Goal: Task Accomplishment & Management: Complete application form

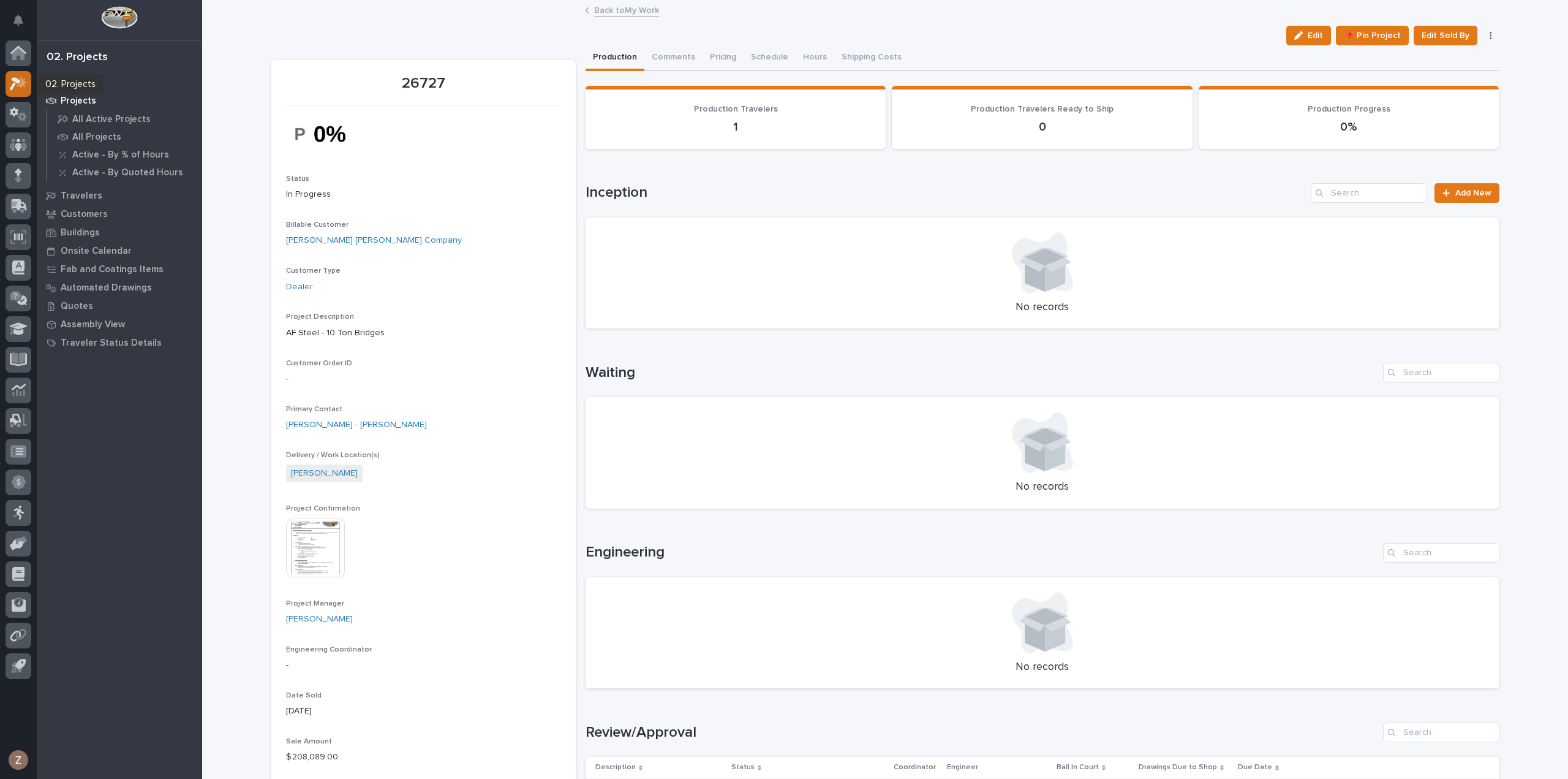
click at [20, 81] on icon at bounding box center [15, 84] width 11 height 14
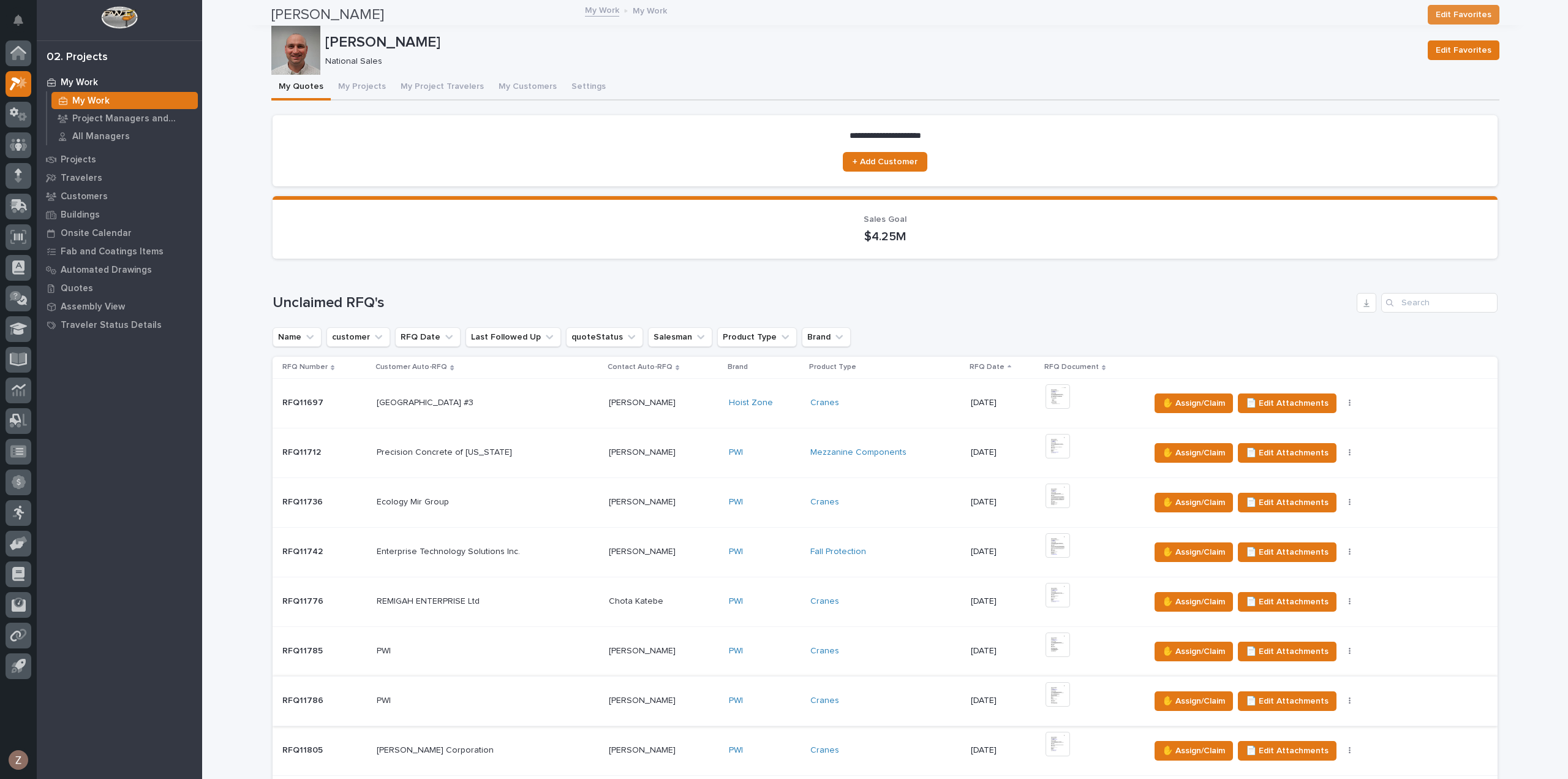
scroll to position [368, 0]
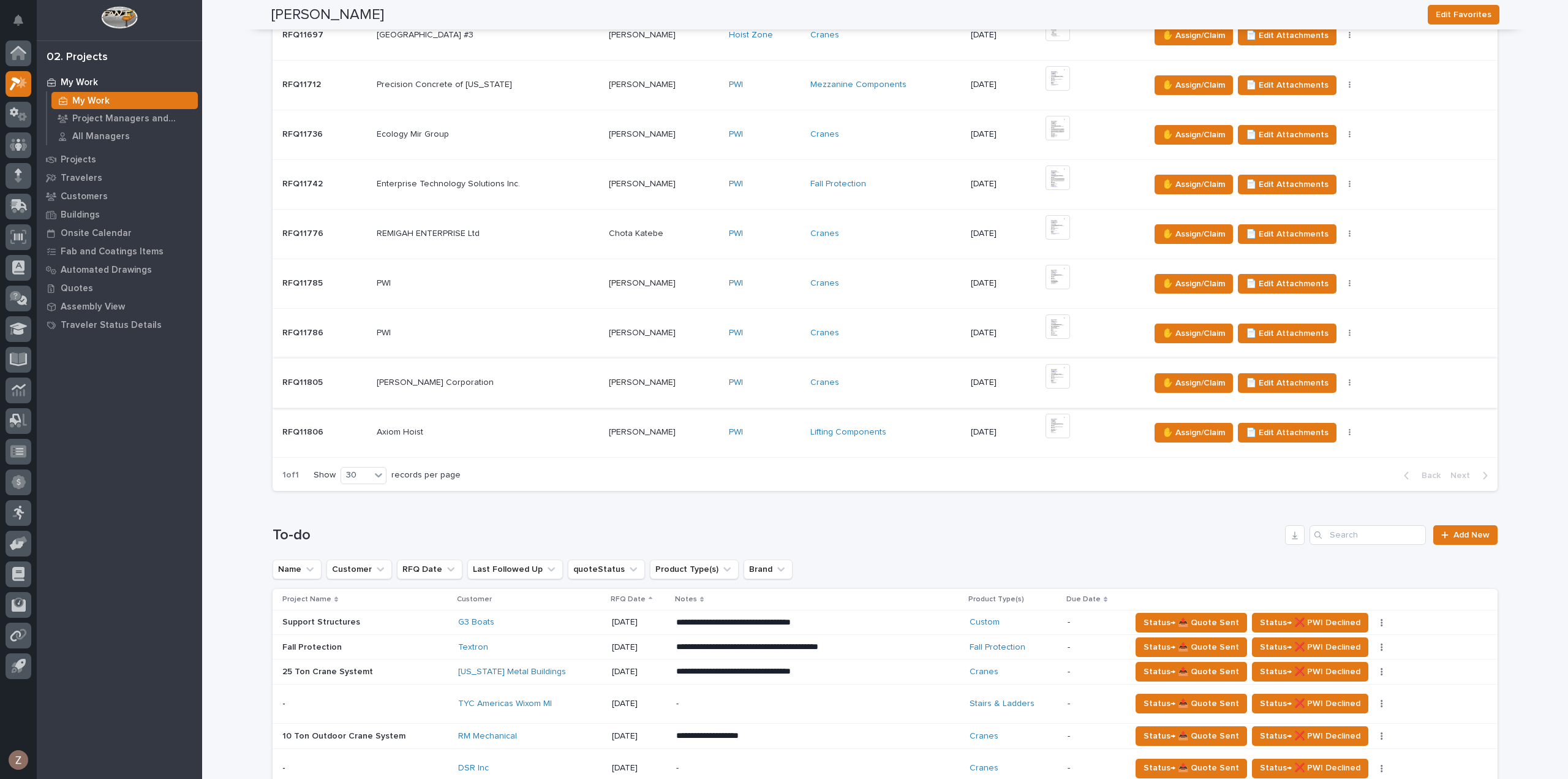
click at [1064, 378] on img at bounding box center [1058, 377] width 25 height 25
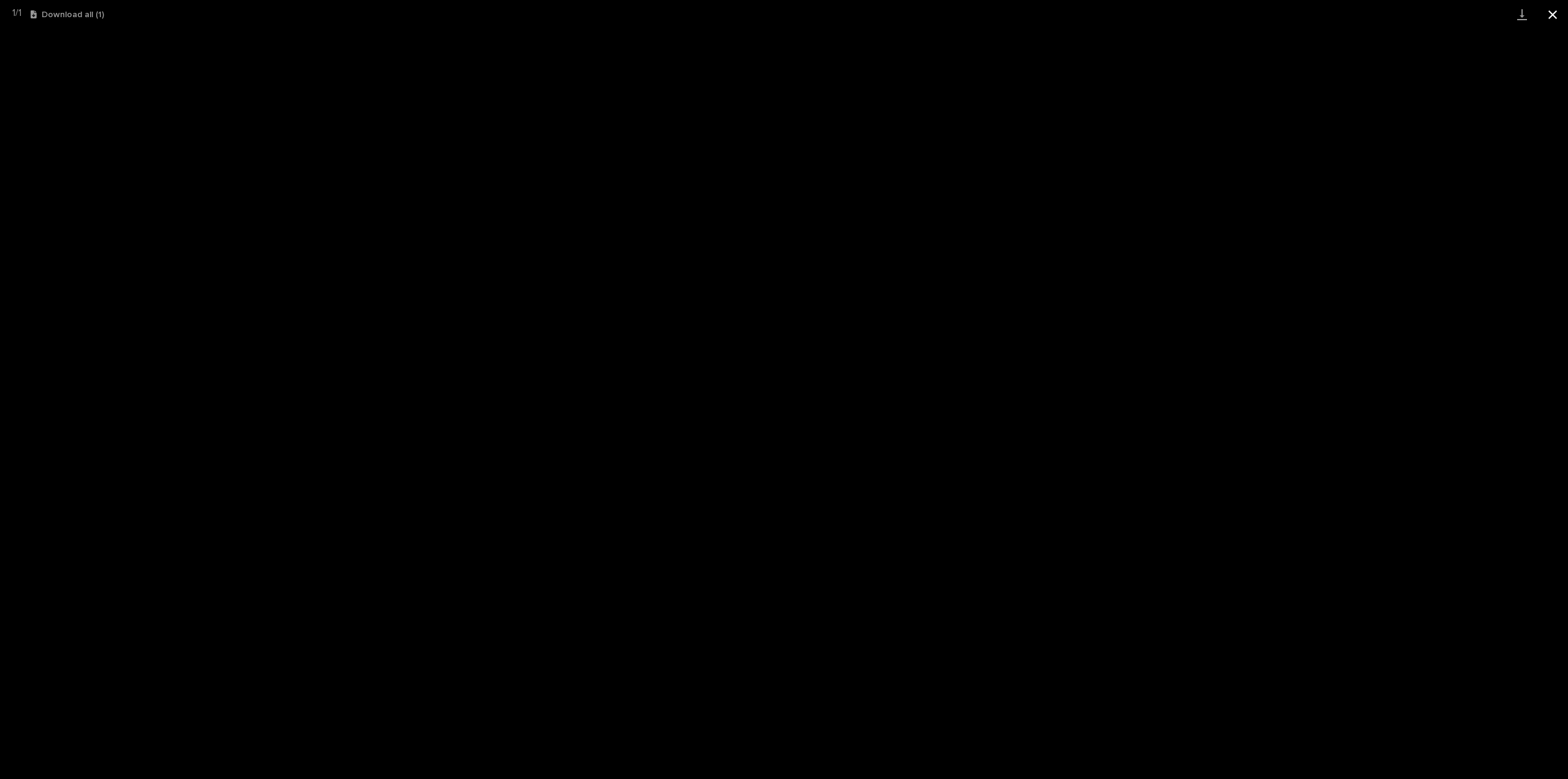
click at [1554, 18] on button "Close gallery" at bounding box center [1552, 14] width 31 height 29
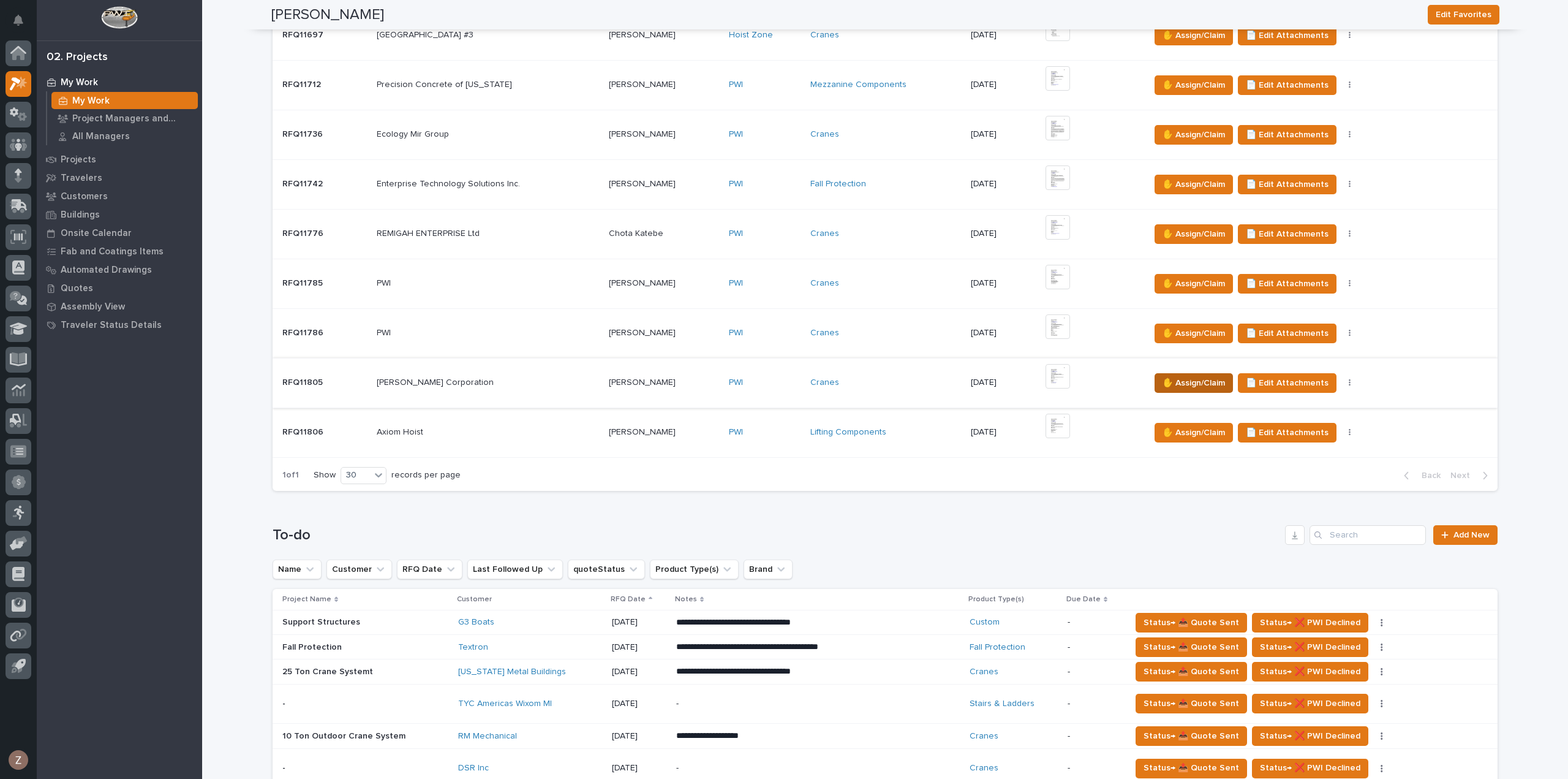
click at [1199, 380] on span "✋ Assign/Claim" at bounding box center [1194, 383] width 63 height 15
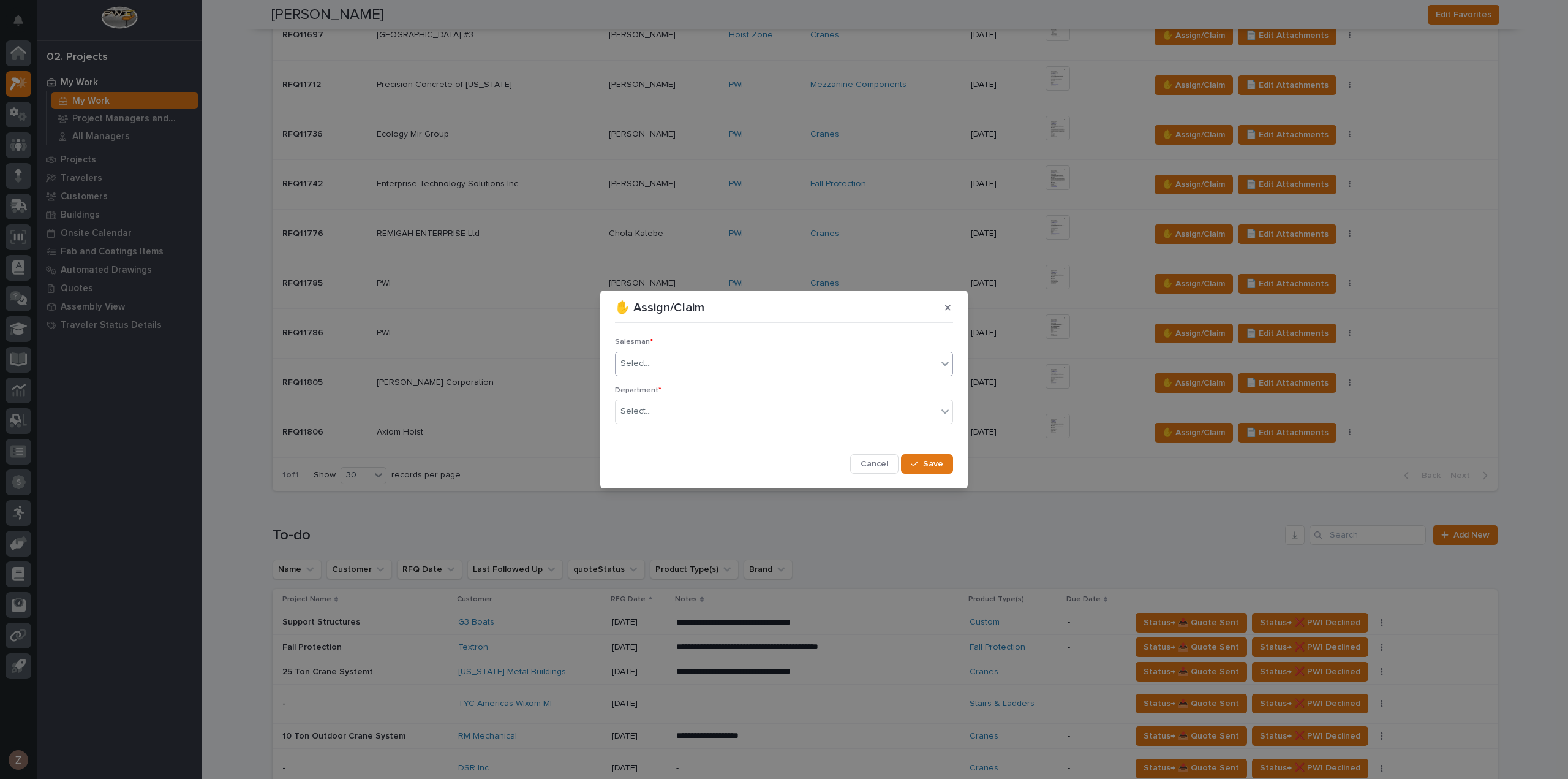
click at [770, 353] on div "Select..." at bounding box center [777, 364] width 322 height 20
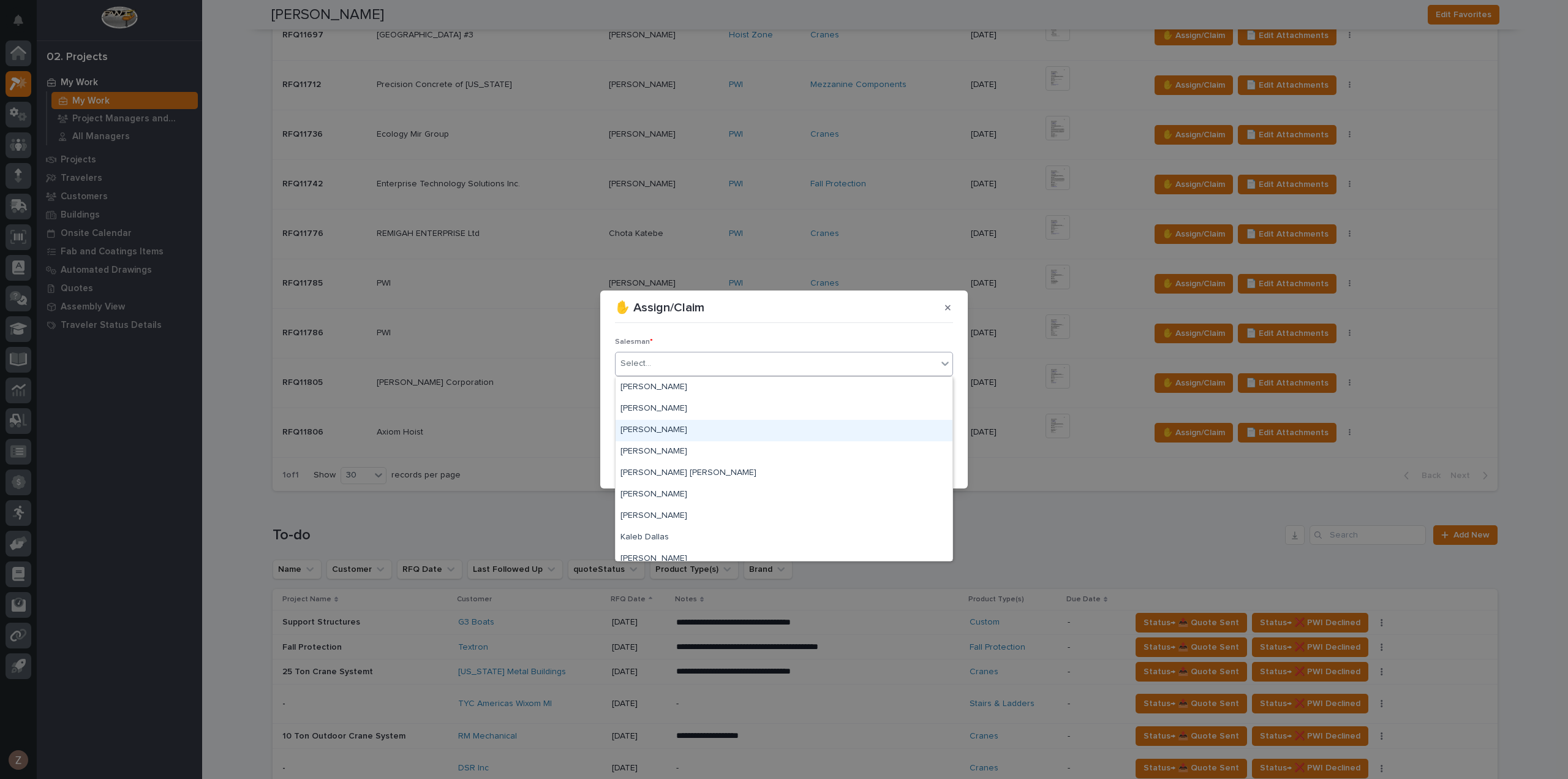
scroll to position [267, 0]
click at [700, 530] on div "[PERSON_NAME]" at bounding box center [784, 528] width 337 height 21
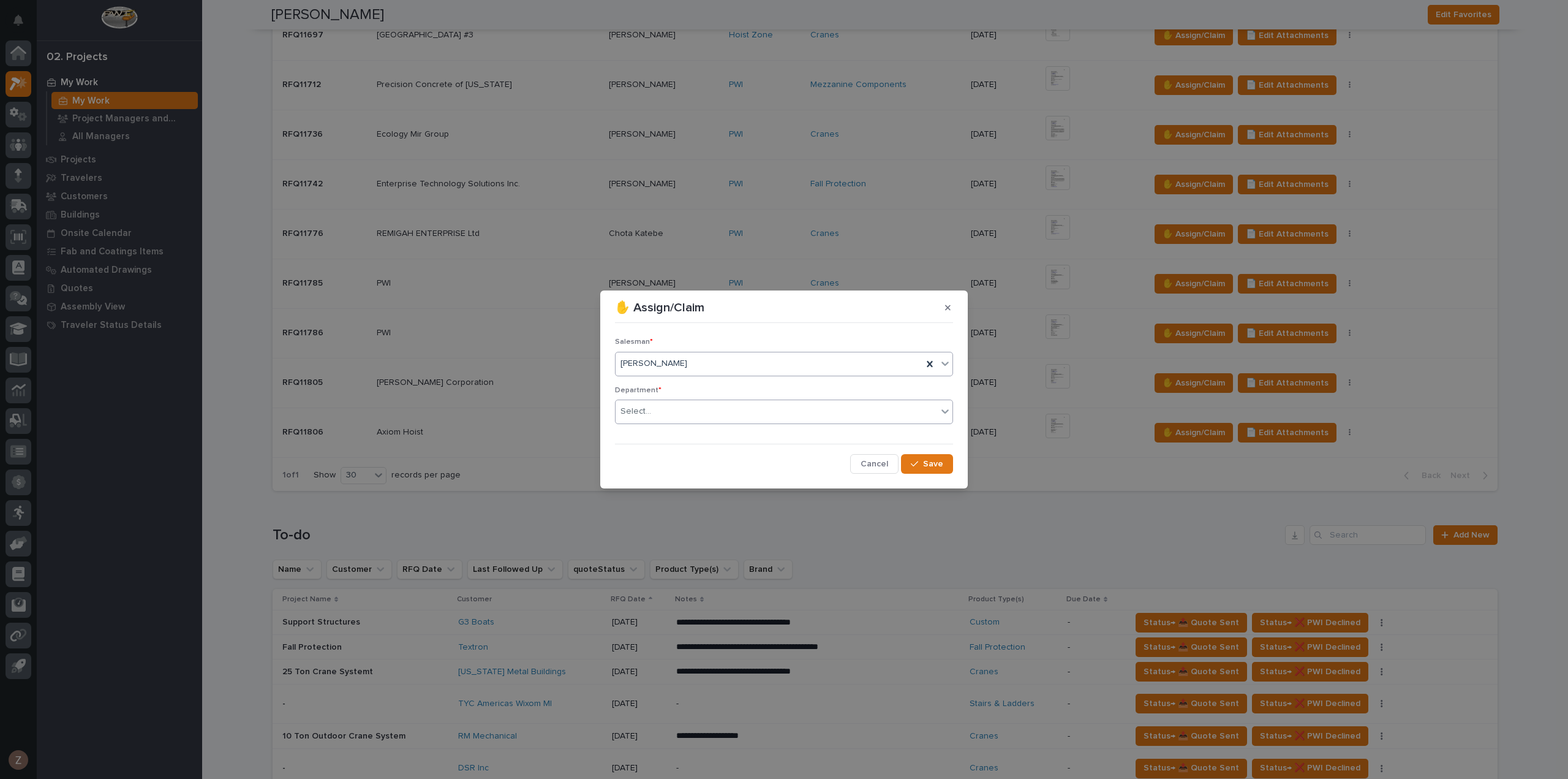
click at [781, 406] on div "Select..." at bounding box center [777, 411] width 322 height 20
click at [766, 435] on div "National Sales" at bounding box center [784, 435] width 337 height 21
click at [926, 461] on span "Save" at bounding box center [933, 464] width 20 height 11
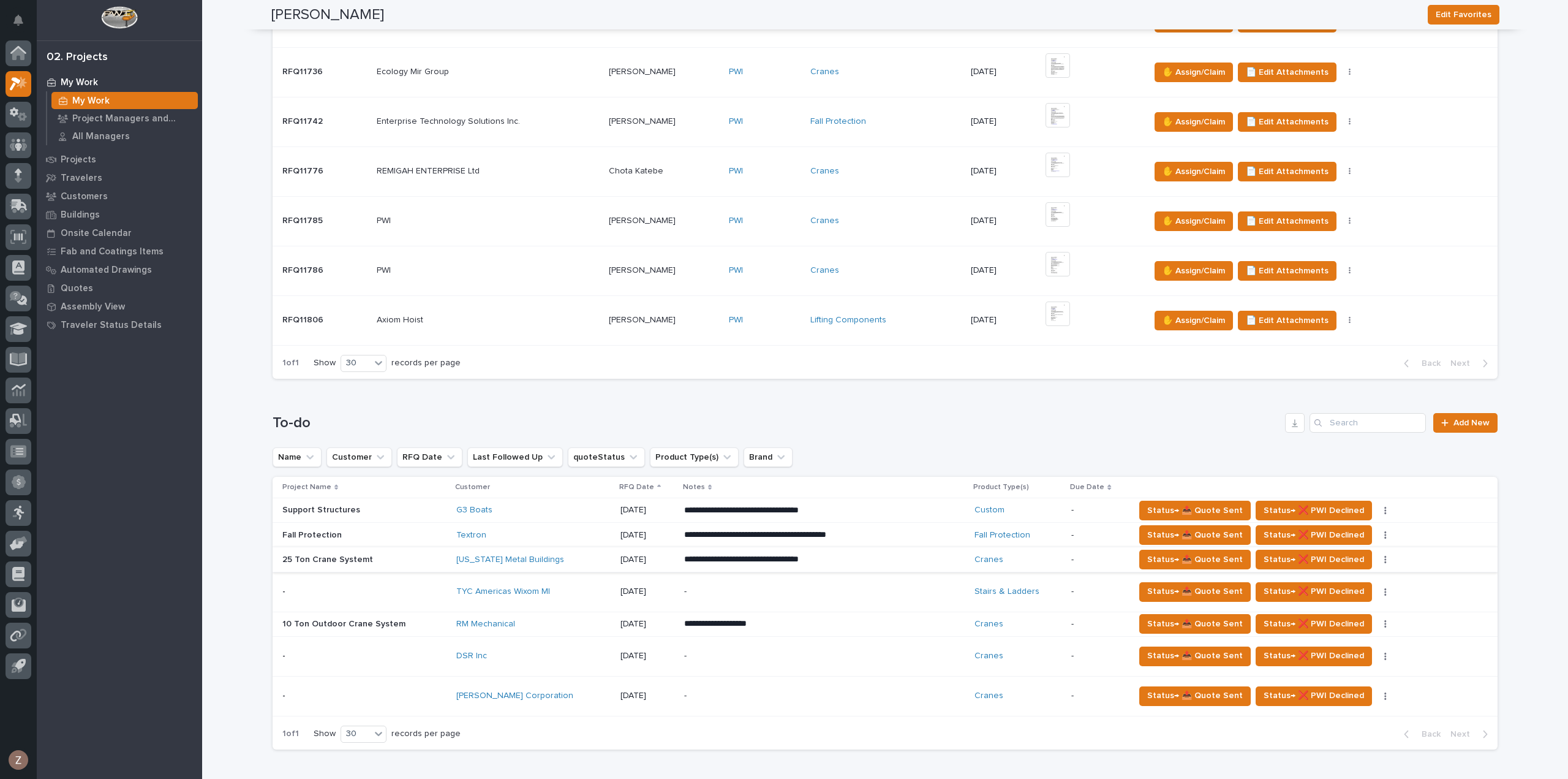
scroll to position [552, 0]
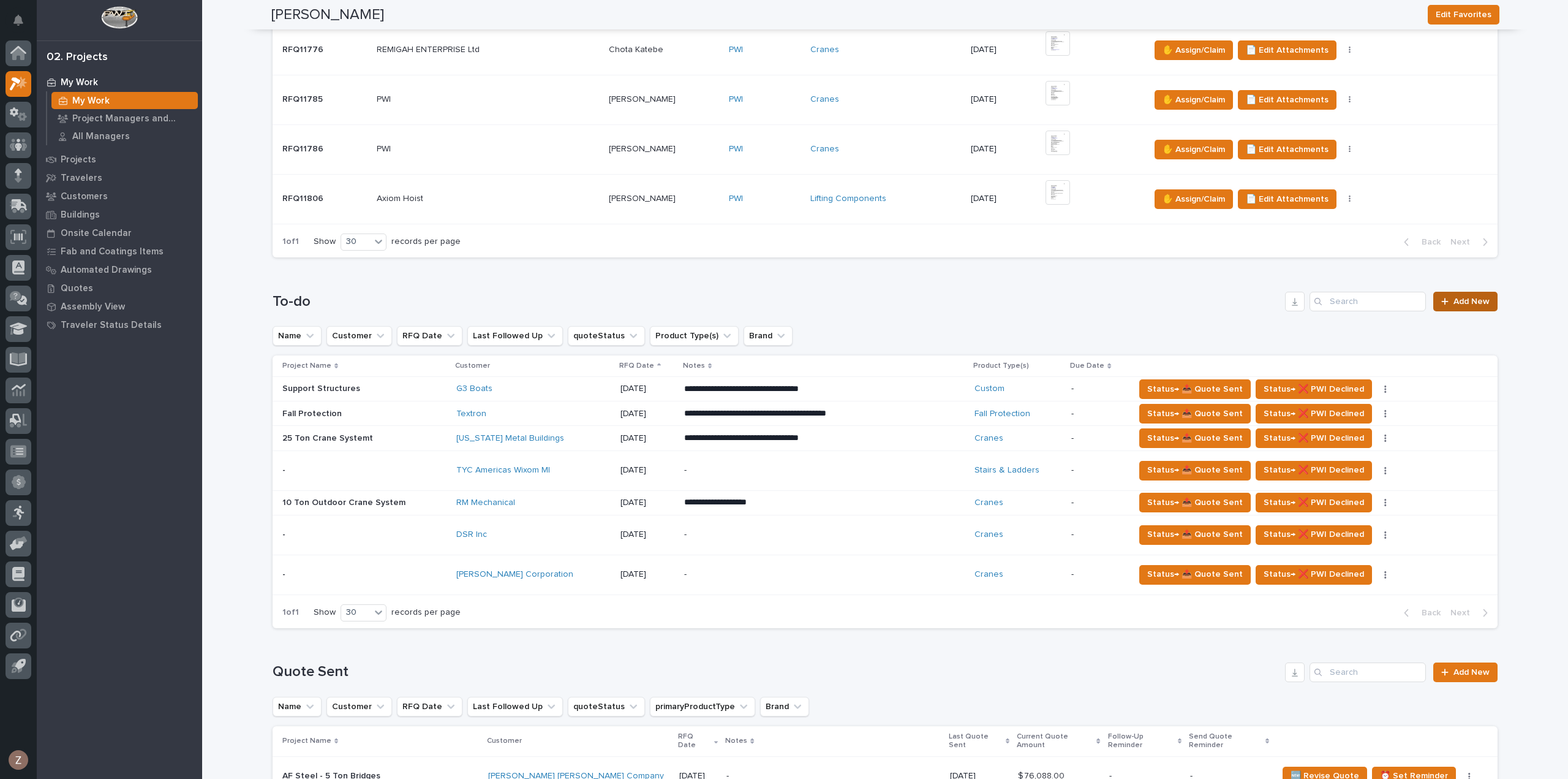
click at [1461, 299] on span "Add New" at bounding box center [1471, 302] width 36 height 9
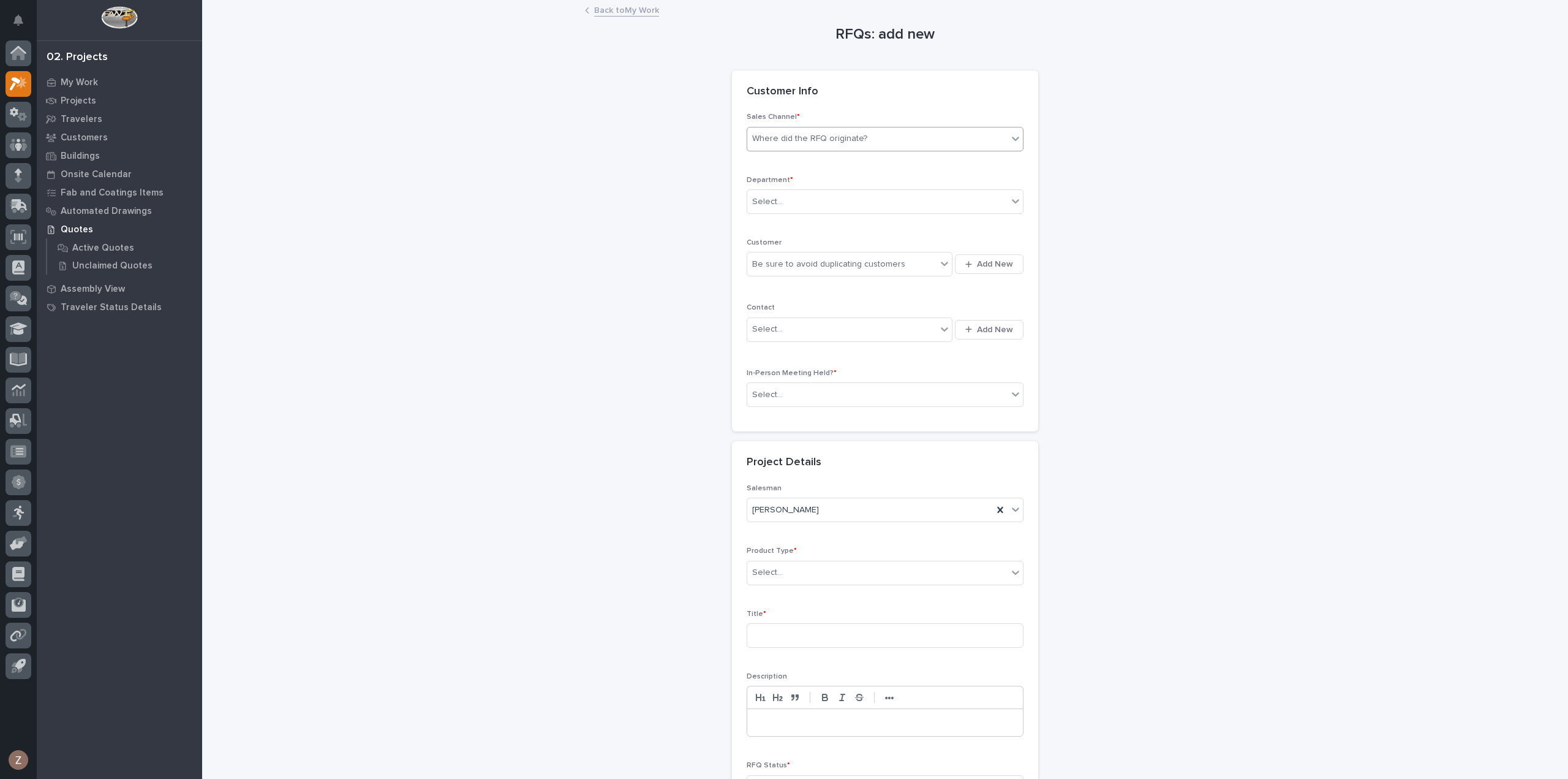
click at [802, 134] on div "Where did the RFQ originate?" at bounding box center [809, 138] width 115 height 13
click at [806, 190] on div "PWI" at bounding box center [880, 183] width 275 height 21
click at [794, 195] on div "Select..." at bounding box center [877, 202] width 260 height 20
click at [778, 220] on span "National Sales" at bounding box center [778, 223] width 62 height 14
click at [784, 261] on div "Be sure to avoid duplicating customers" at bounding box center [828, 264] width 153 height 13
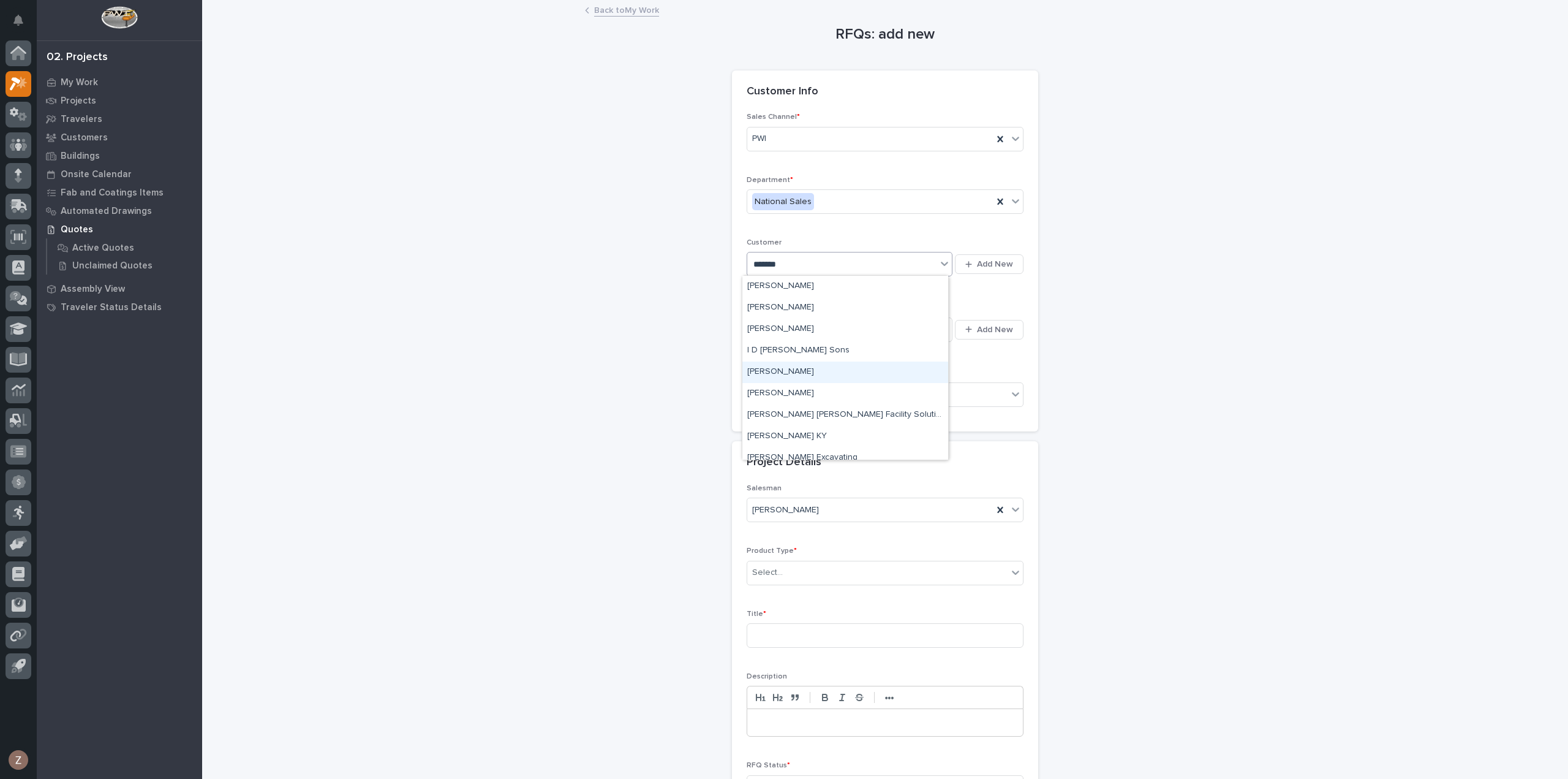
type input "********"
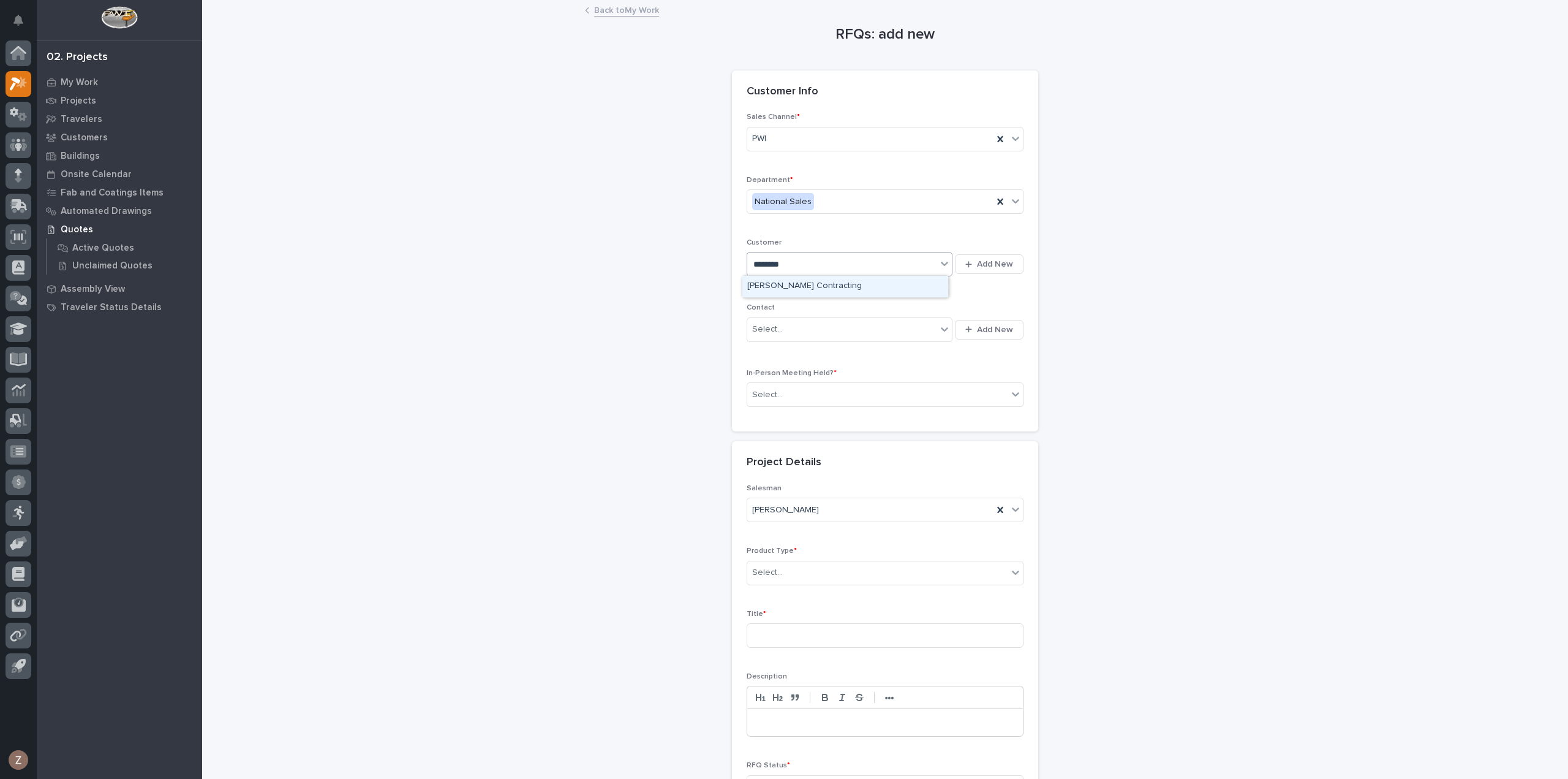
click at [804, 291] on div "[PERSON_NAME] Contracting" at bounding box center [845, 286] width 206 height 21
click at [798, 329] on div "Select..." at bounding box center [842, 329] width 190 height 20
type input "********"
click at [979, 328] on span "Add New" at bounding box center [995, 329] width 36 height 11
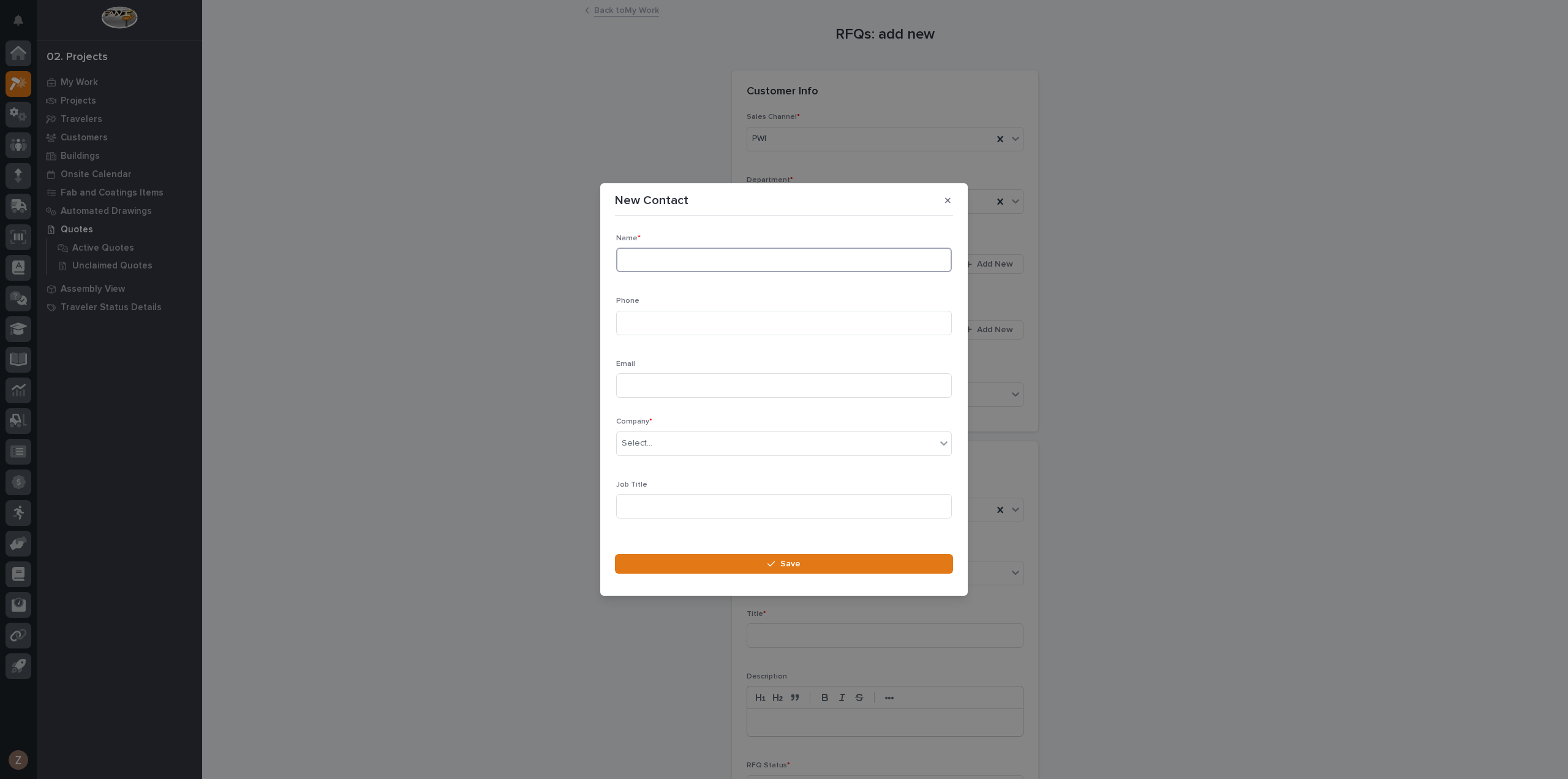
click at [723, 271] on input at bounding box center [784, 260] width 335 height 25
type input "[PERSON_NAME]"
type input "**********"
click at [739, 565] on button "Save" at bounding box center [784, 563] width 338 height 20
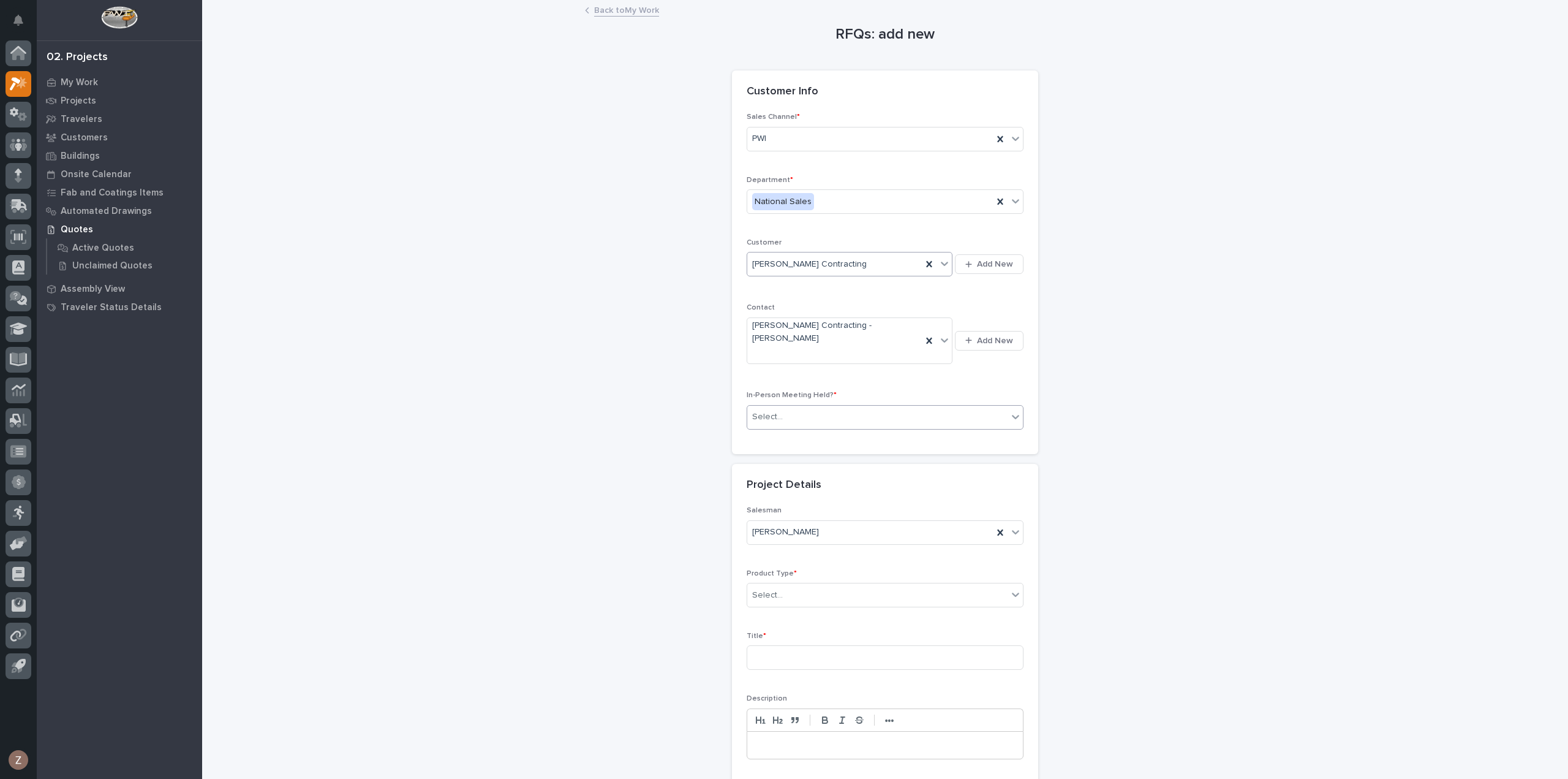
click at [860, 407] on div "Select..." at bounding box center [877, 417] width 260 height 20
click at [851, 437] on div "No" at bounding box center [880, 437] width 275 height 21
click at [836, 585] on div "Select..." at bounding box center [877, 596] width 260 height 20
click at [816, 606] on div "Cranes" at bounding box center [880, 615] width 275 height 21
click at [812, 645] on input at bounding box center [885, 658] width 277 height 25
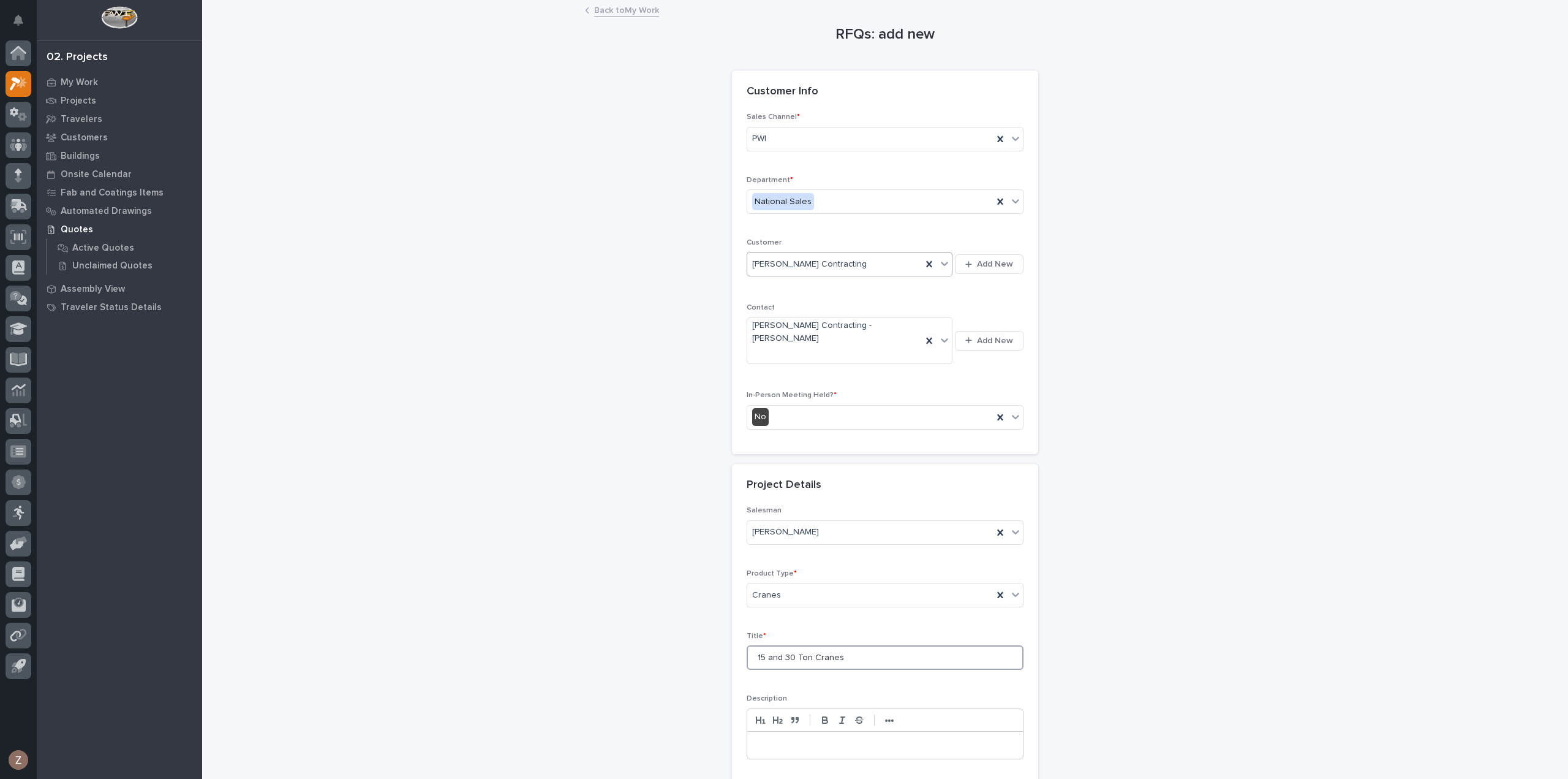
click at [754, 645] on input "15 and 30 Ton Cranes" at bounding box center [885, 658] width 277 height 25
click at [792, 645] on input "(3) 15 and 30 Ton Cranes" at bounding box center [885, 658] width 277 height 25
click at [870, 645] on input "(3) 15 and ( 1) 30 Ton Cranes" at bounding box center [885, 658] width 277 height 25
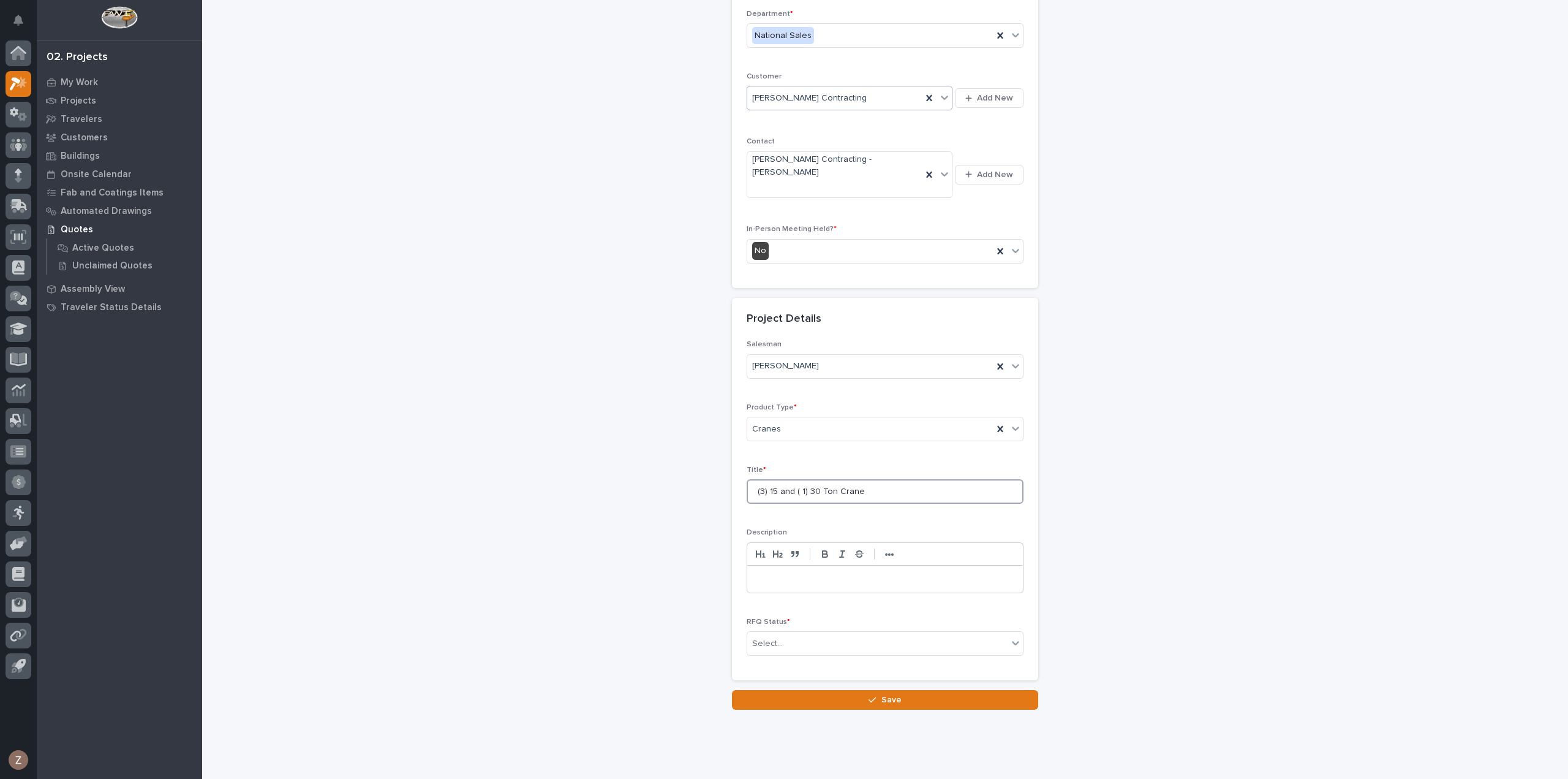
type input "(3) 15 and ( 1) 30 Ton Crane"
click at [833, 618] on div "RFQ Status * Select..." at bounding box center [885, 642] width 277 height 48
click at [832, 634] on div "Select..." at bounding box center [877, 644] width 260 height 20
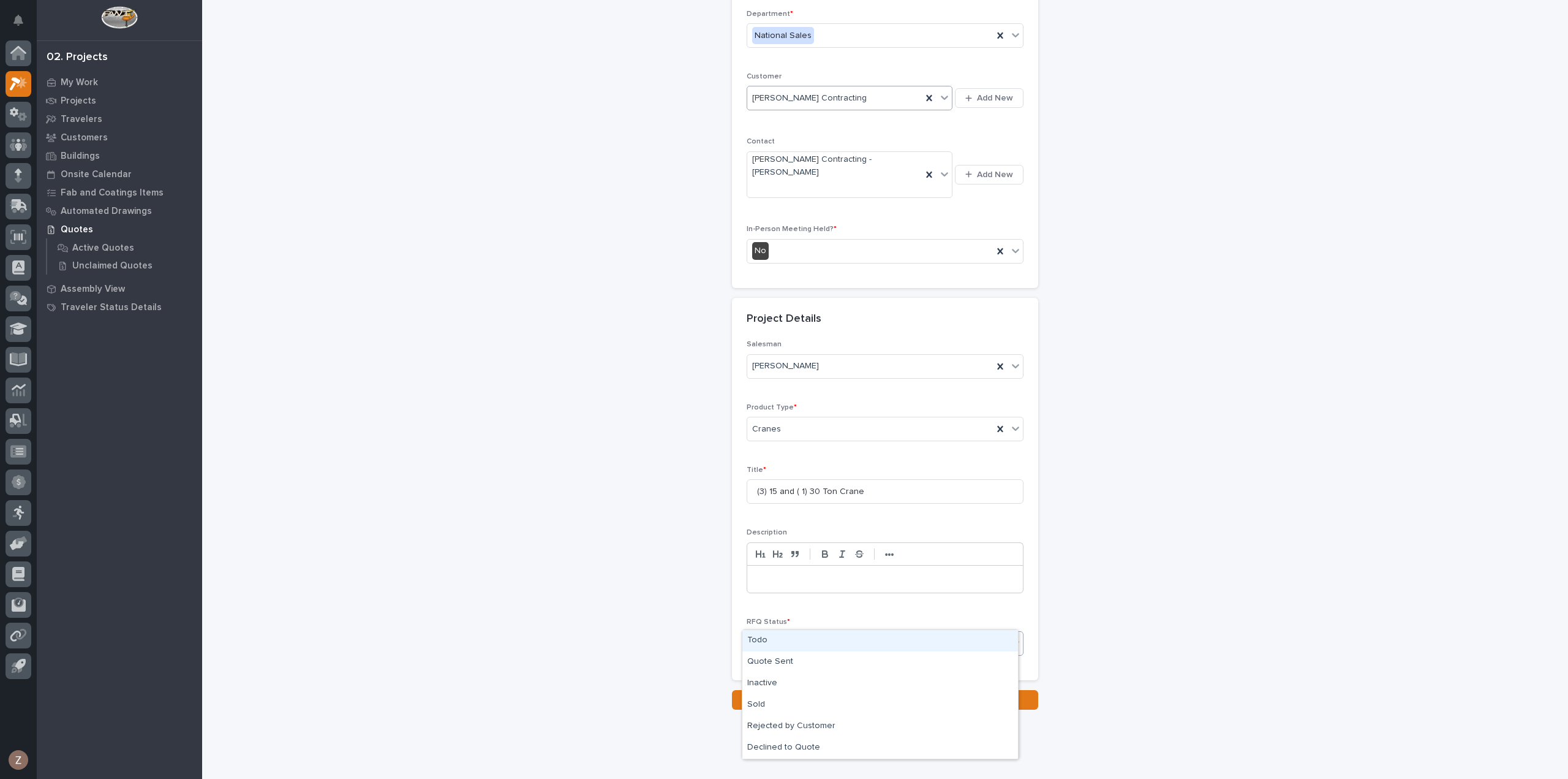
click at [828, 631] on div "Todo" at bounding box center [880, 641] width 275 height 21
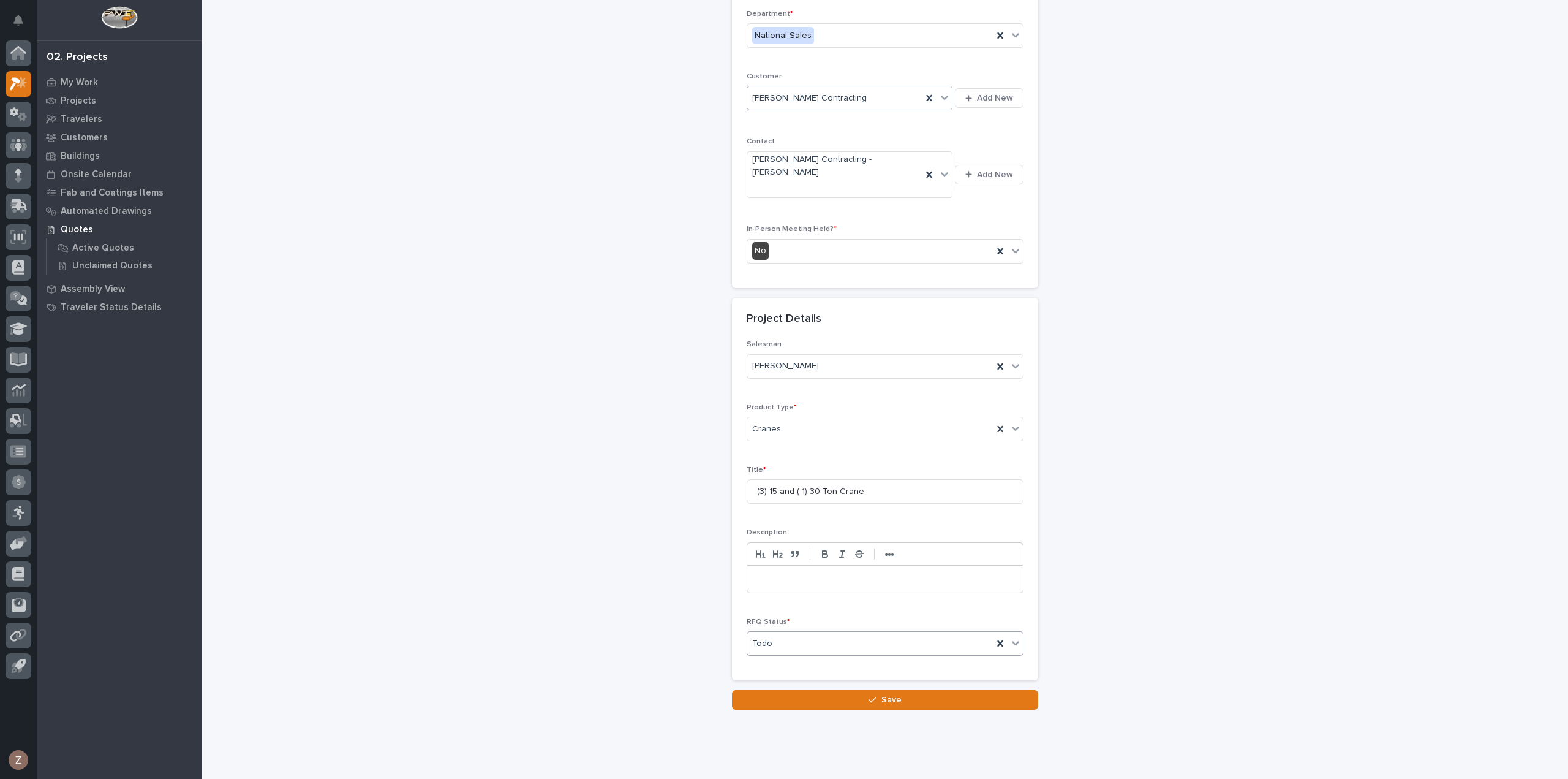
click at [864, 690] on button "Save" at bounding box center [885, 700] width 306 height 20
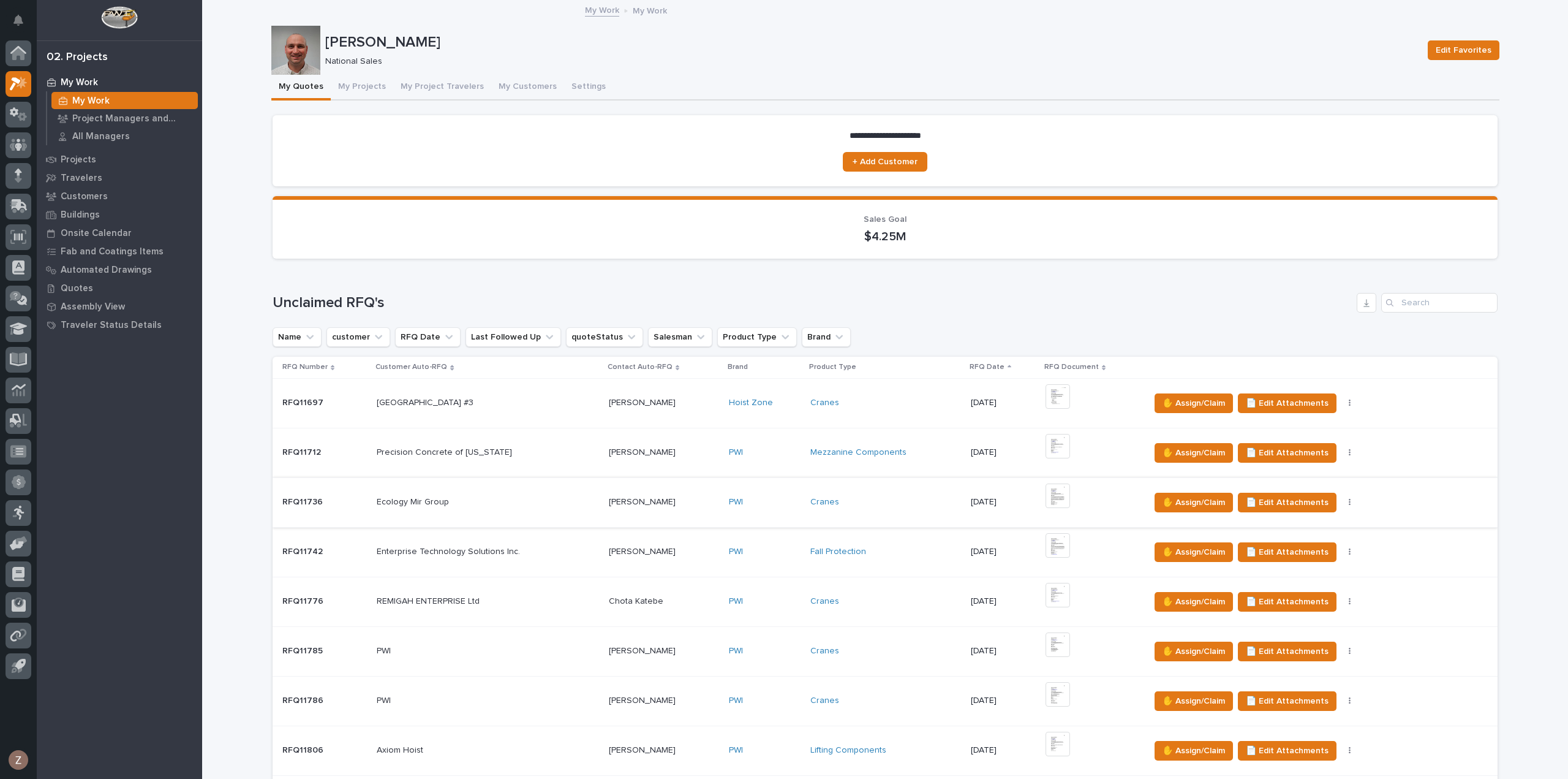
click at [1062, 495] on img at bounding box center [1058, 496] width 25 height 25
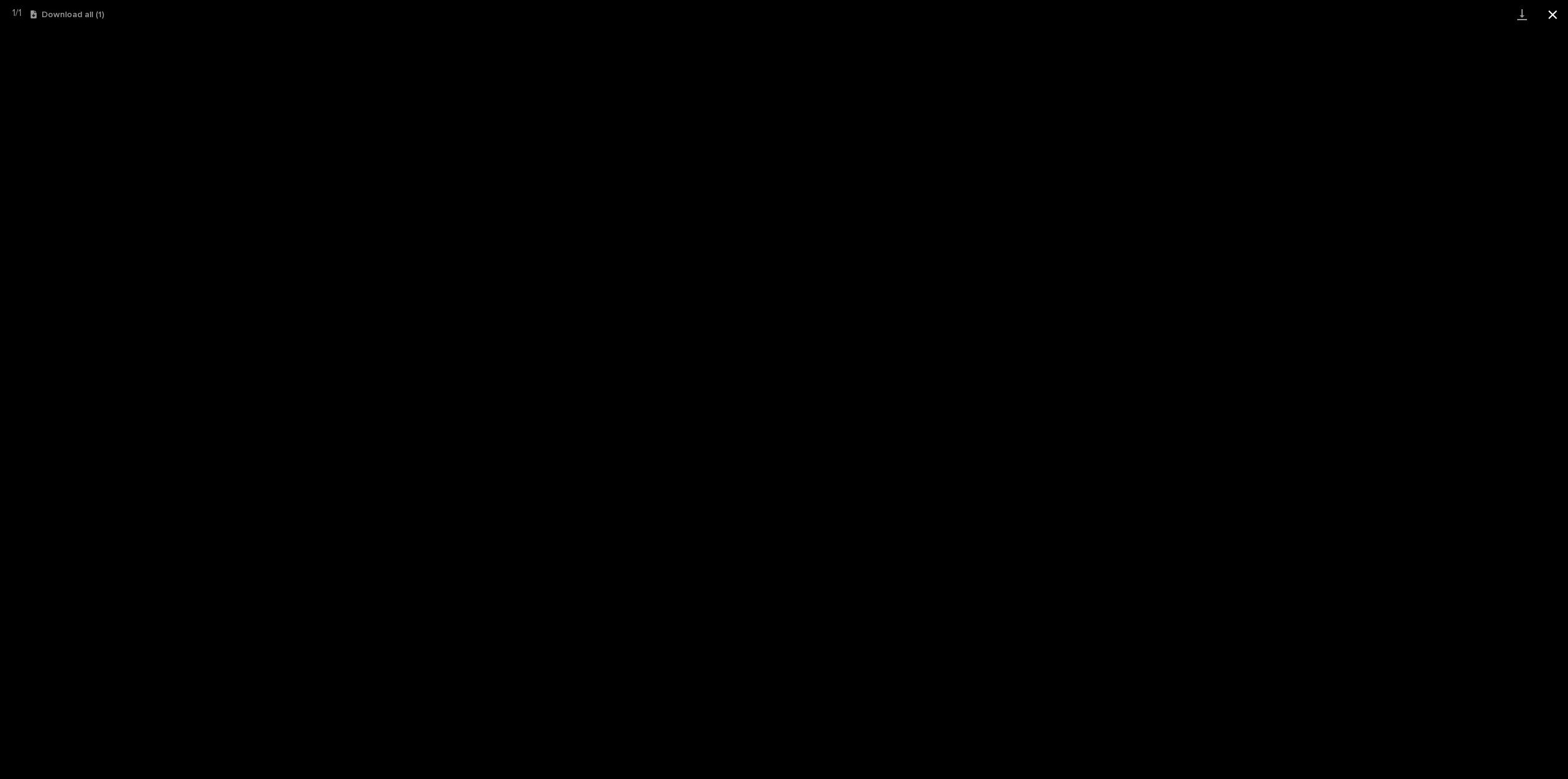
click at [1546, 15] on button "Close gallery" at bounding box center [1552, 14] width 31 height 29
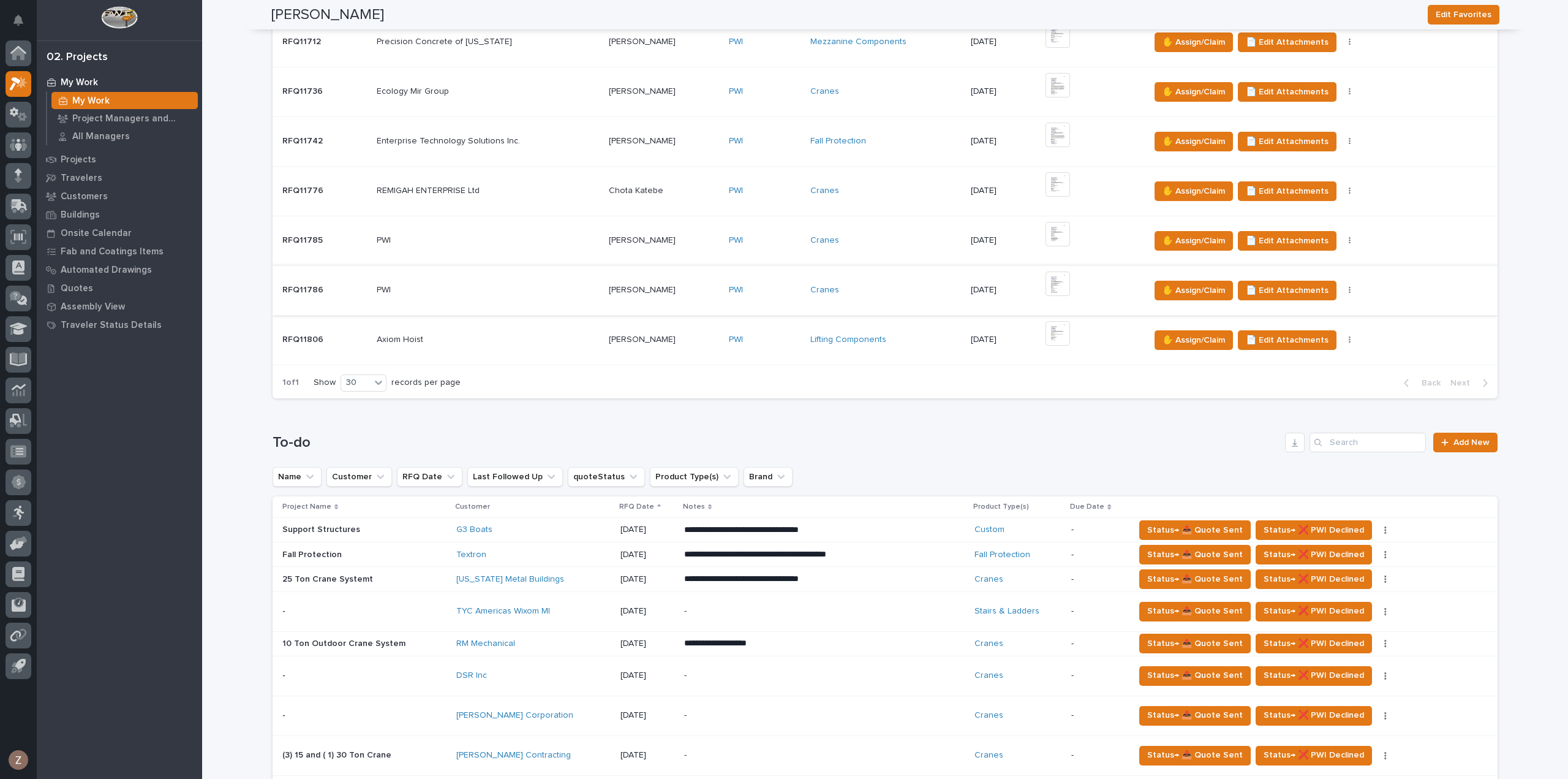
scroll to position [490, 0]
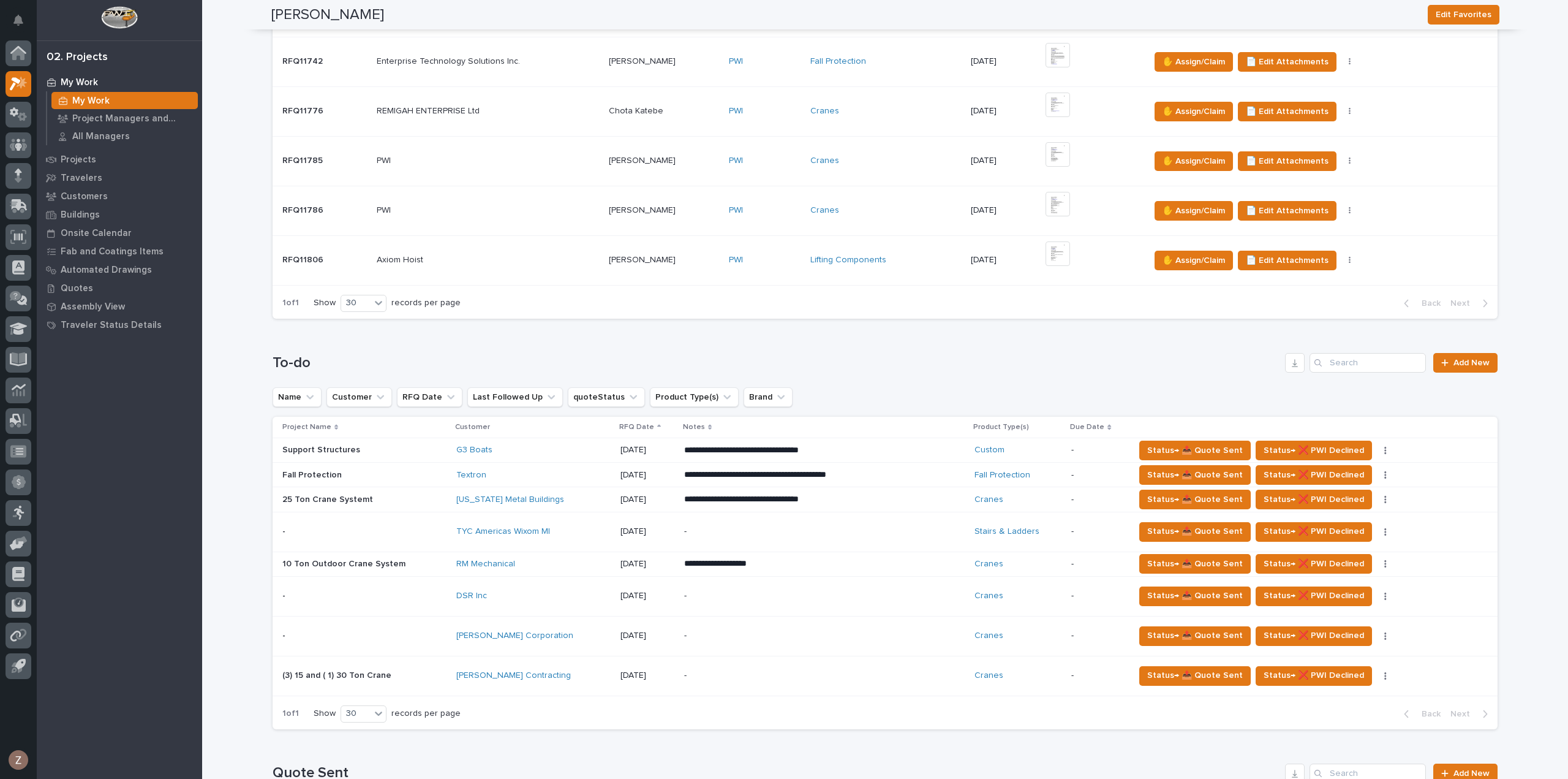
click at [869, 604] on div "-" at bounding box center [791, 596] width 214 height 27
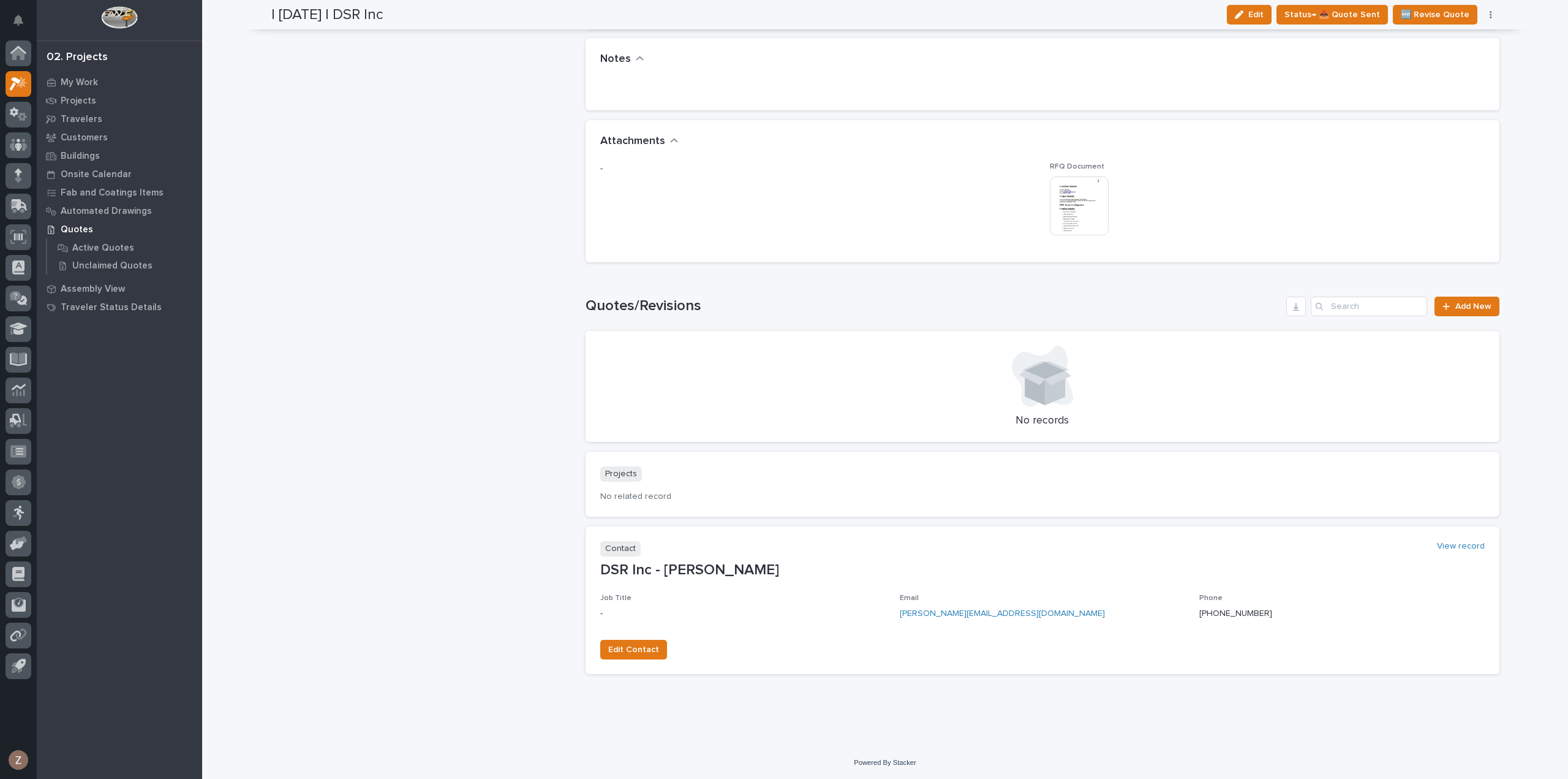
scroll to position [848, 0]
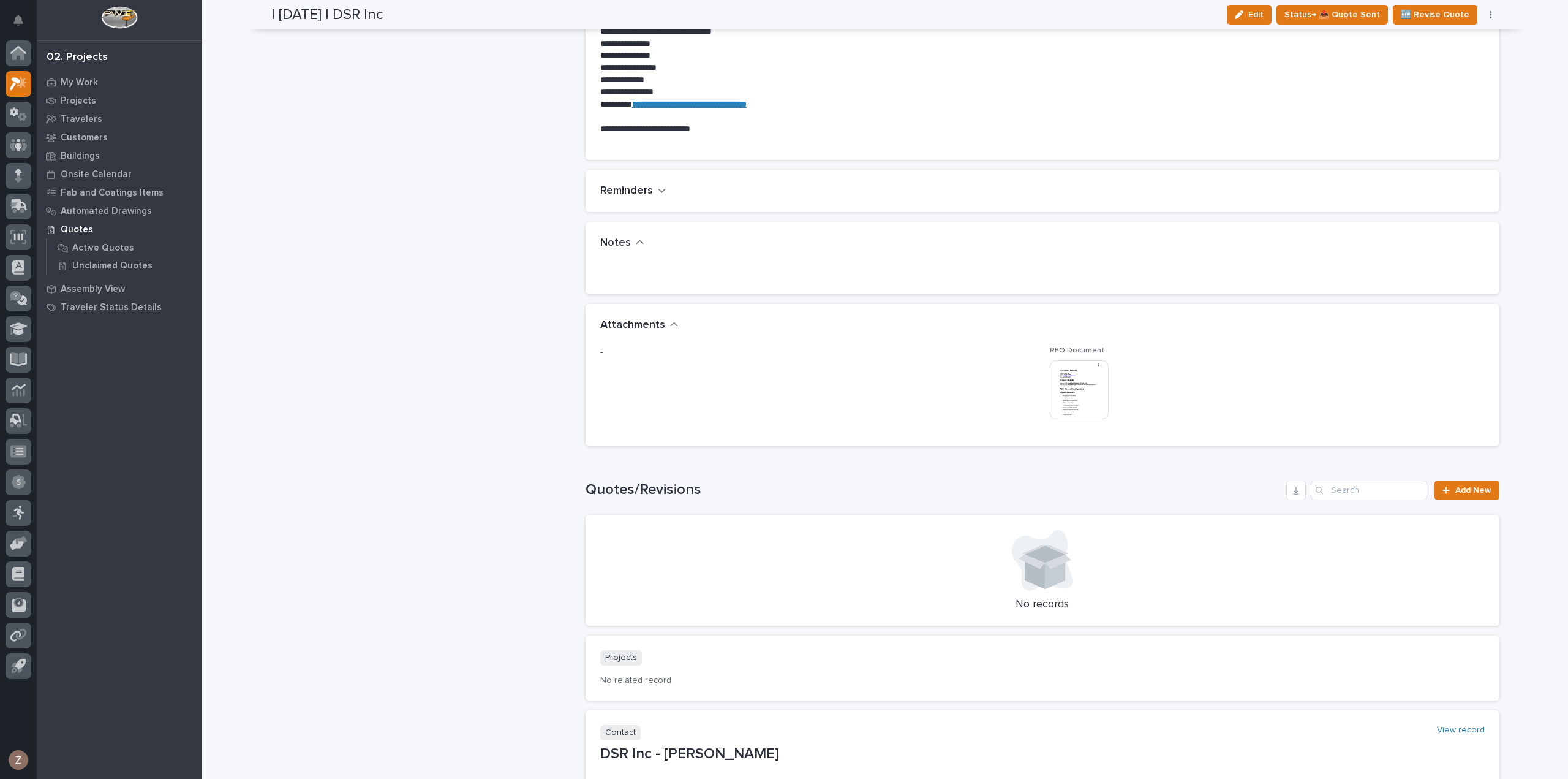
click at [1072, 392] on img at bounding box center [1079, 389] width 59 height 59
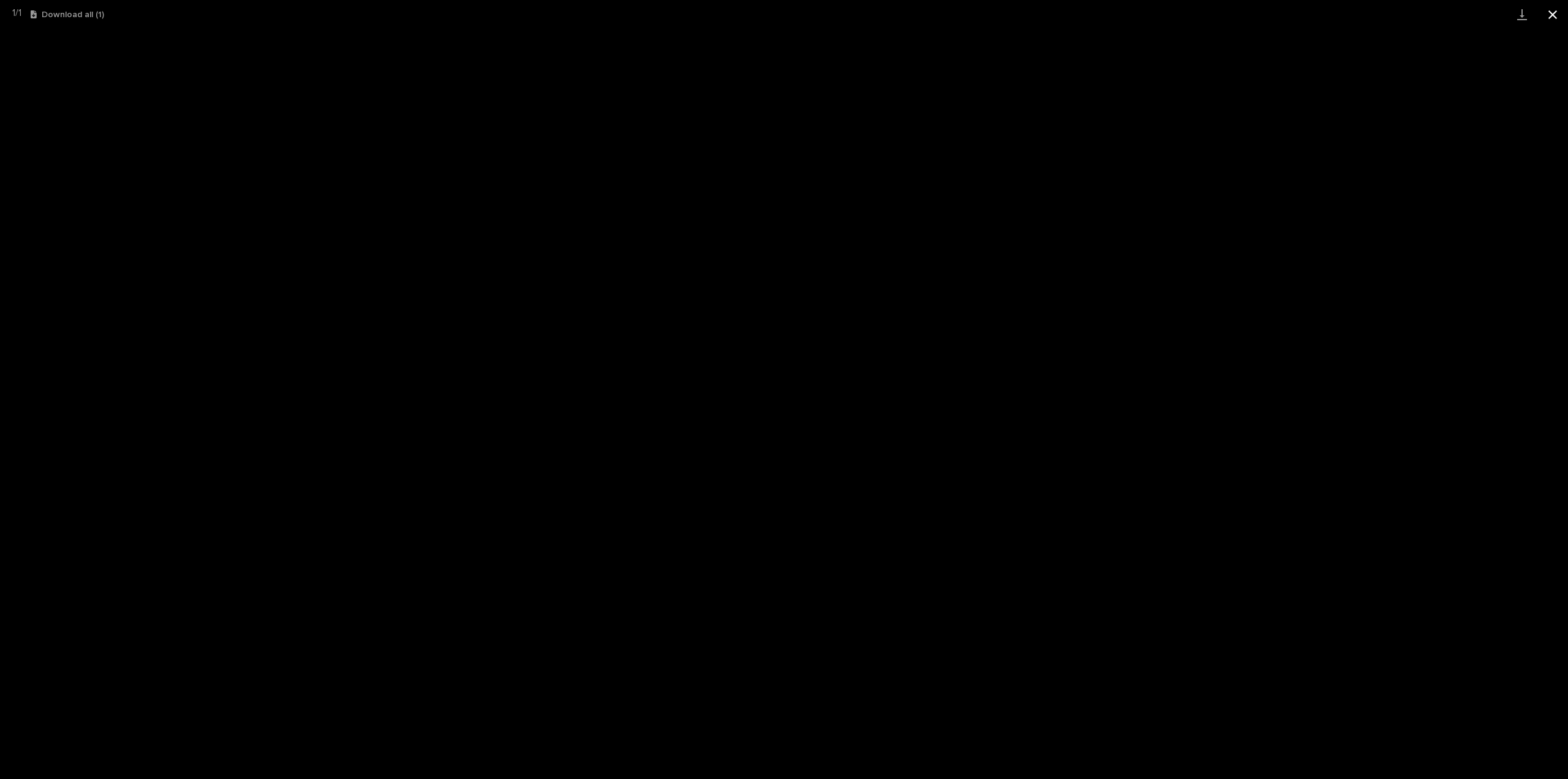
click at [1552, 10] on button "Close gallery" at bounding box center [1552, 14] width 31 height 29
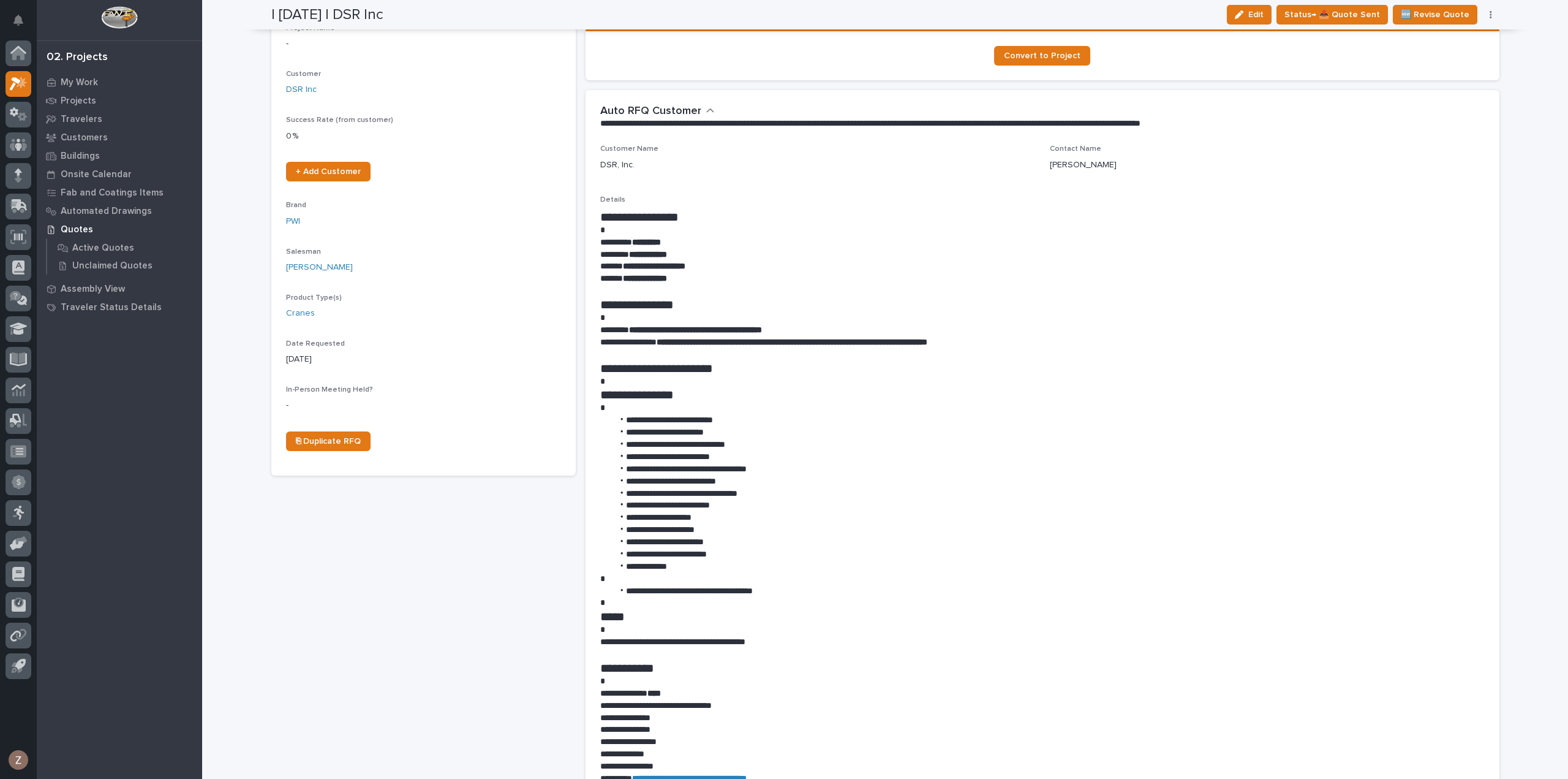
scroll to position [0, 0]
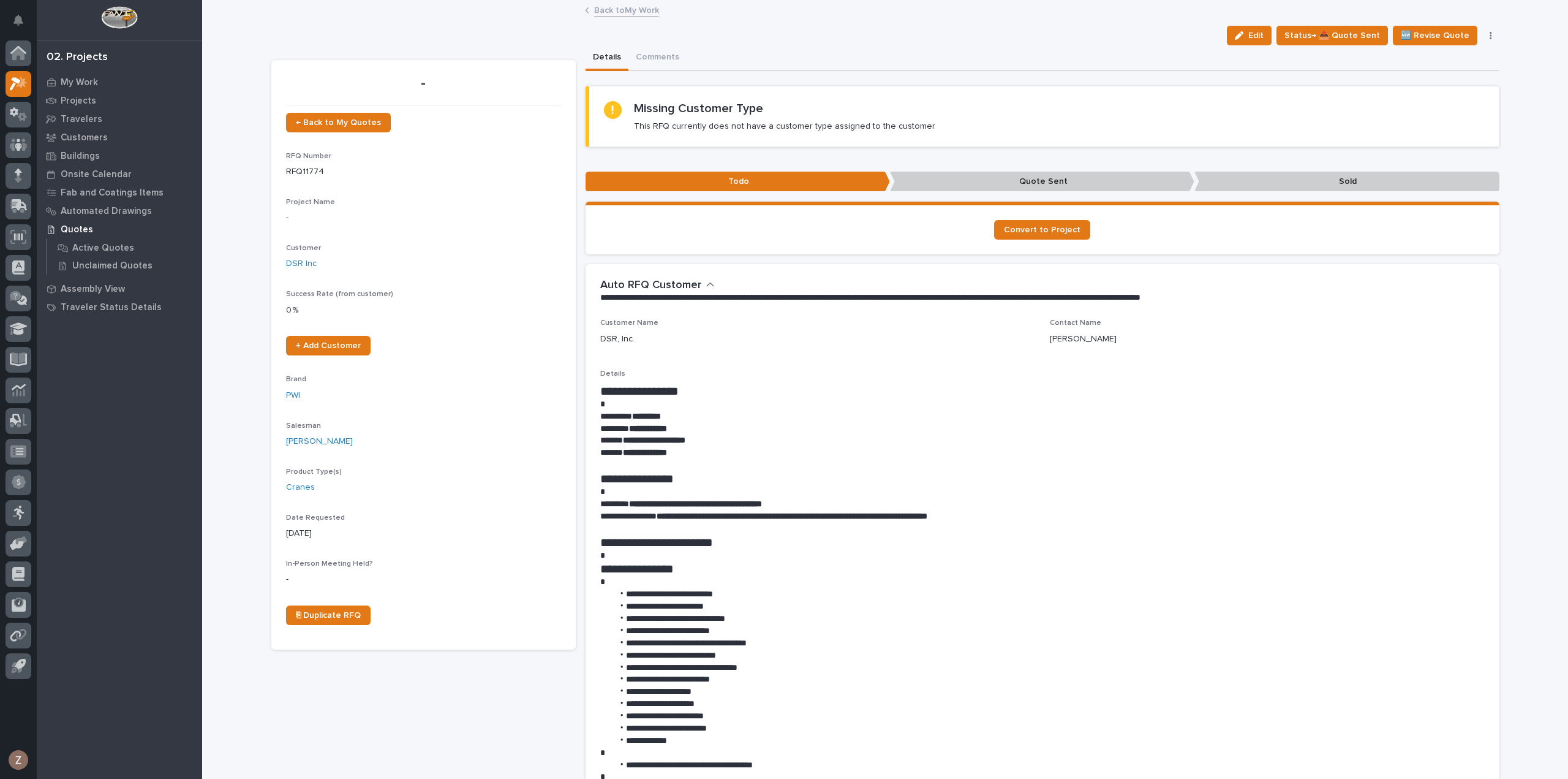
click at [626, 10] on link "Back to My Work" at bounding box center [626, 10] width 65 height 14
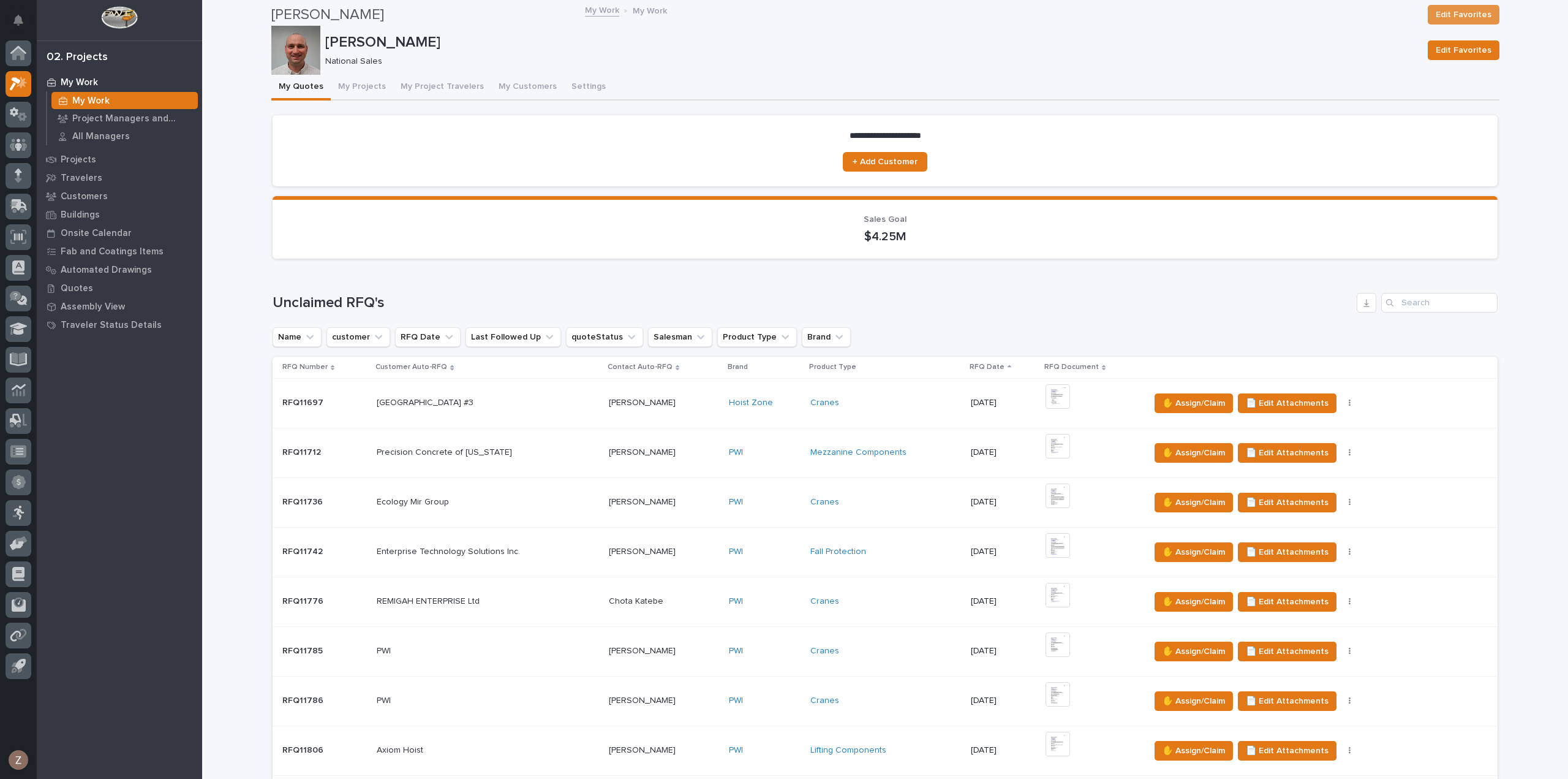
scroll to position [552, 0]
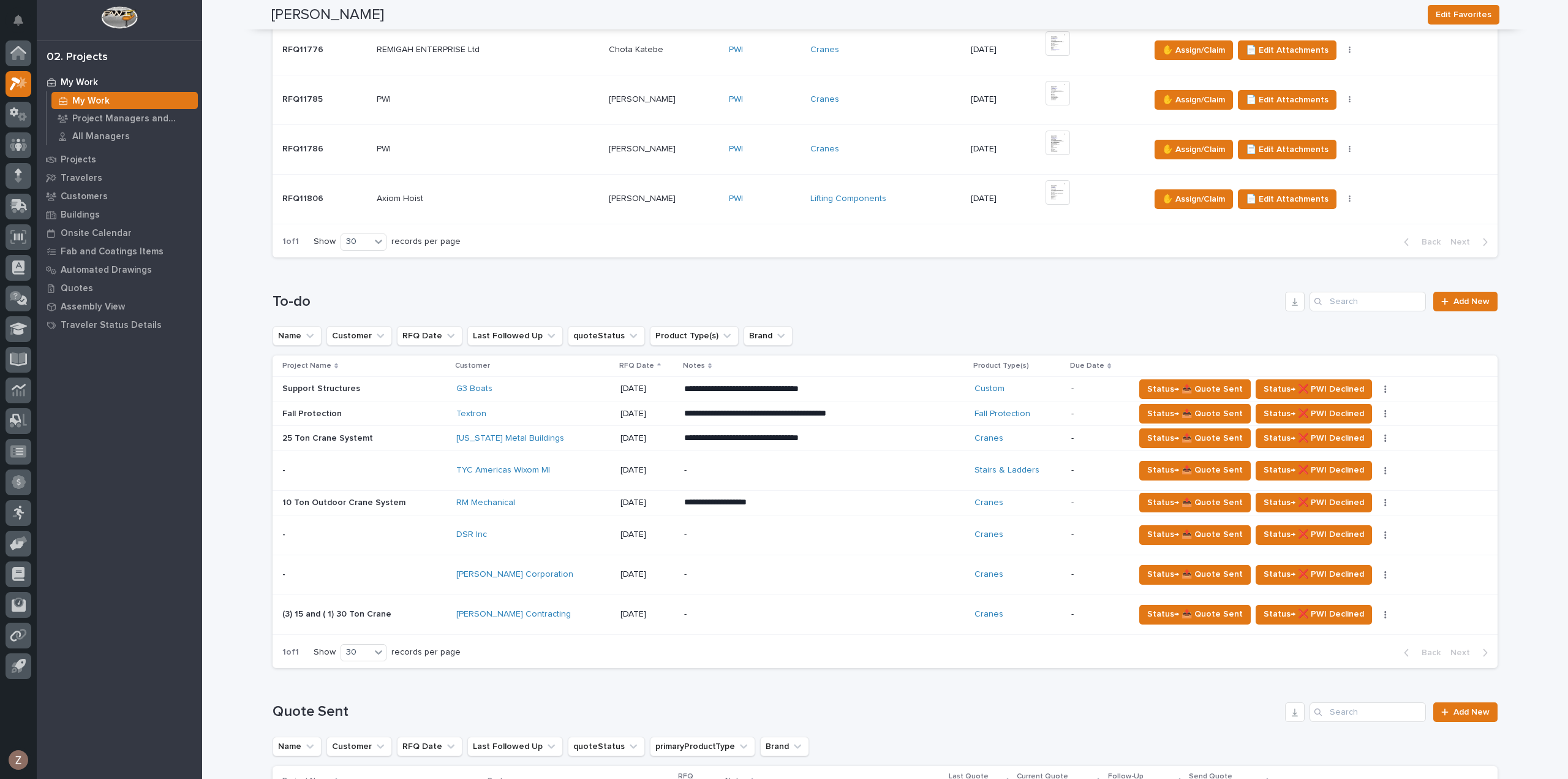
click at [862, 584] on div "-" at bounding box center [791, 574] width 214 height 27
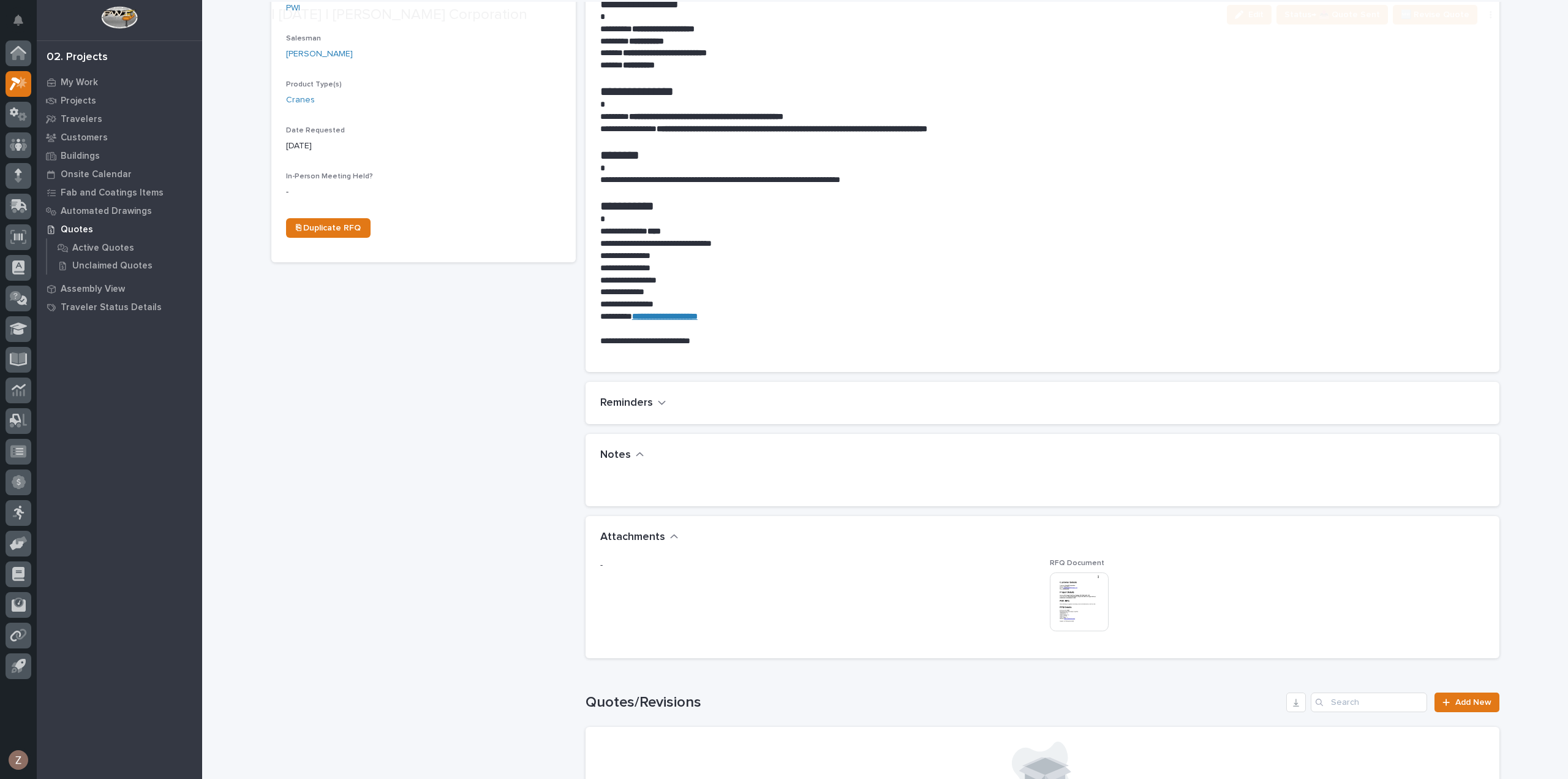
scroll to position [490, 0]
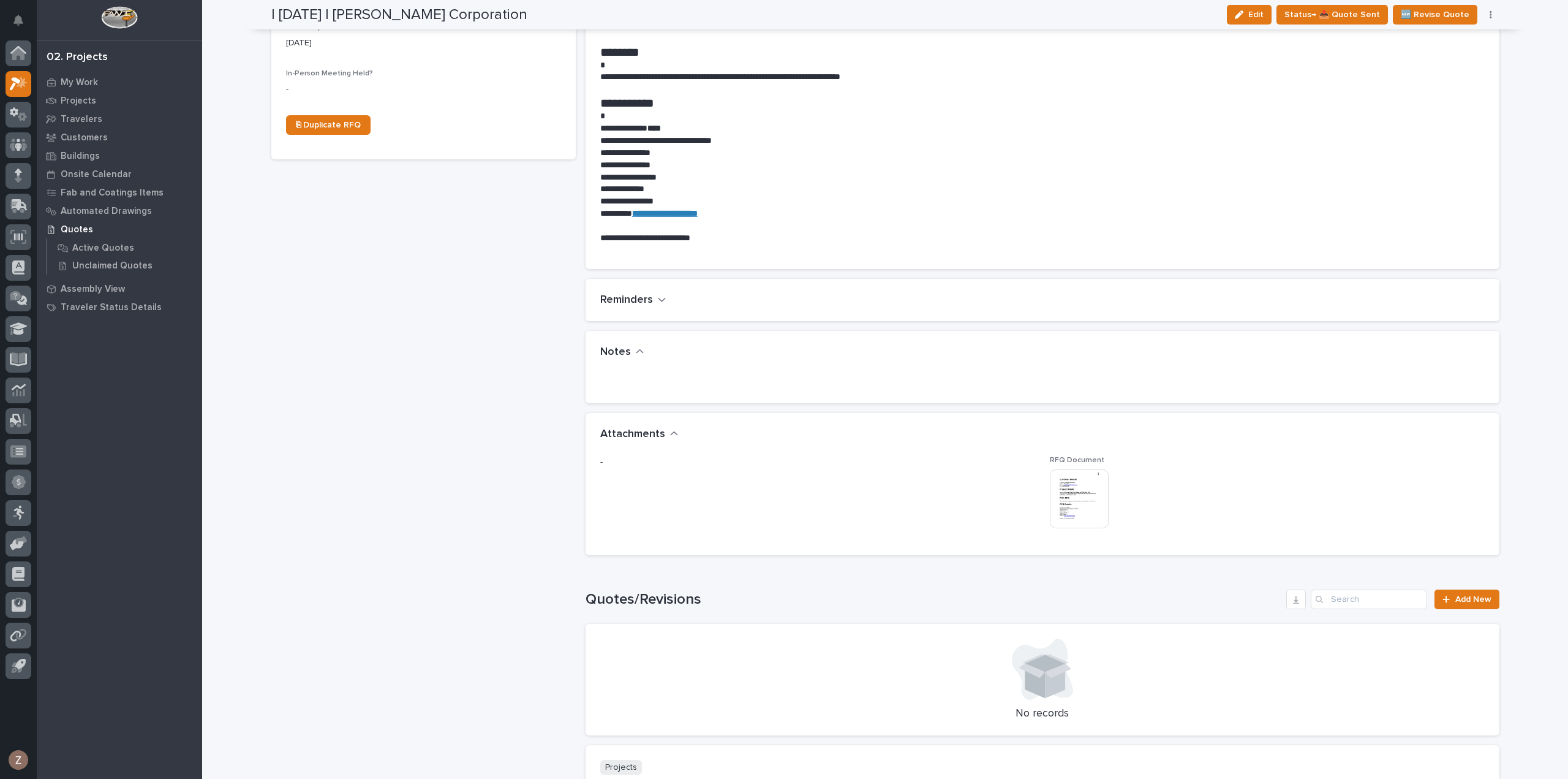
click at [1068, 501] on img at bounding box center [1079, 499] width 59 height 59
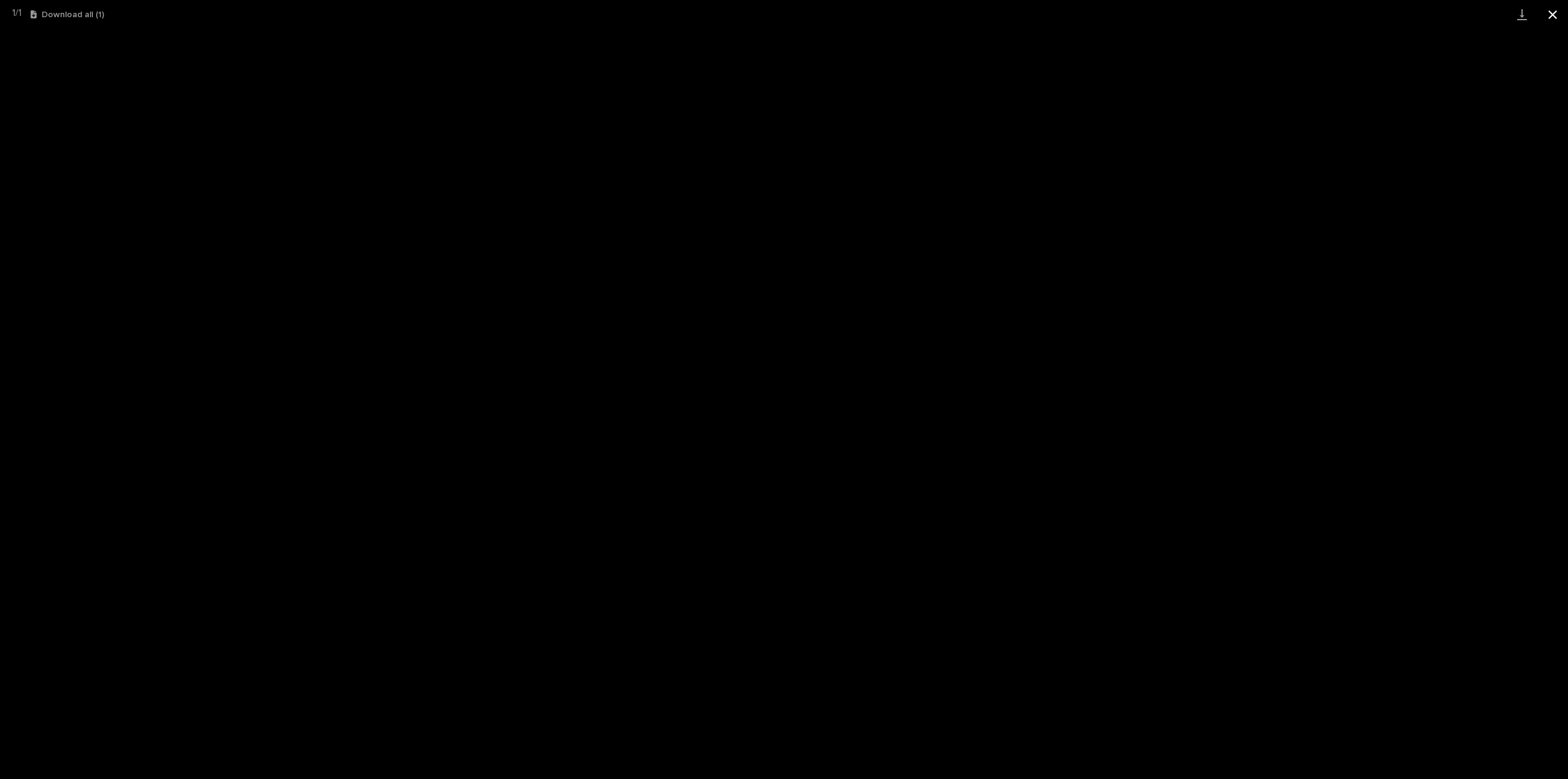
click at [1554, 16] on button "Close gallery" at bounding box center [1552, 14] width 31 height 29
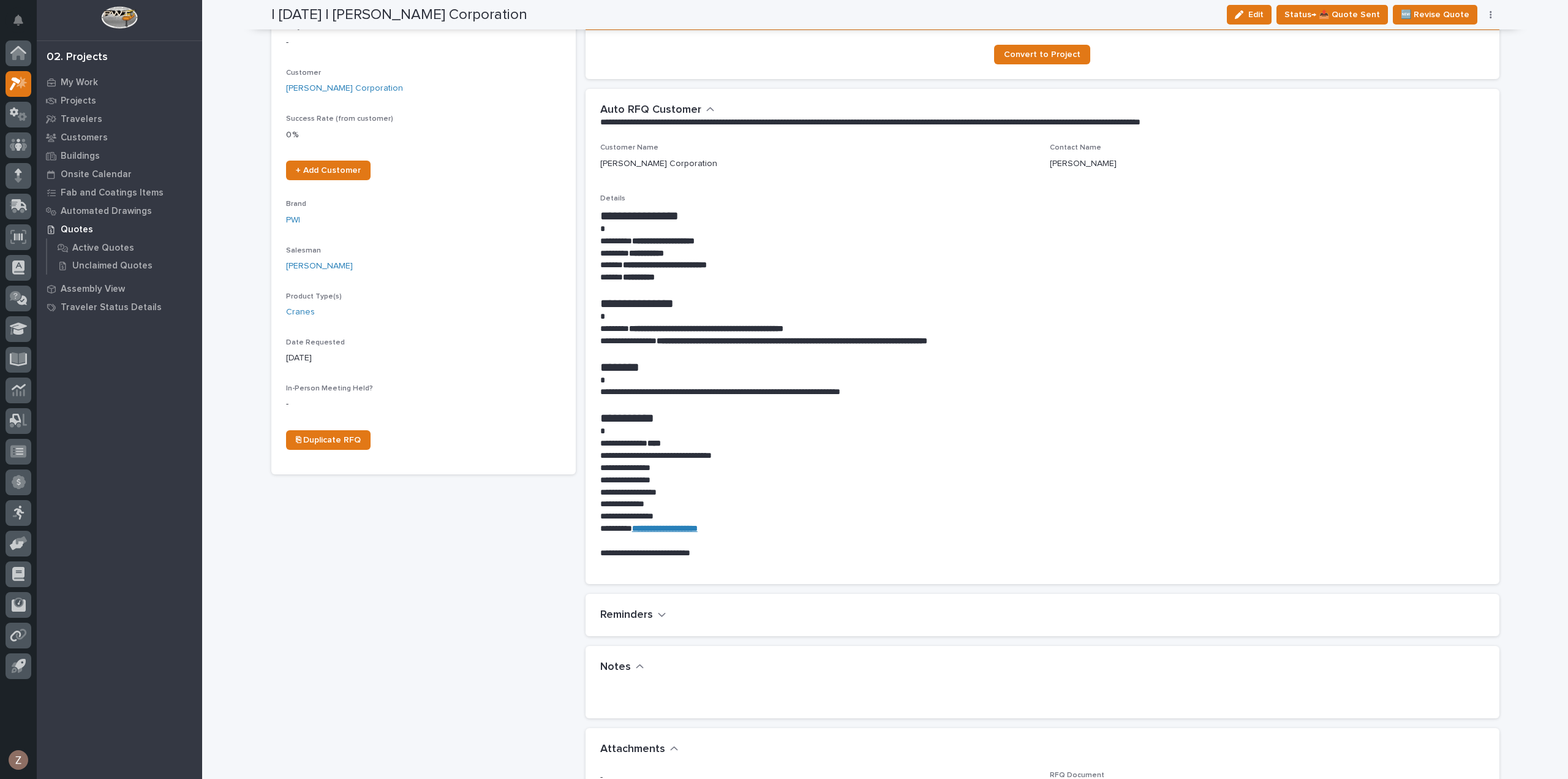
scroll to position [0, 0]
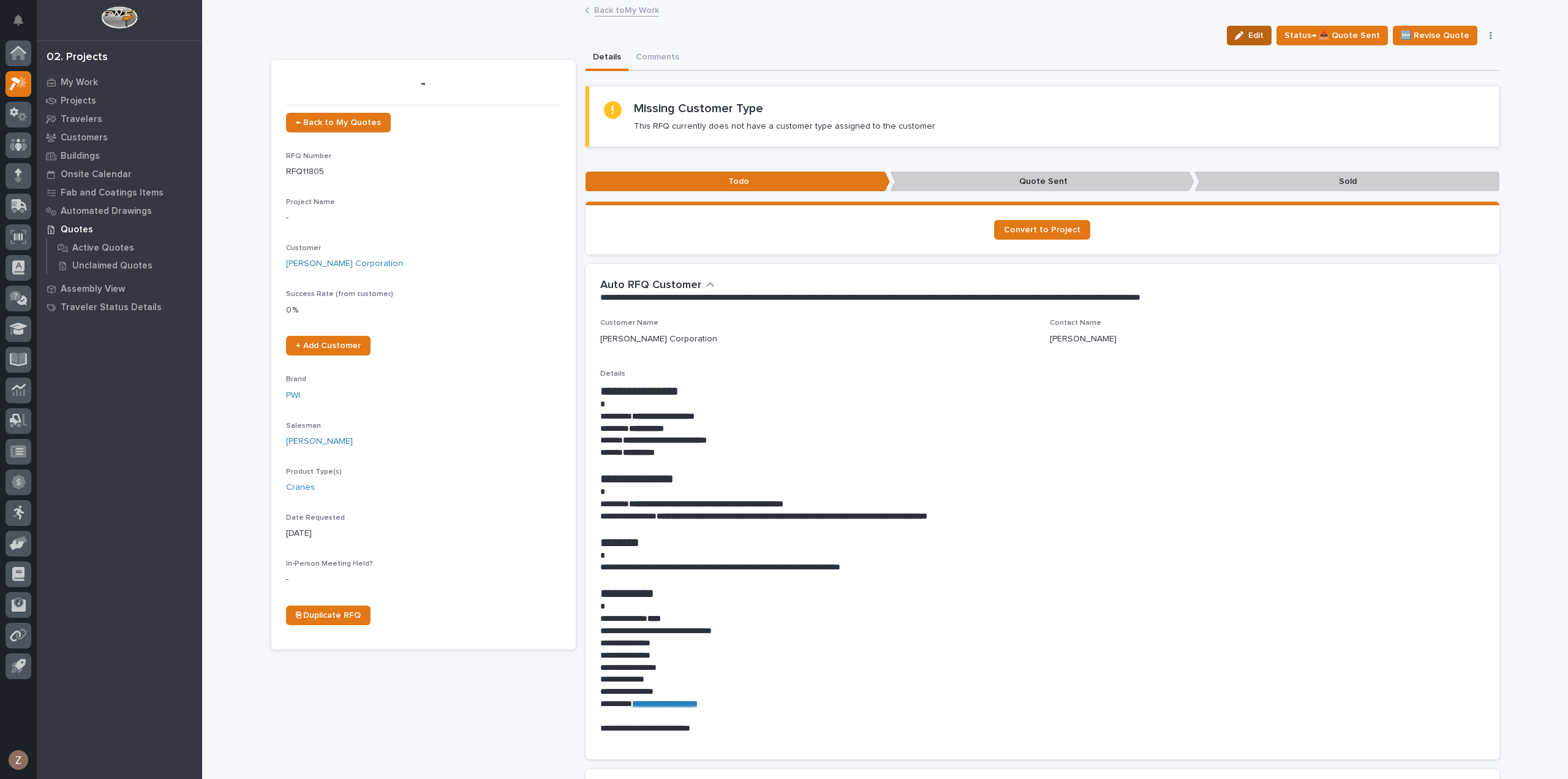
click at [1258, 30] on span "Edit" at bounding box center [1256, 35] width 15 height 11
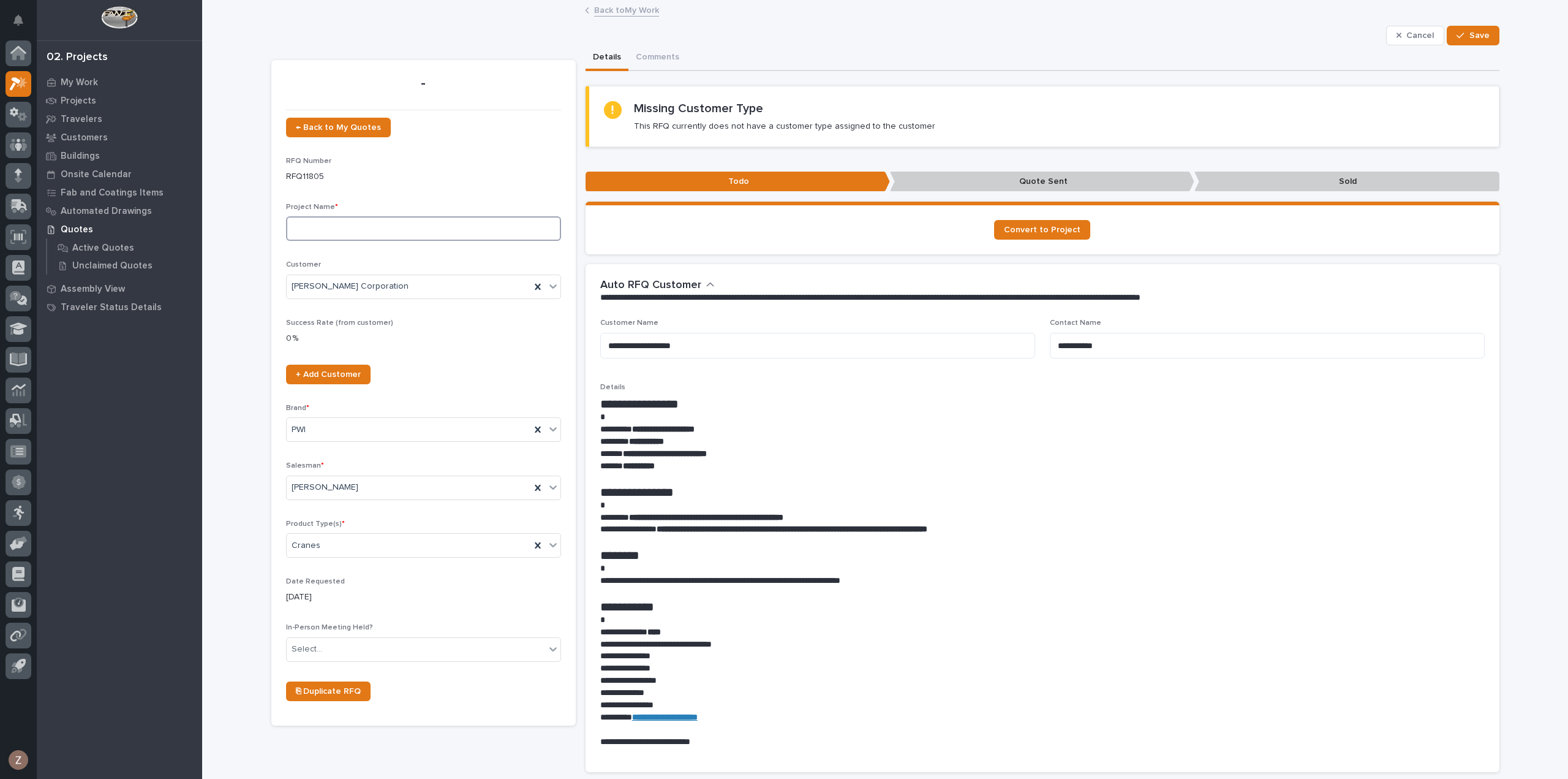
click at [322, 231] on input at bounding box center [423, 229] width 275 height 25
type input "50 Ton Crane System"
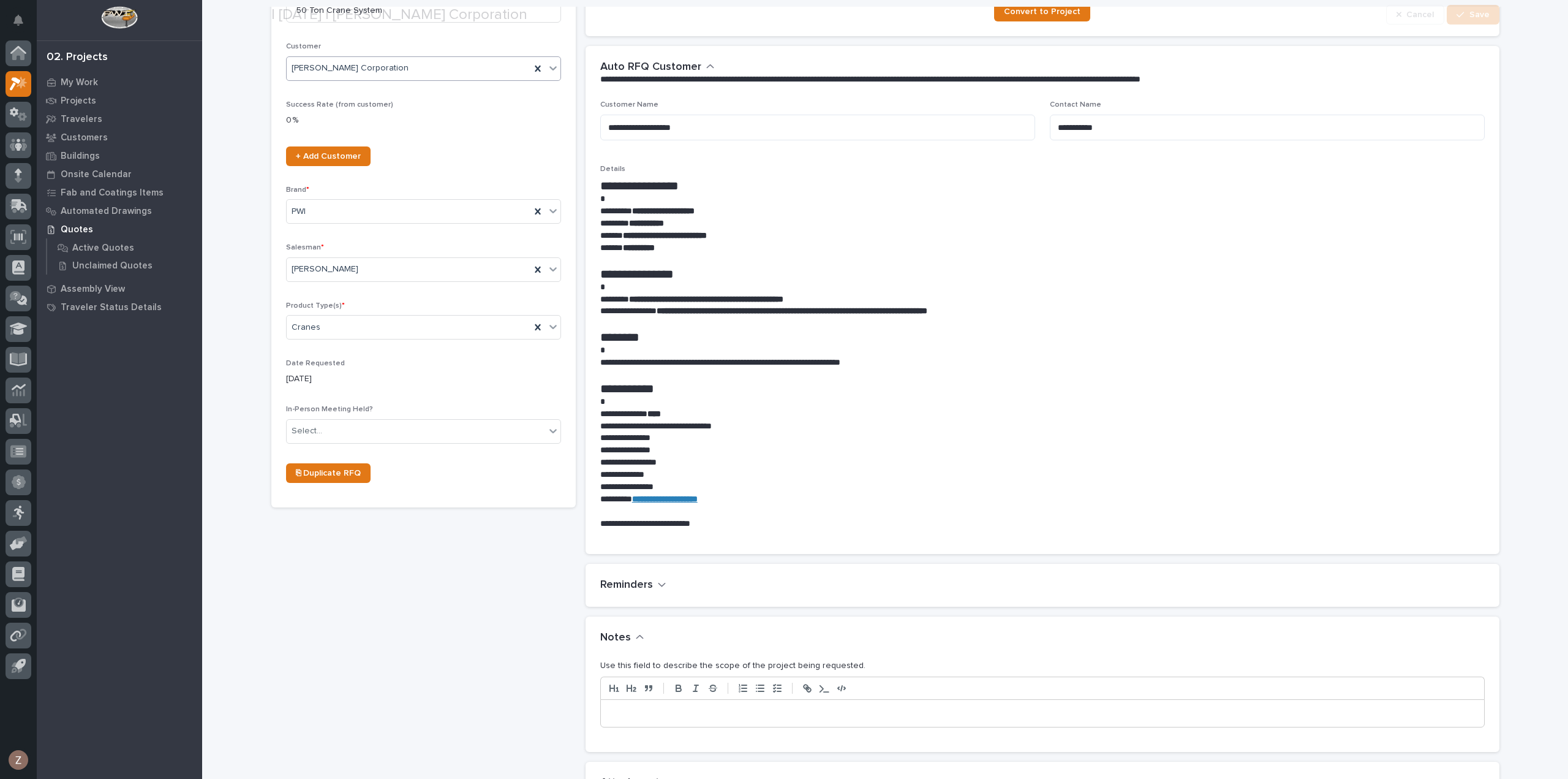
scroll to position [306, 0]
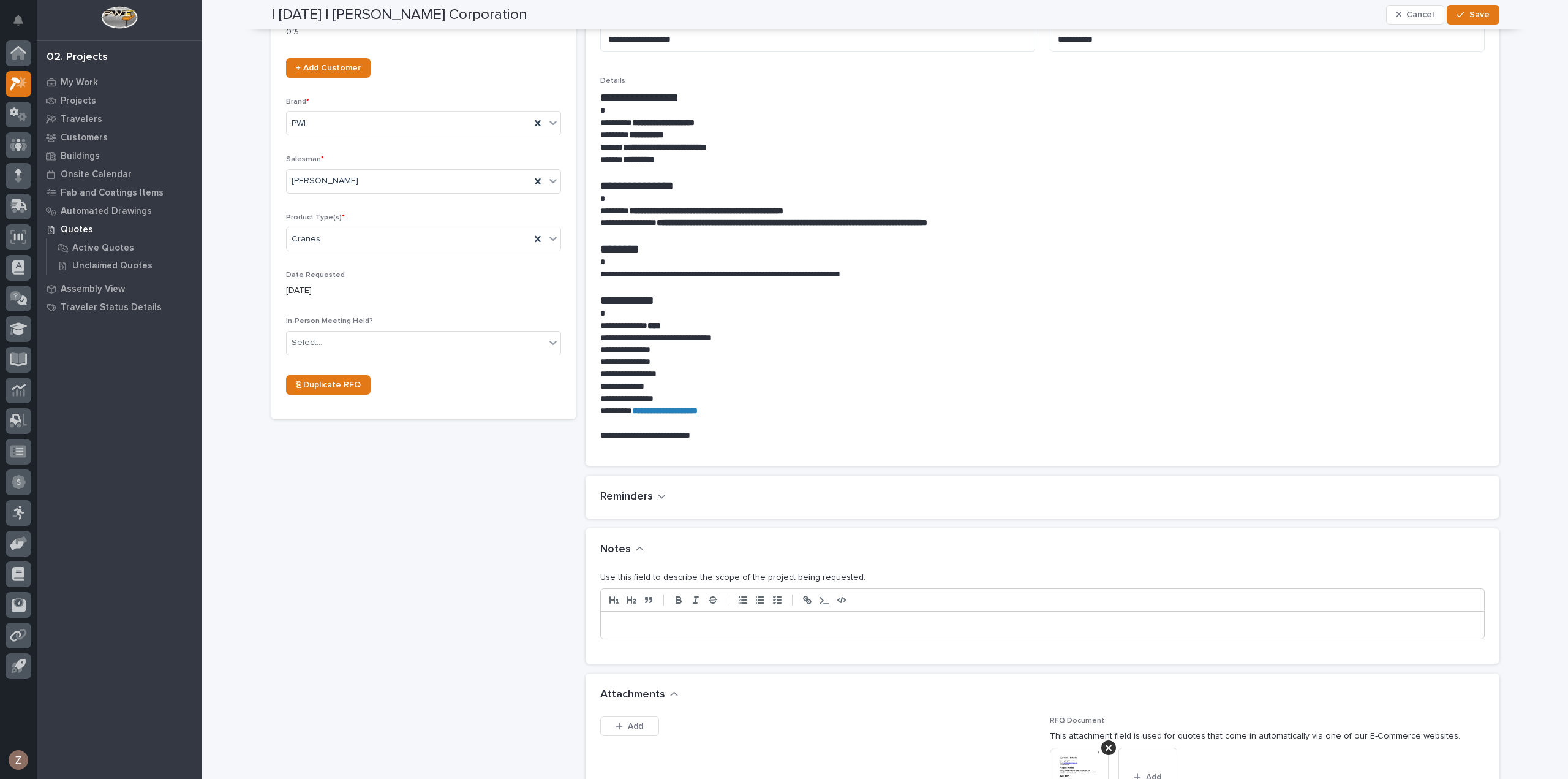
click at [676, 623] on p at bounding box center [1042, 625] width 865 height 12
click at [1481, 13] on span "Save" at bounding box center [1479, 14] width 20 height 11
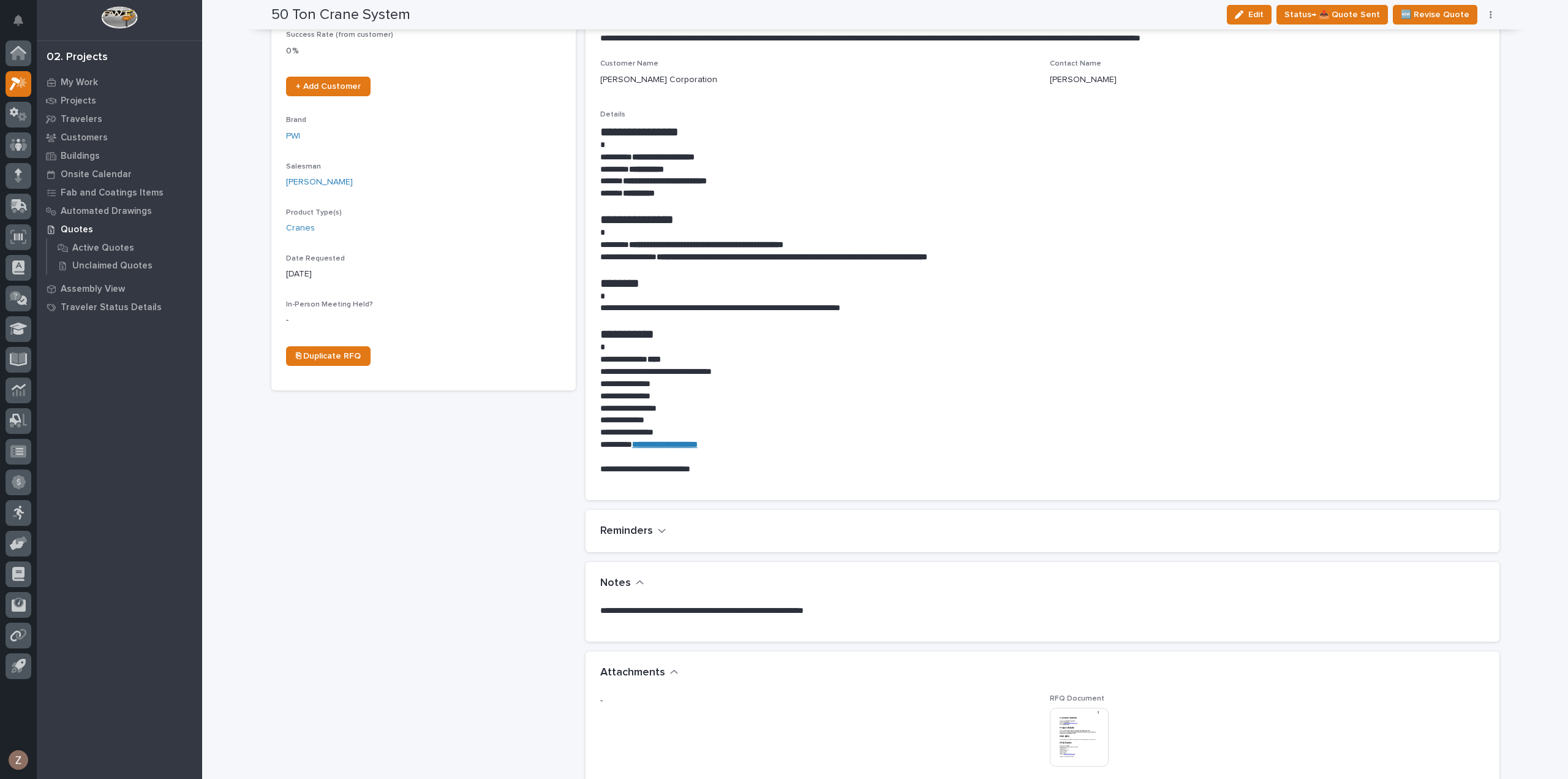
scroll to position [0, 0]
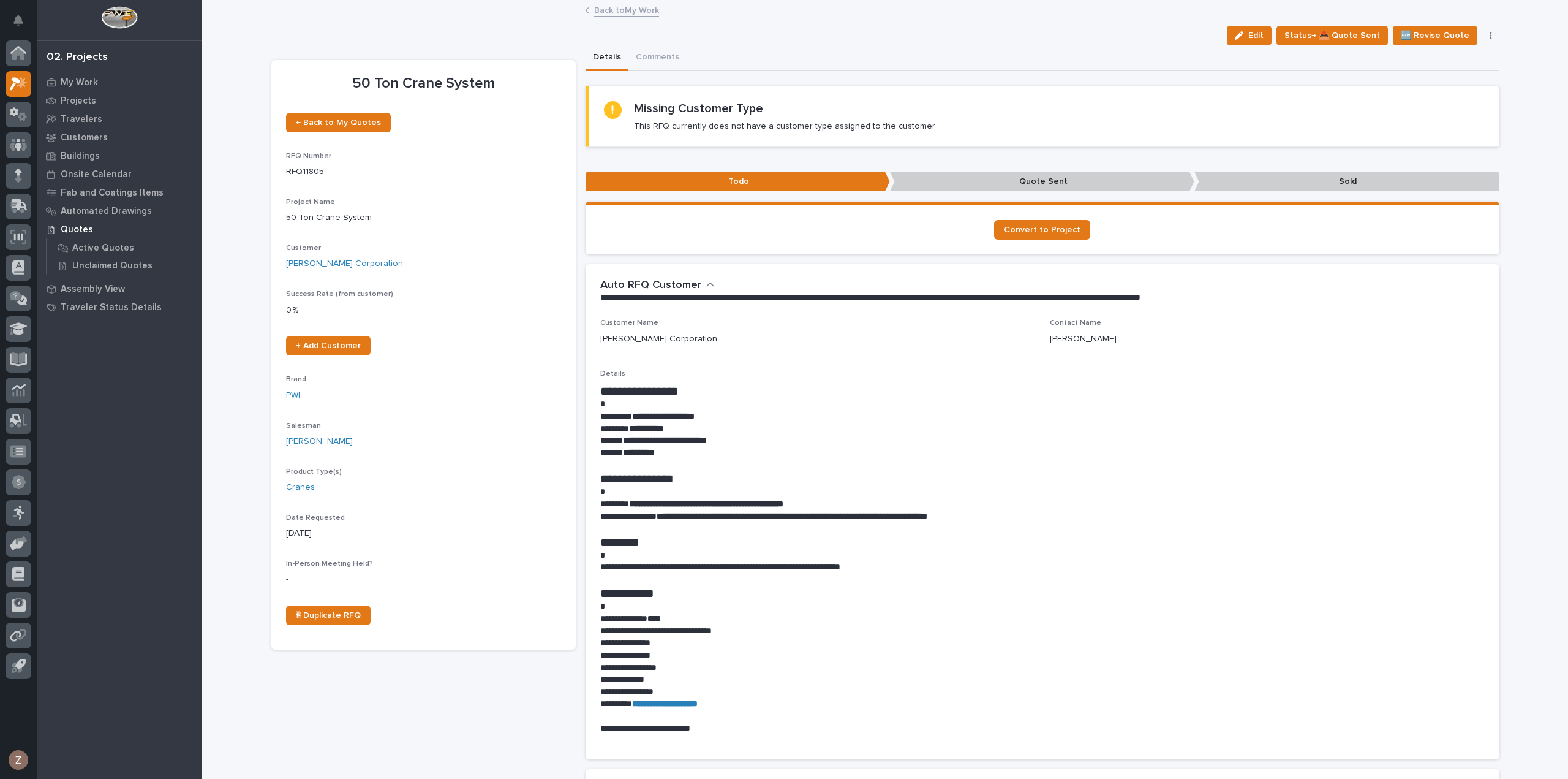
click at [619, 2] on div "My Settings Log Out 02. Projects My Work Projects Travelers Customers Buildings…" at bounding box center [884, 785] width 1366 height 1571
click at [624, 14] on link "Back to My Work" at bounding box center [626, 10] width 65 height 14
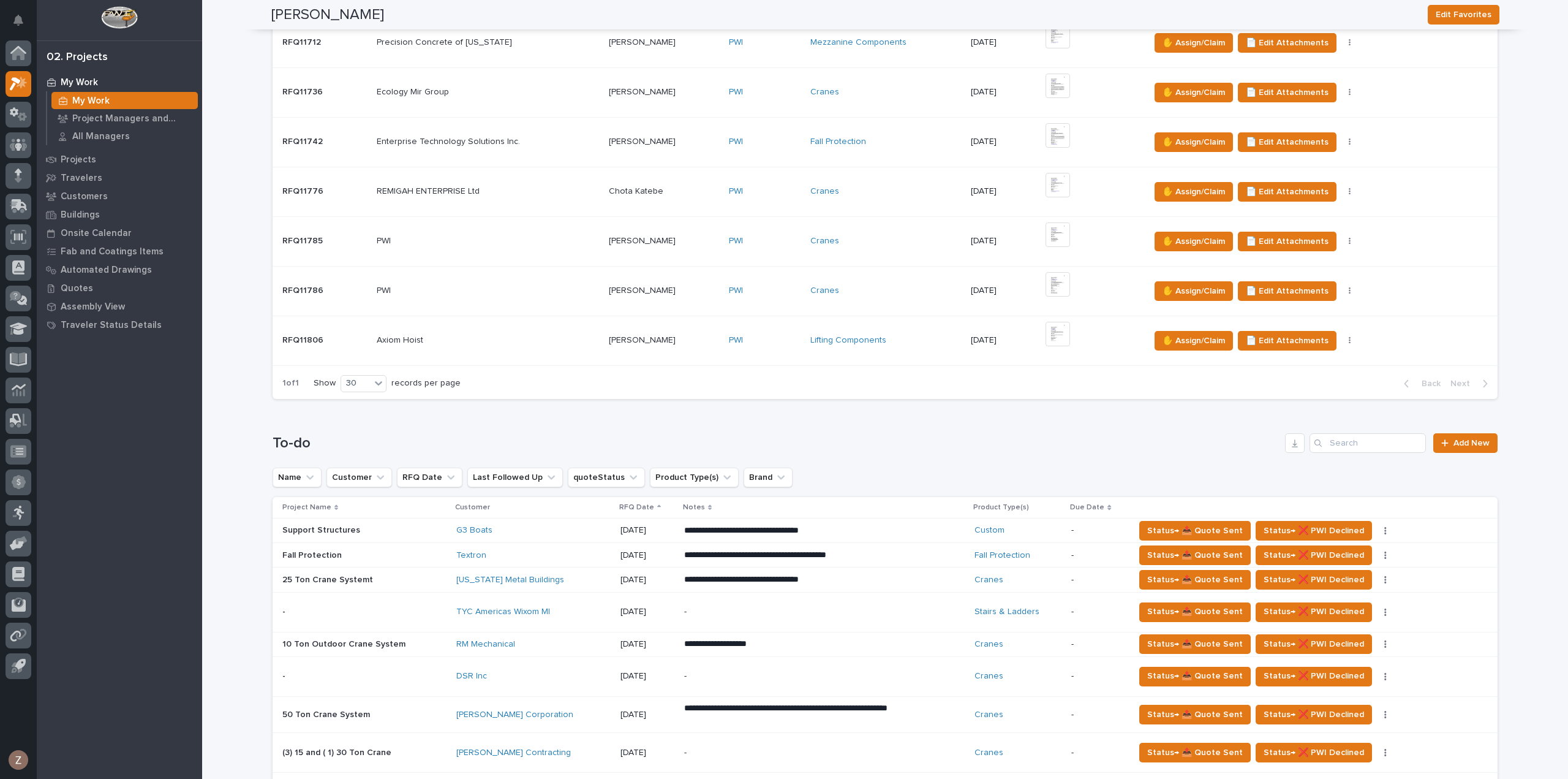
scroll to position [429, 0]
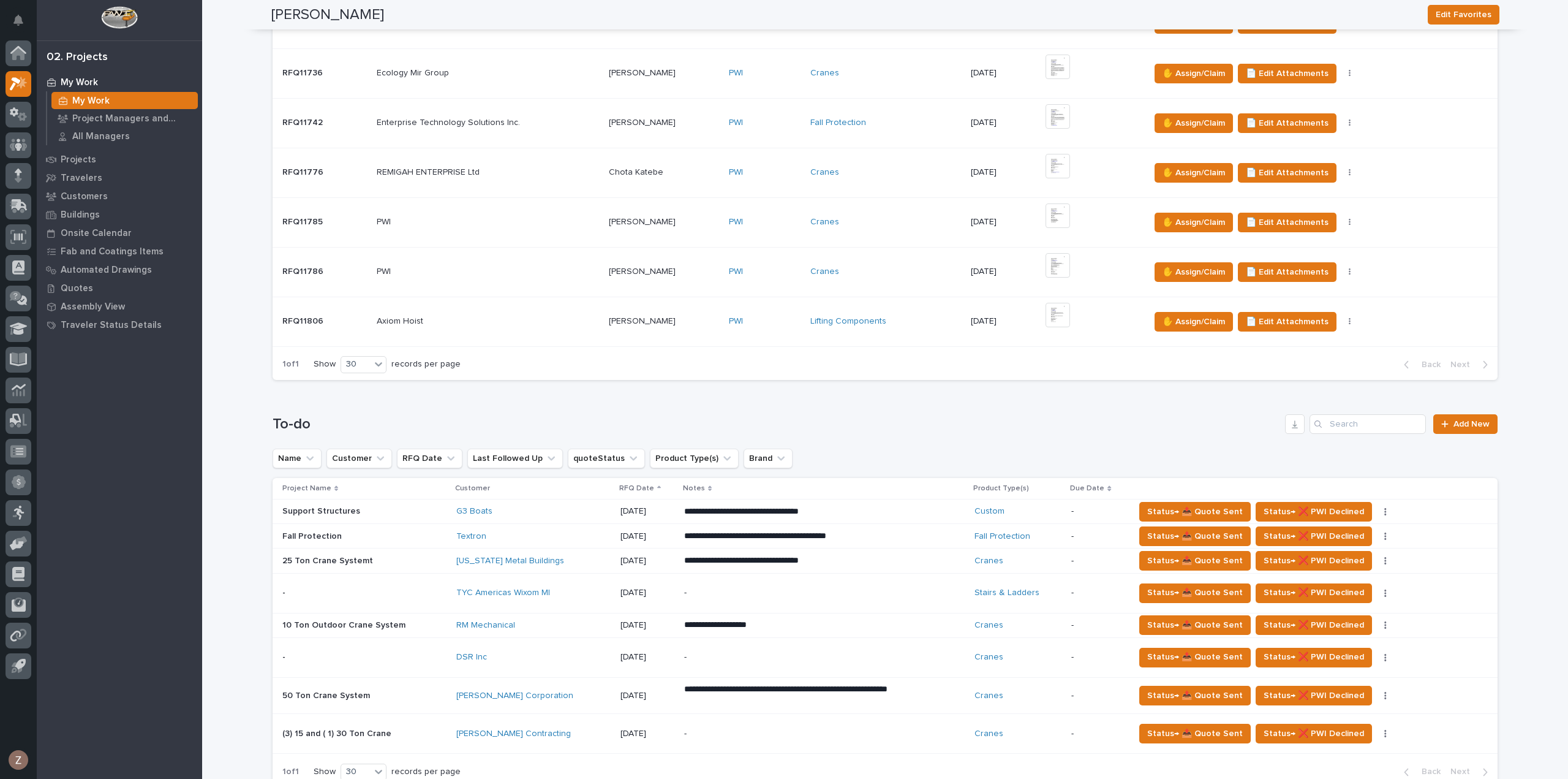
click at [859, 630] on div "**********" at bounding box center [824, 625] width 280 height 22
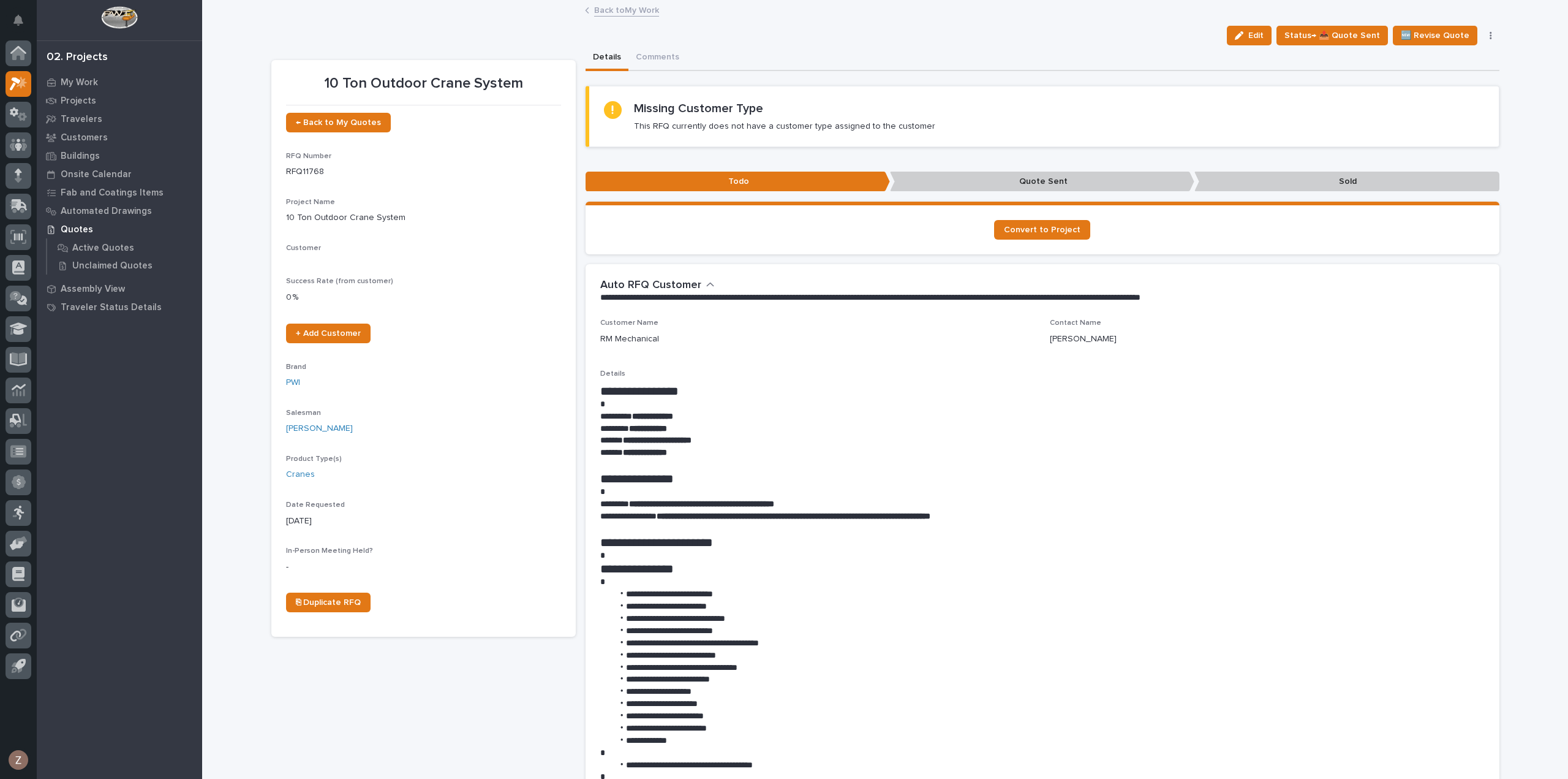
click at [652, 57] on button "Comments" at bounding box center [657, 58] width 58 height 26
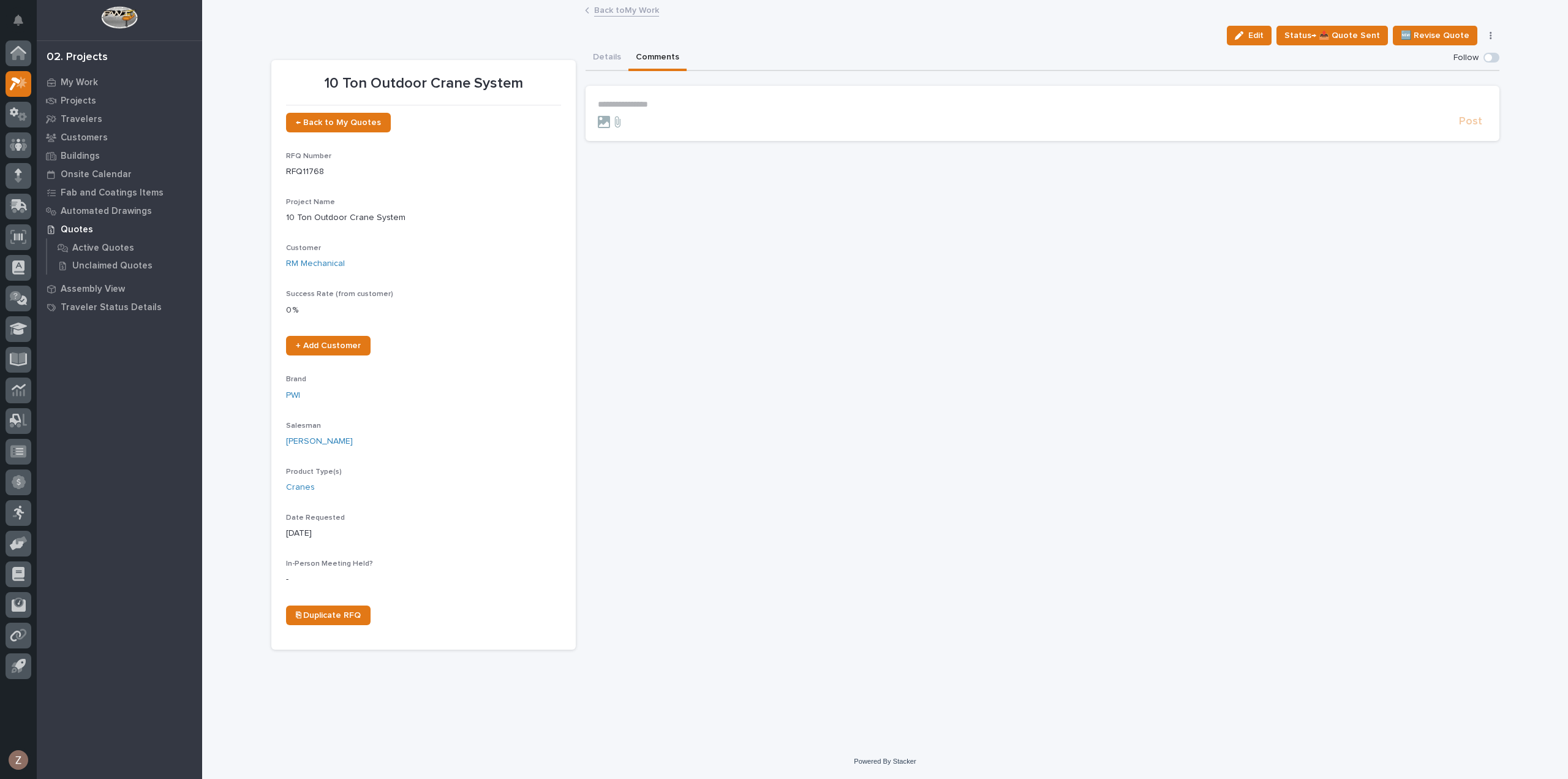
click at [684, 98] on section "**********" at bounding box center [1042, 113] width 914 height 55
click at [686, 105] on p "**********" at bounding box center [1042, 104] width 889 height 10
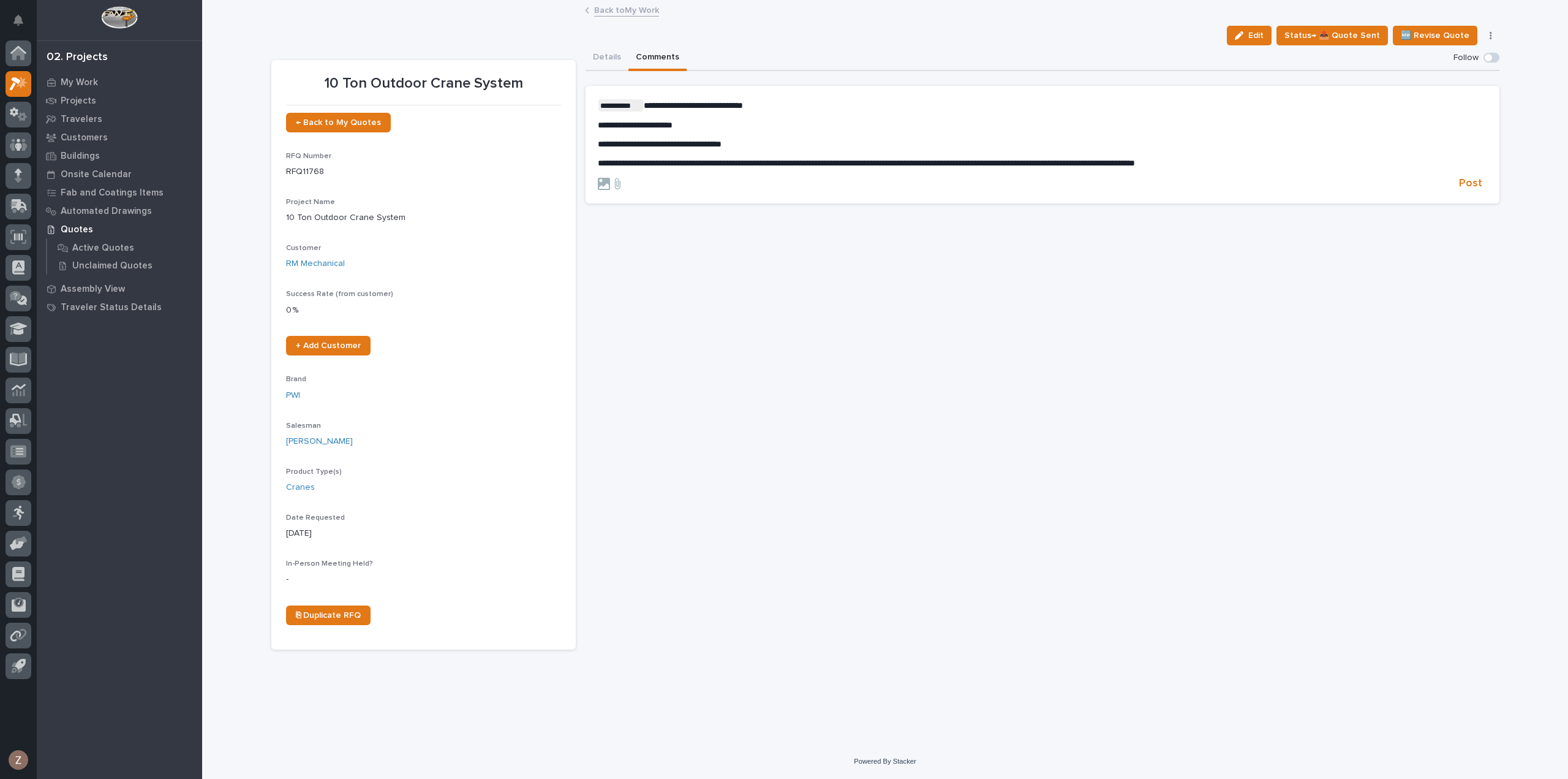
click at [778, 145] on p "**********" at bounding box center [1042, 144] width 889 height 10
click at [787, 144] on span "**********" at bounding box center [699, 144] width 203 height 9
click at [1475, 184] on span "Post" at bounding box center [1471, 183] width 23 height 14
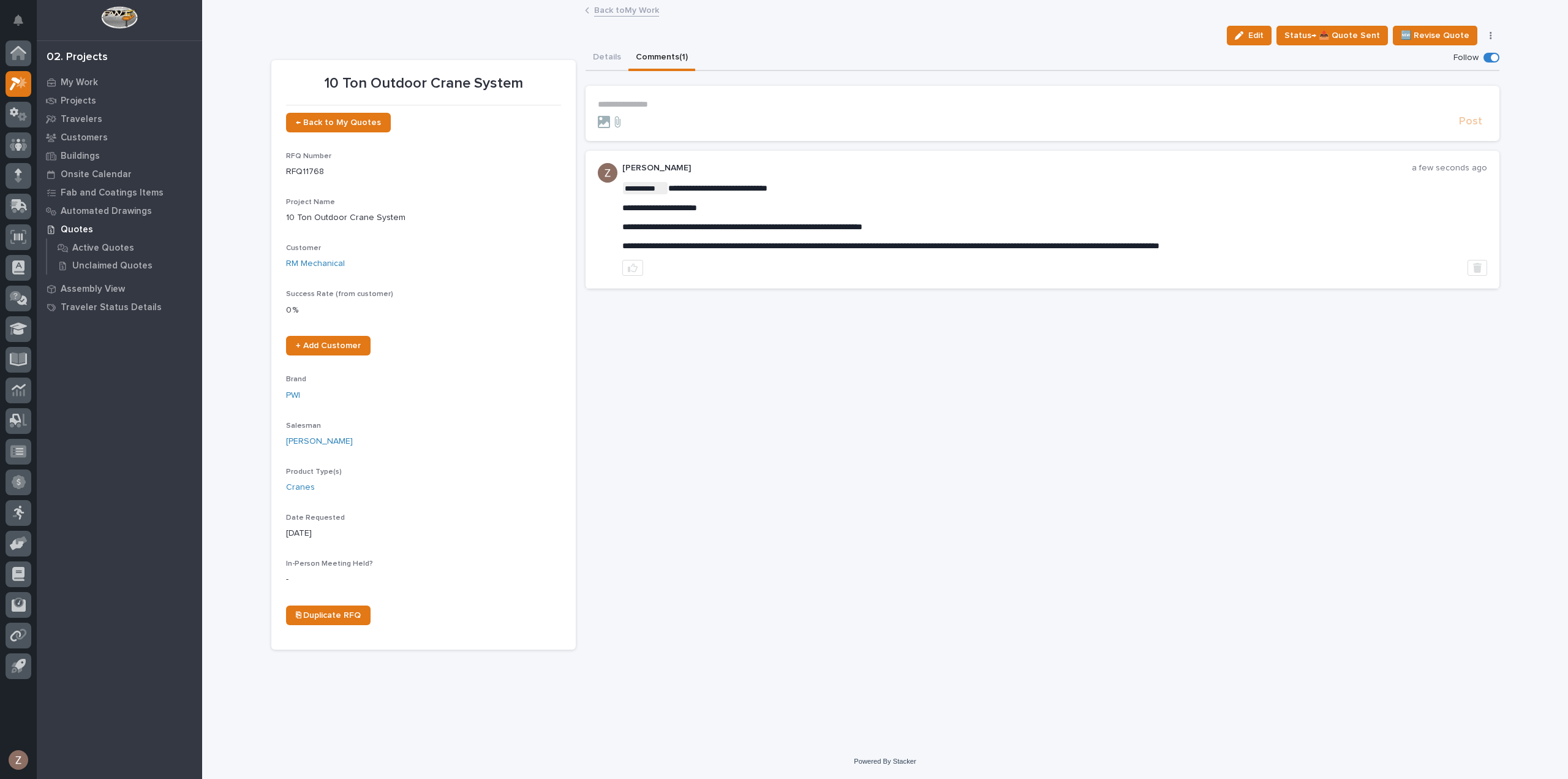
click at [629, 9] on link "Back to My Work" at bounding box center [626, 10] width 65 height 14
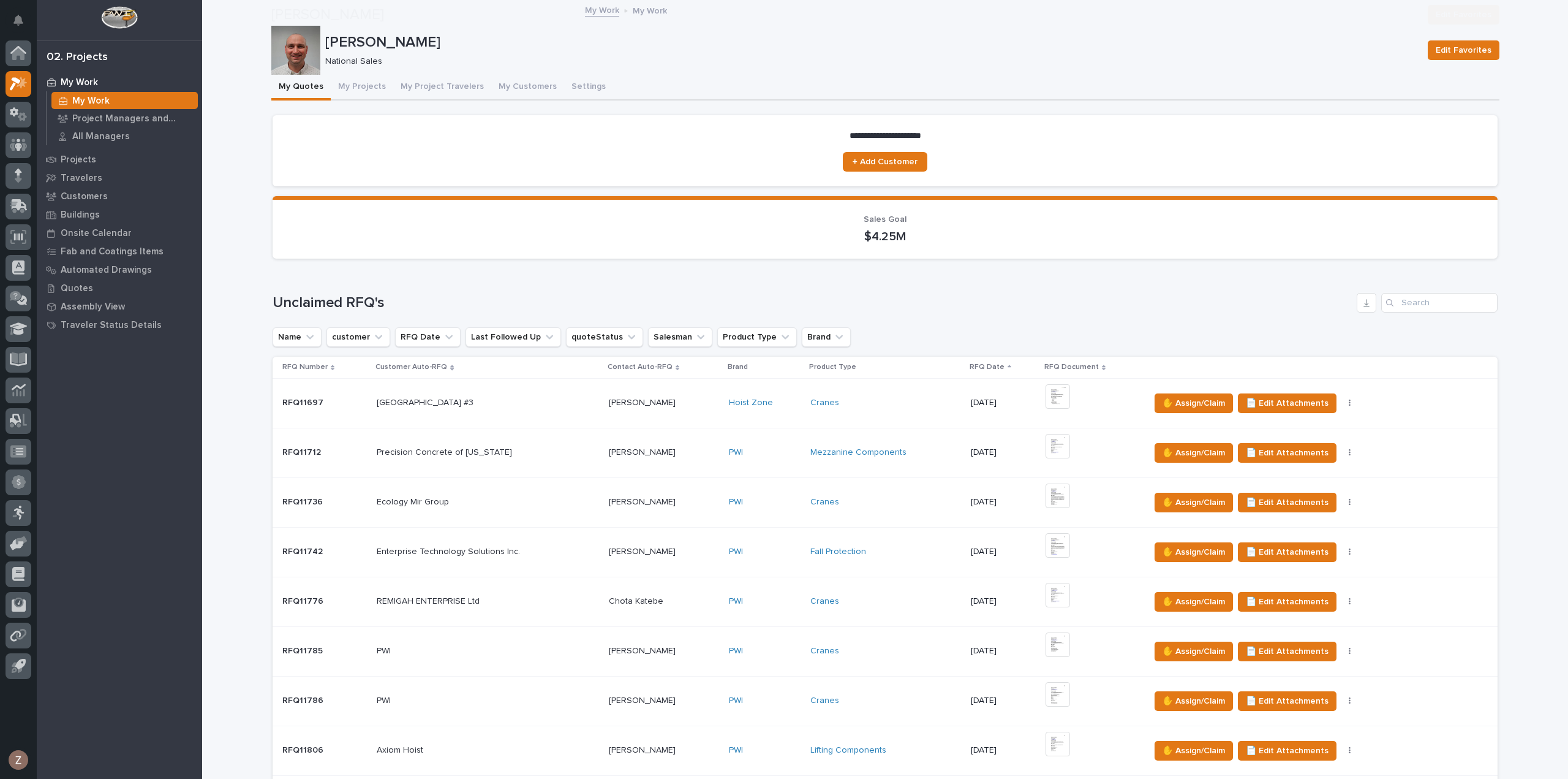
scroll to position [613, 0]
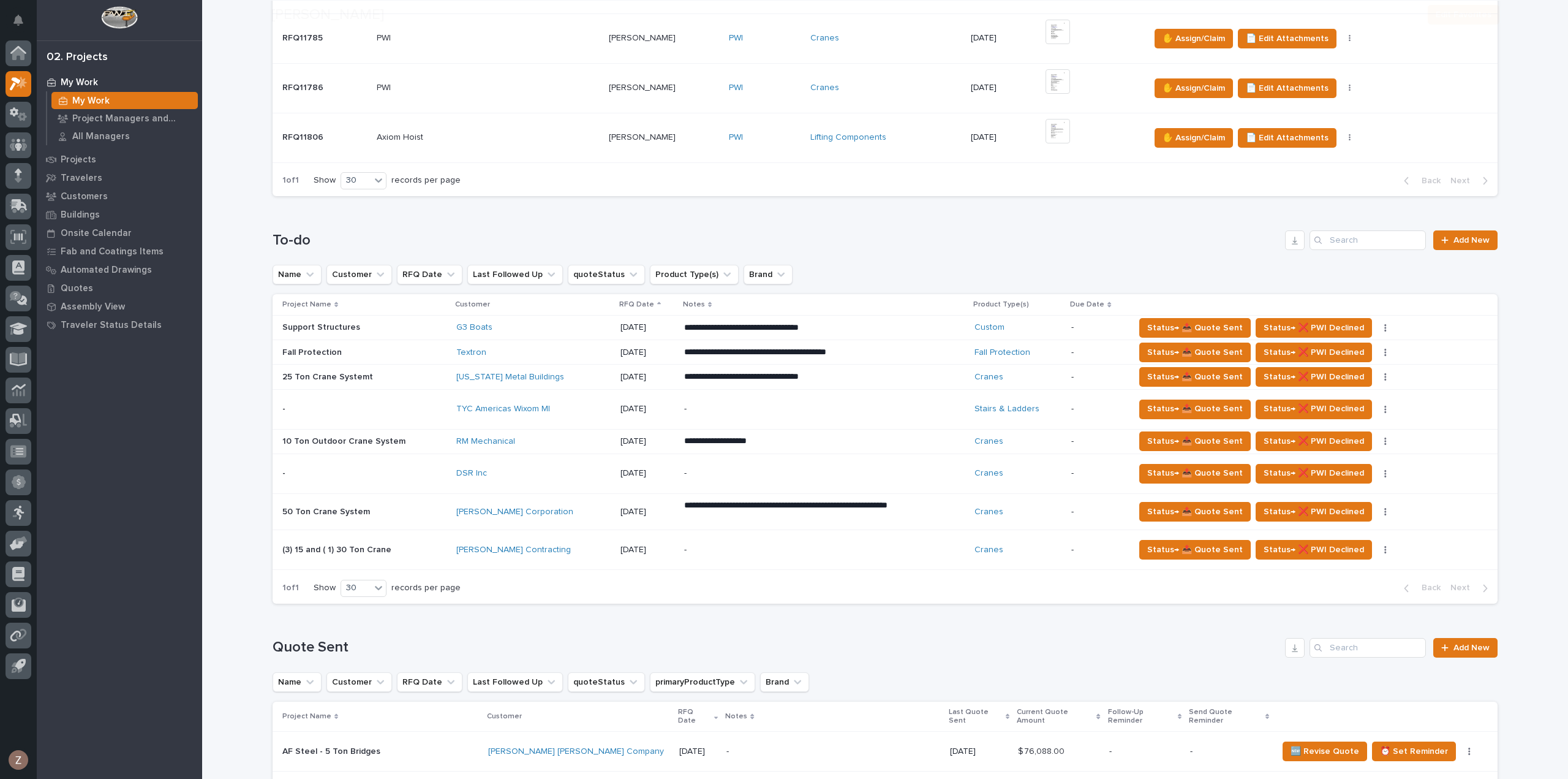
click at [834, 432] on div "**********" at bounding box center [824, 441] width 280 height 22
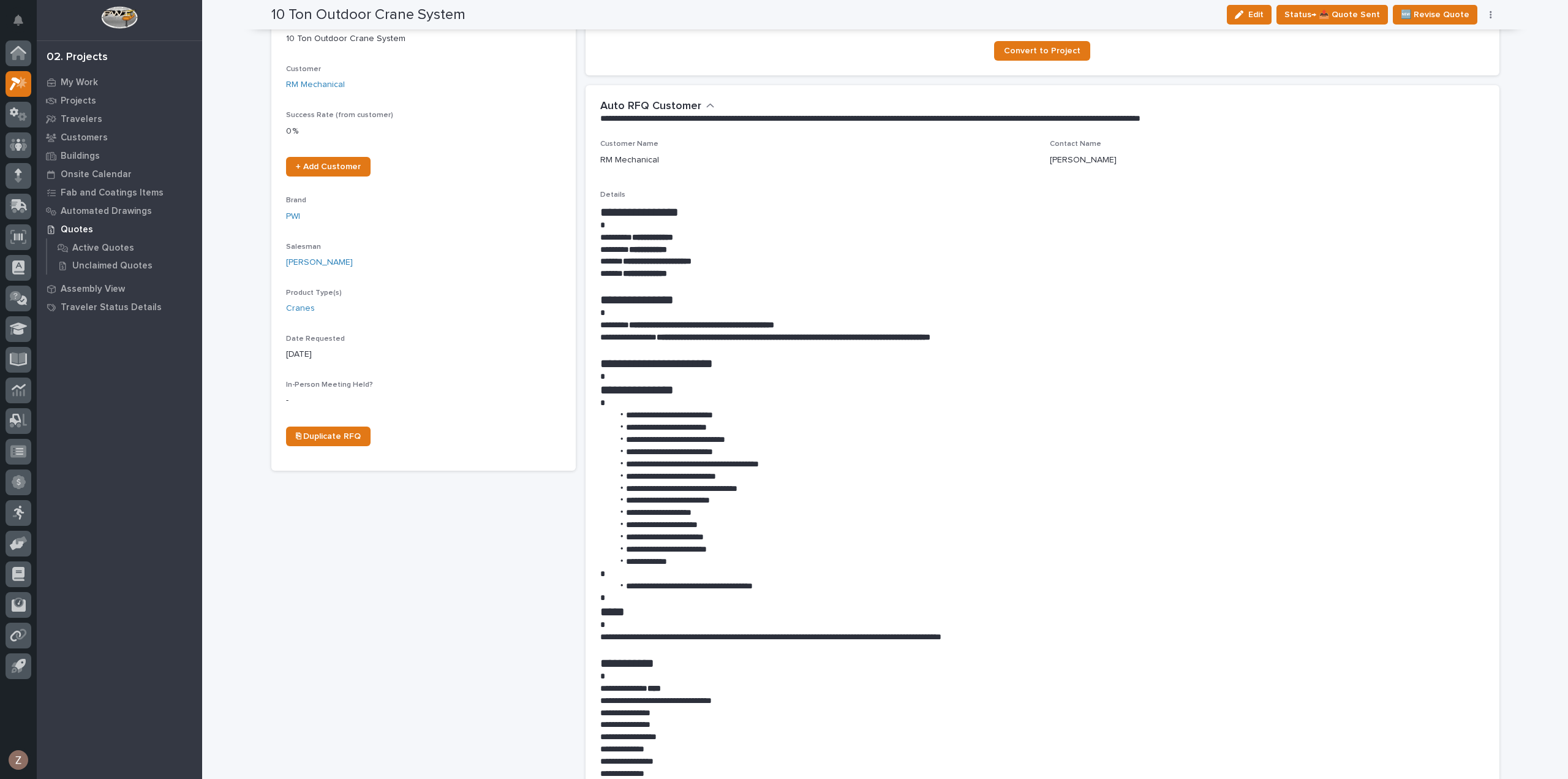
scroll to position [61, 0]
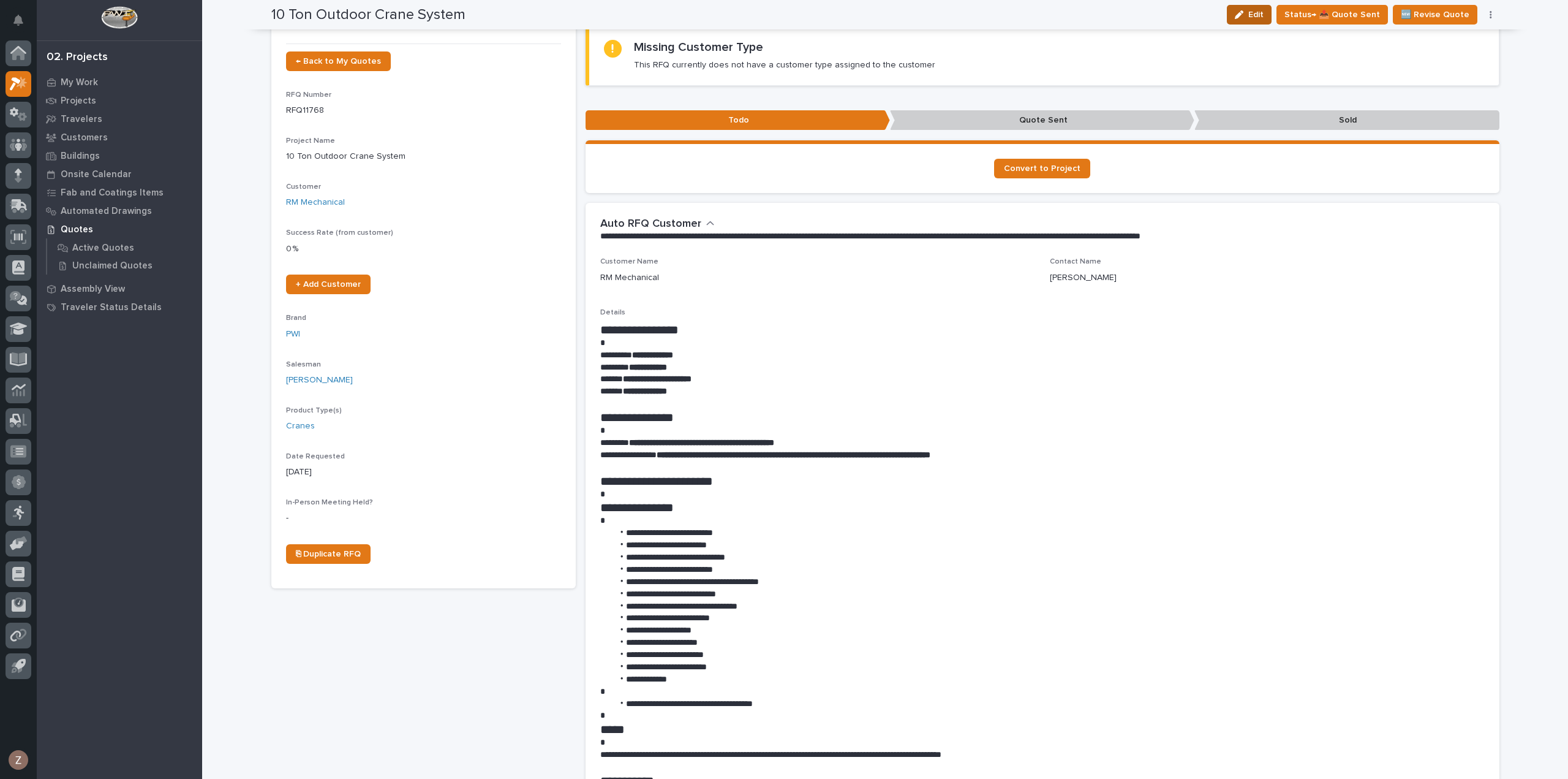
click at [1241, 15] on button "Edit" at bounding box center [1249, 14] width 45 height 20
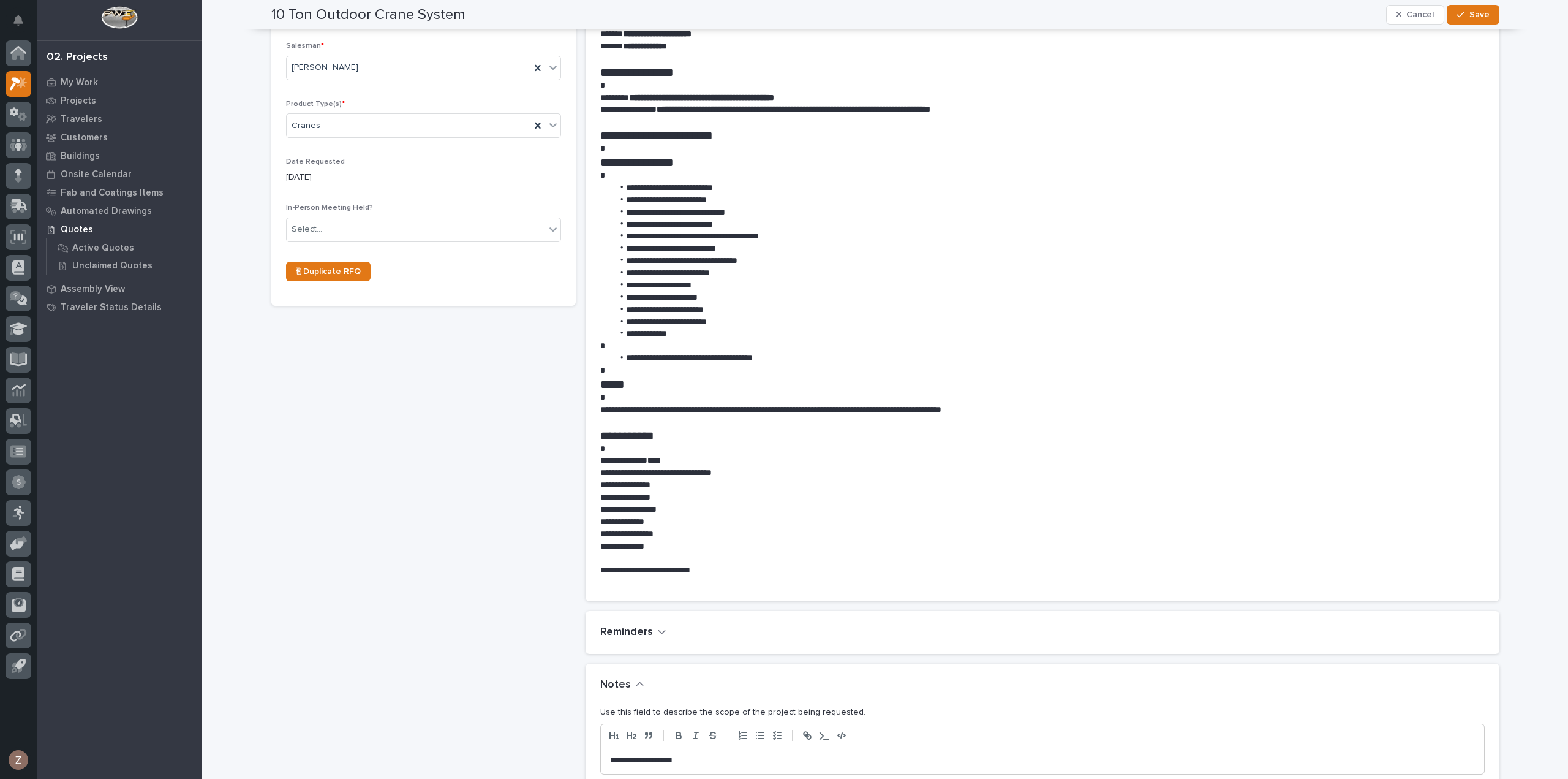
scroll to position [920, 0]
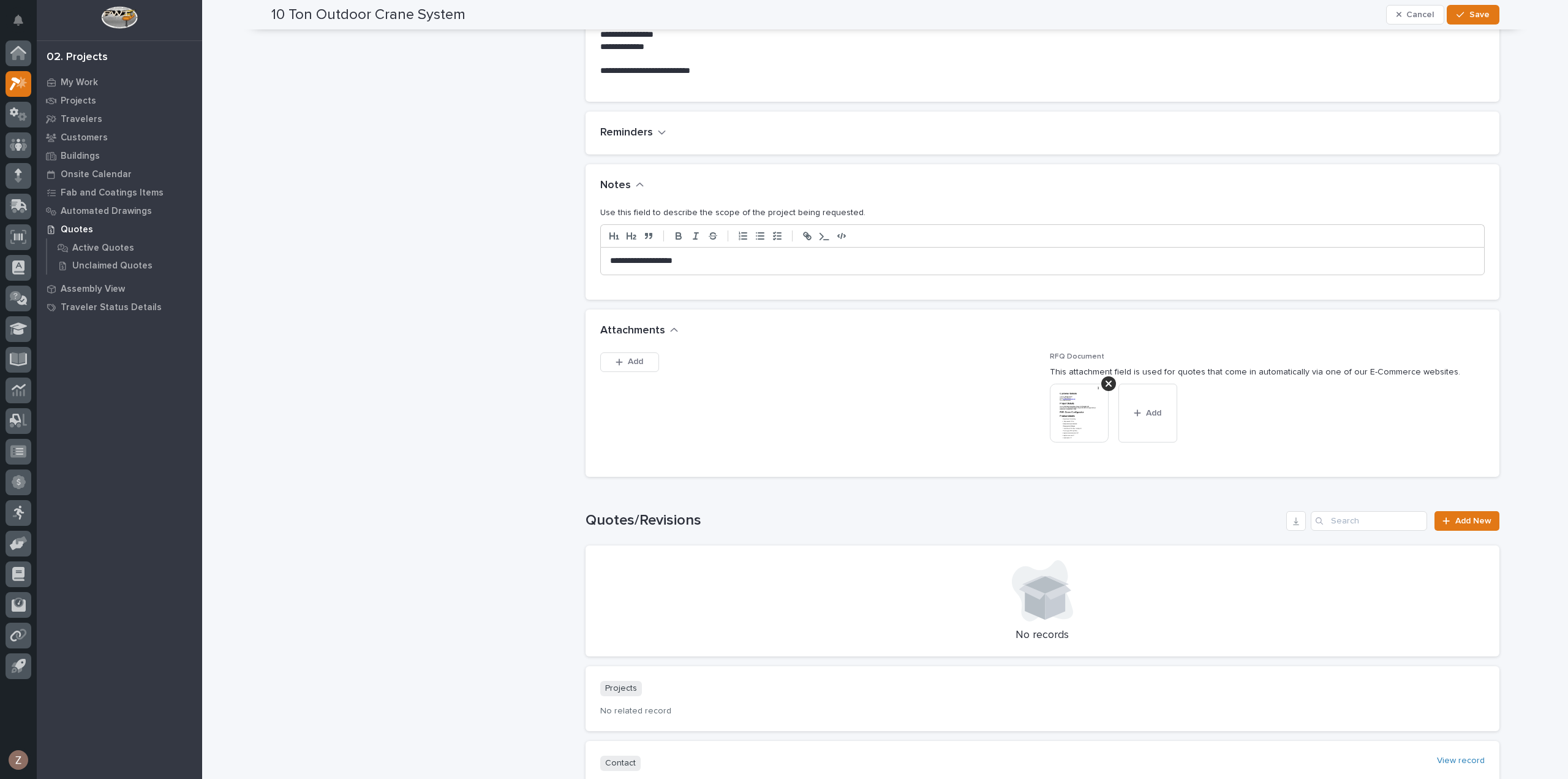
click at [734, 268] on div "**********" at bounding box center [1042, 261] width 883 height 27
click at [1471, 27] on div "10 Ton Outdoor Crane System Cancel Save" at bounding box center [885, 14] width 1228 height 29
click at [1469, 15] on span "Save" at bounding box center [1479, 14] width 20 height 11
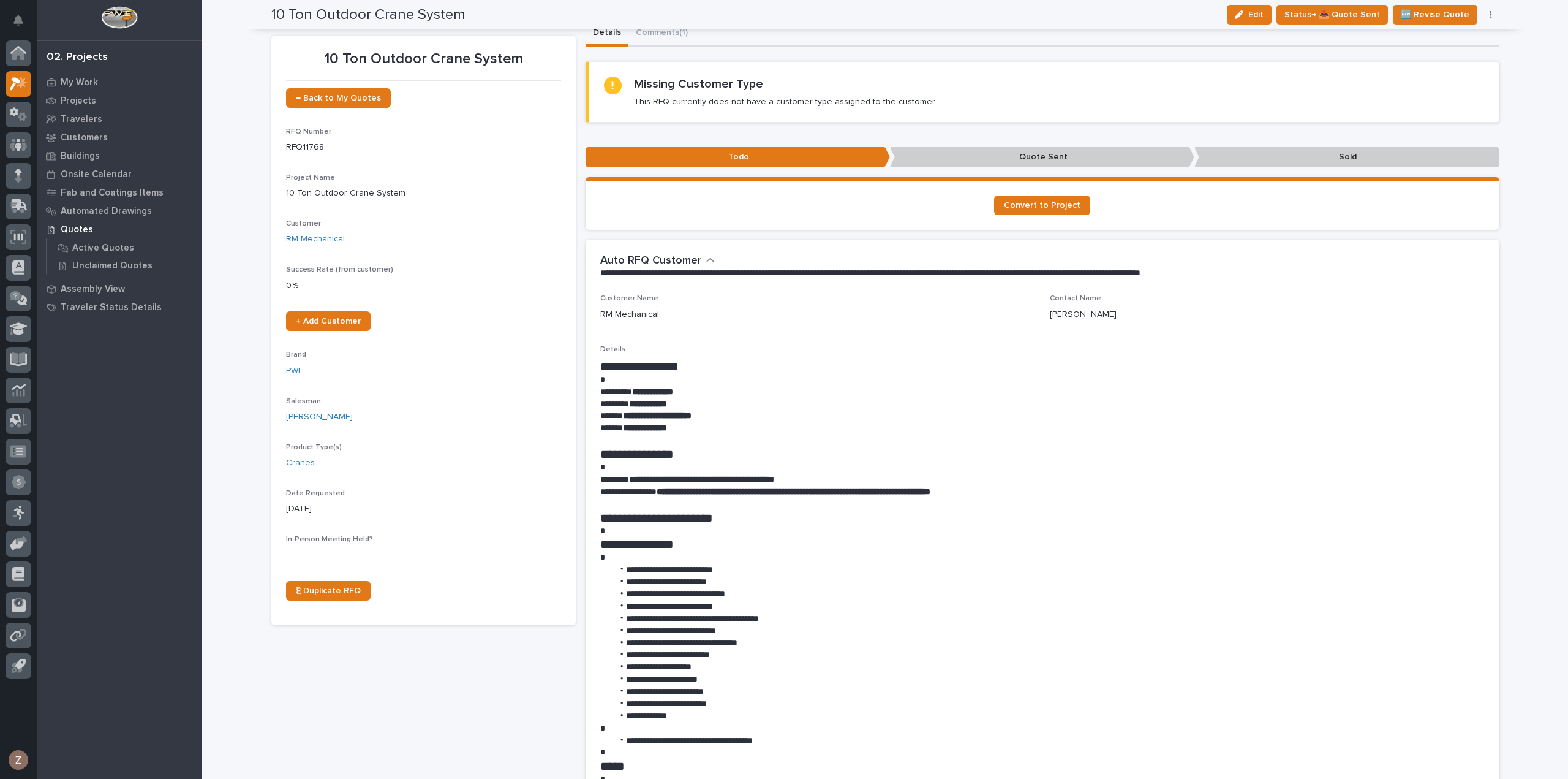
scroll to position [0, 0]
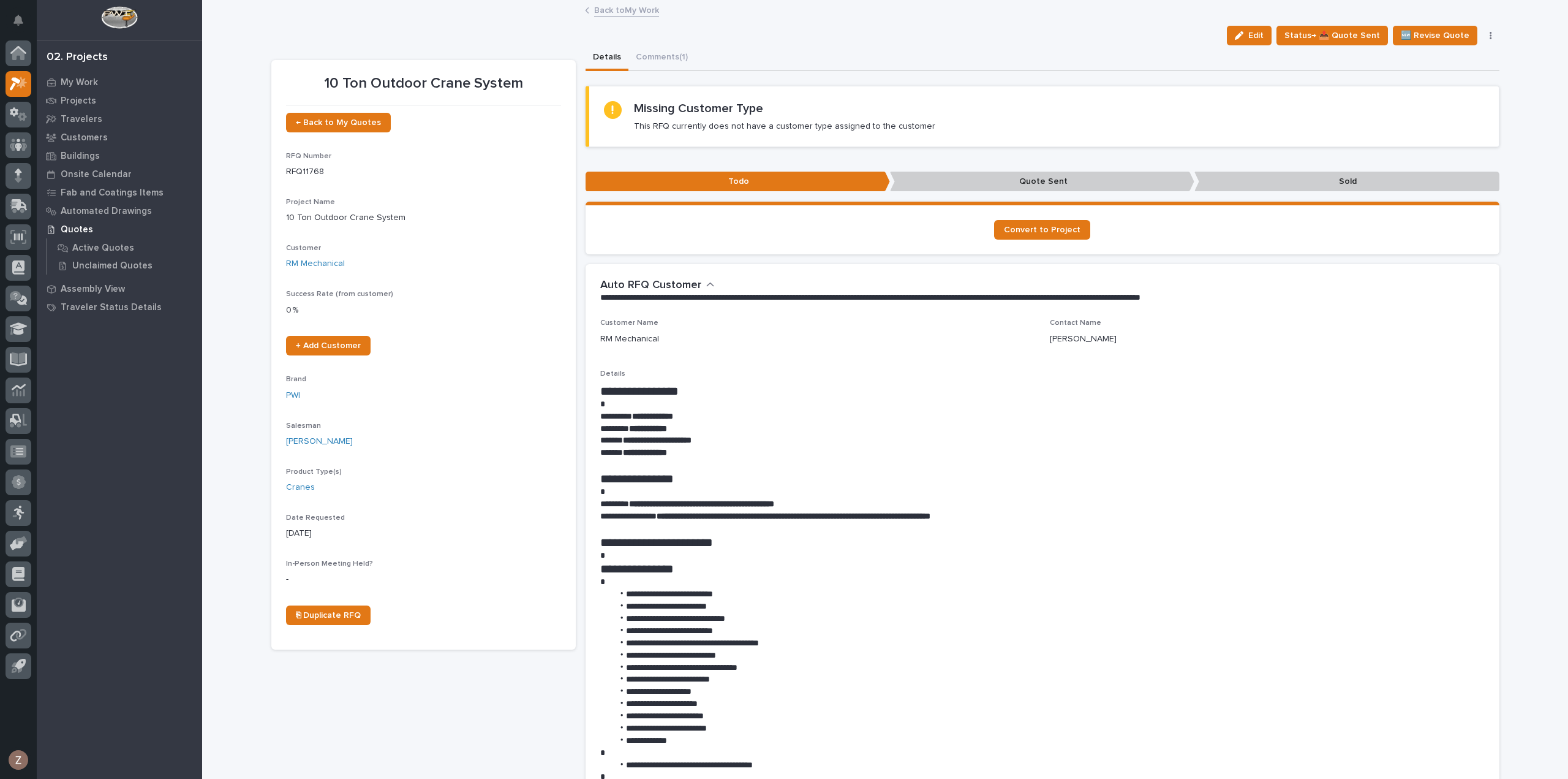
click at [624, 17] on div "Back to My Work" at bounding box center [885, 11] width 612 height 17
click at [655, 9] on div "Back to My Work" at bounding box center [885, 11] width 612 height 17
click at [645, 12] on link "Back to My Work" at bounding box center [626, 10] width 65 height 14
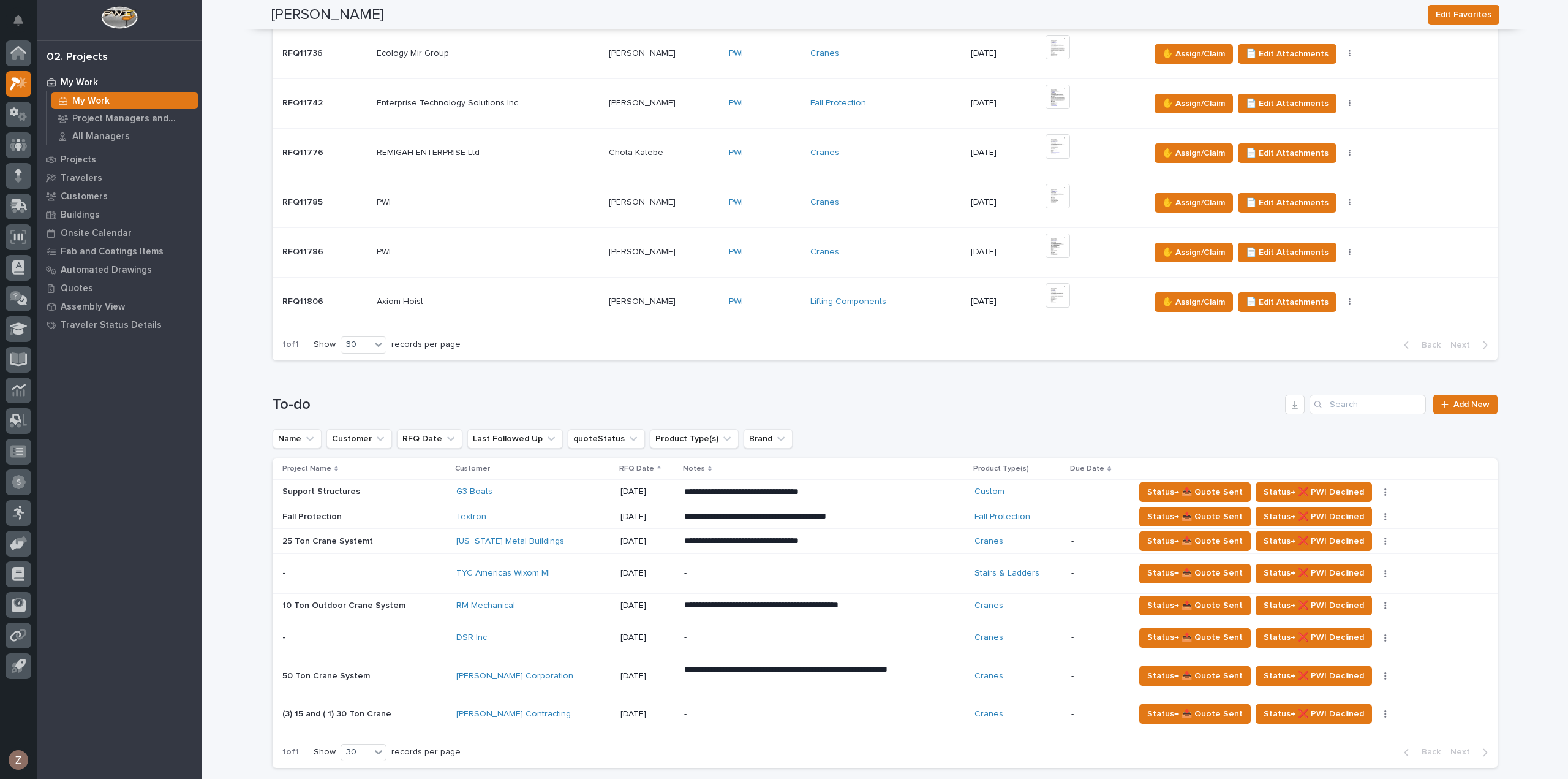
scroll to position [490, 0]
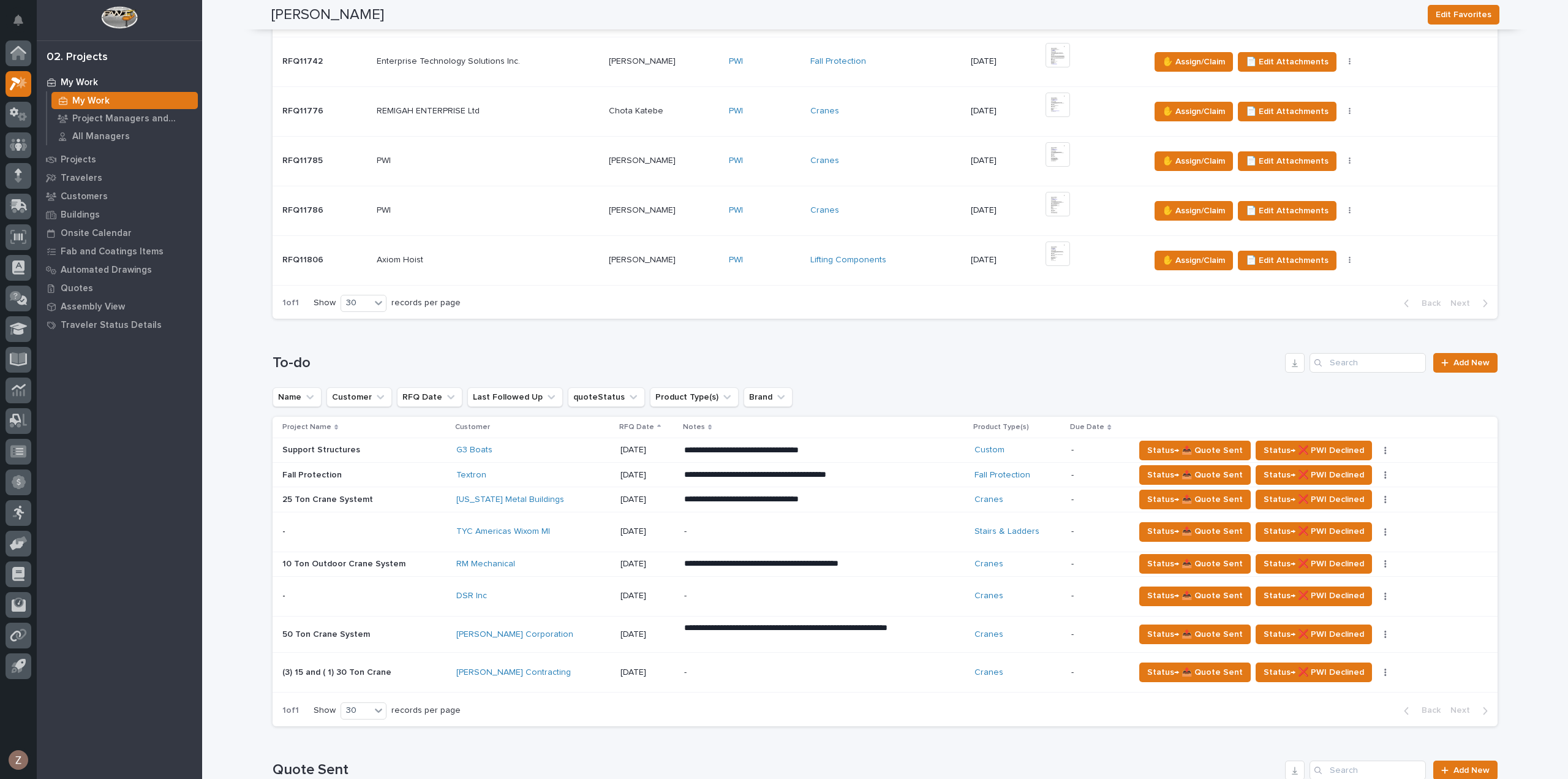
click at [757, 527] on p "-" at bounding box center [791, 531] width 214 height 10
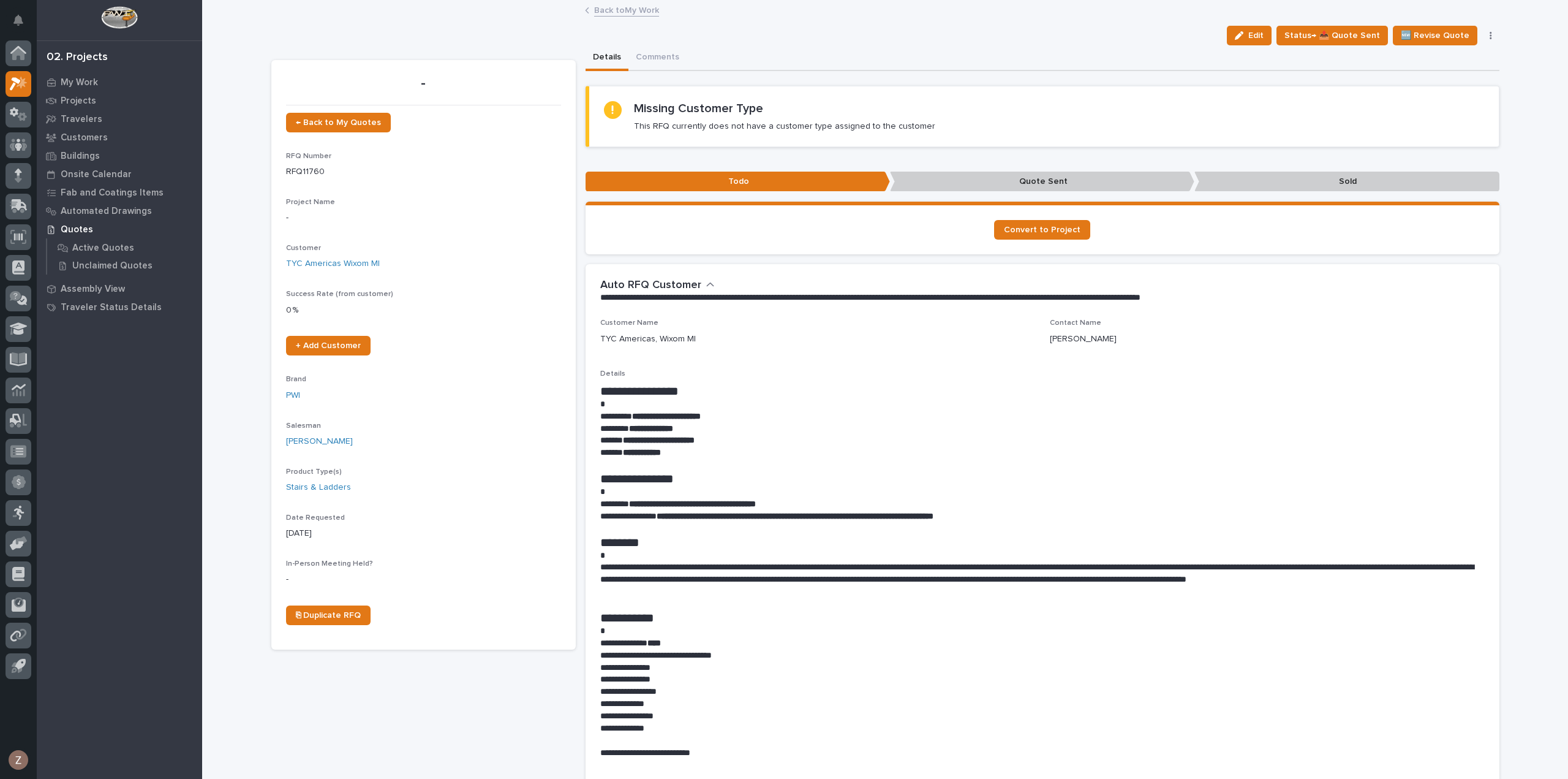
click at [618, 12] on link "Back to My Work" at bounding box center [626, 10] width 65 height 14
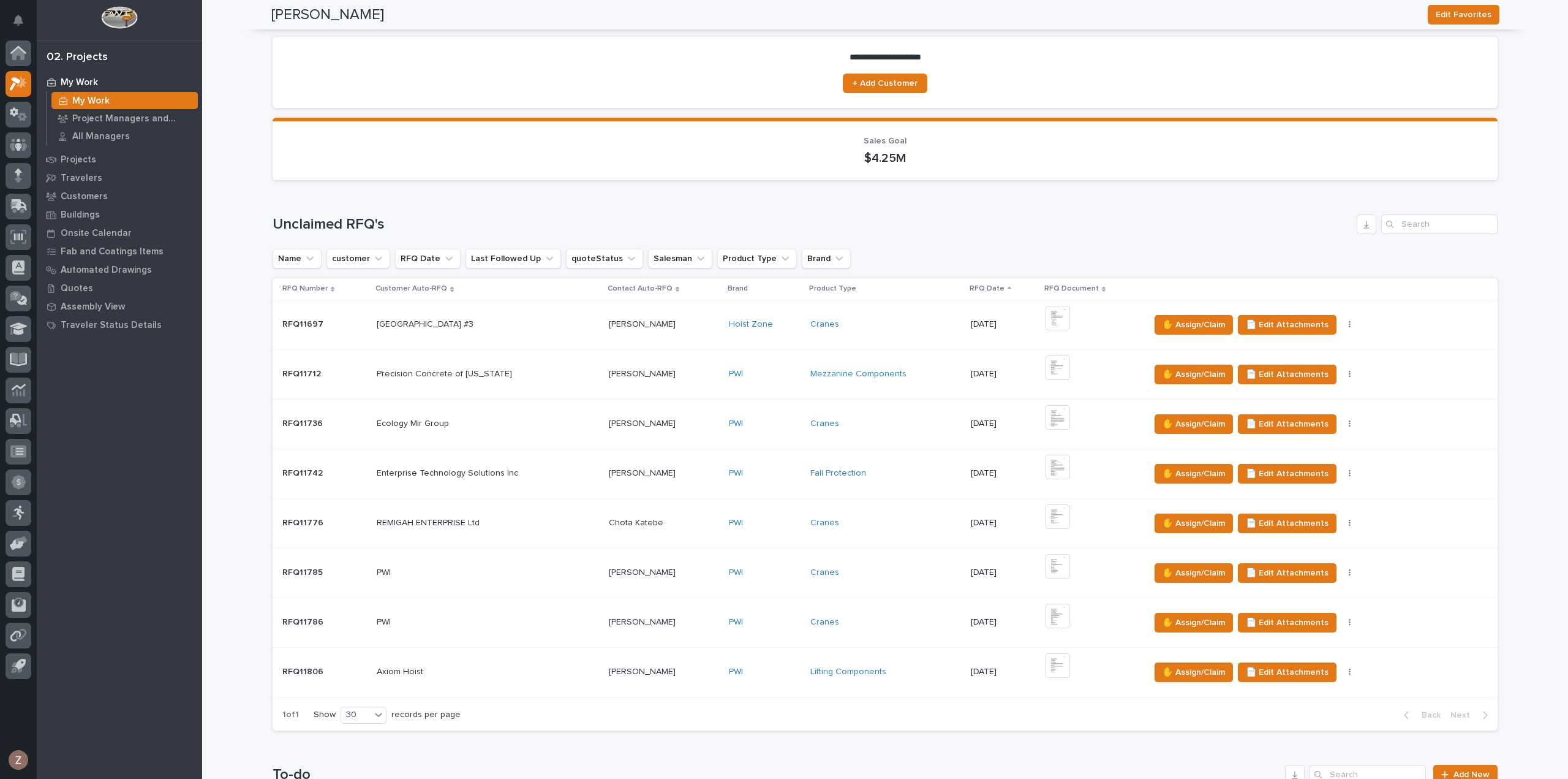
scroll to position [569, 0]
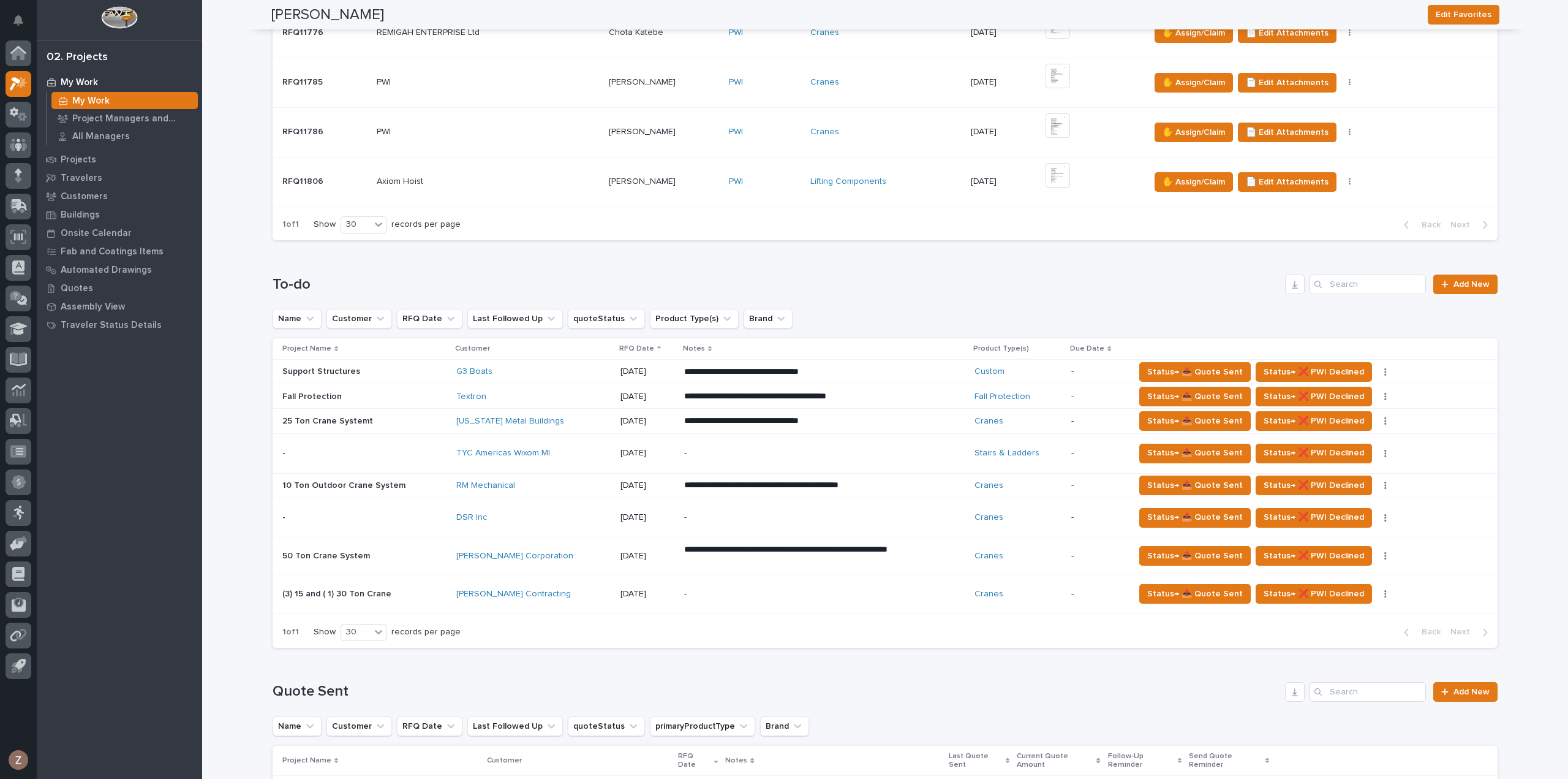
click at [860, 378] on p "**********" at bounding box center [791, 372] width 214 height 12
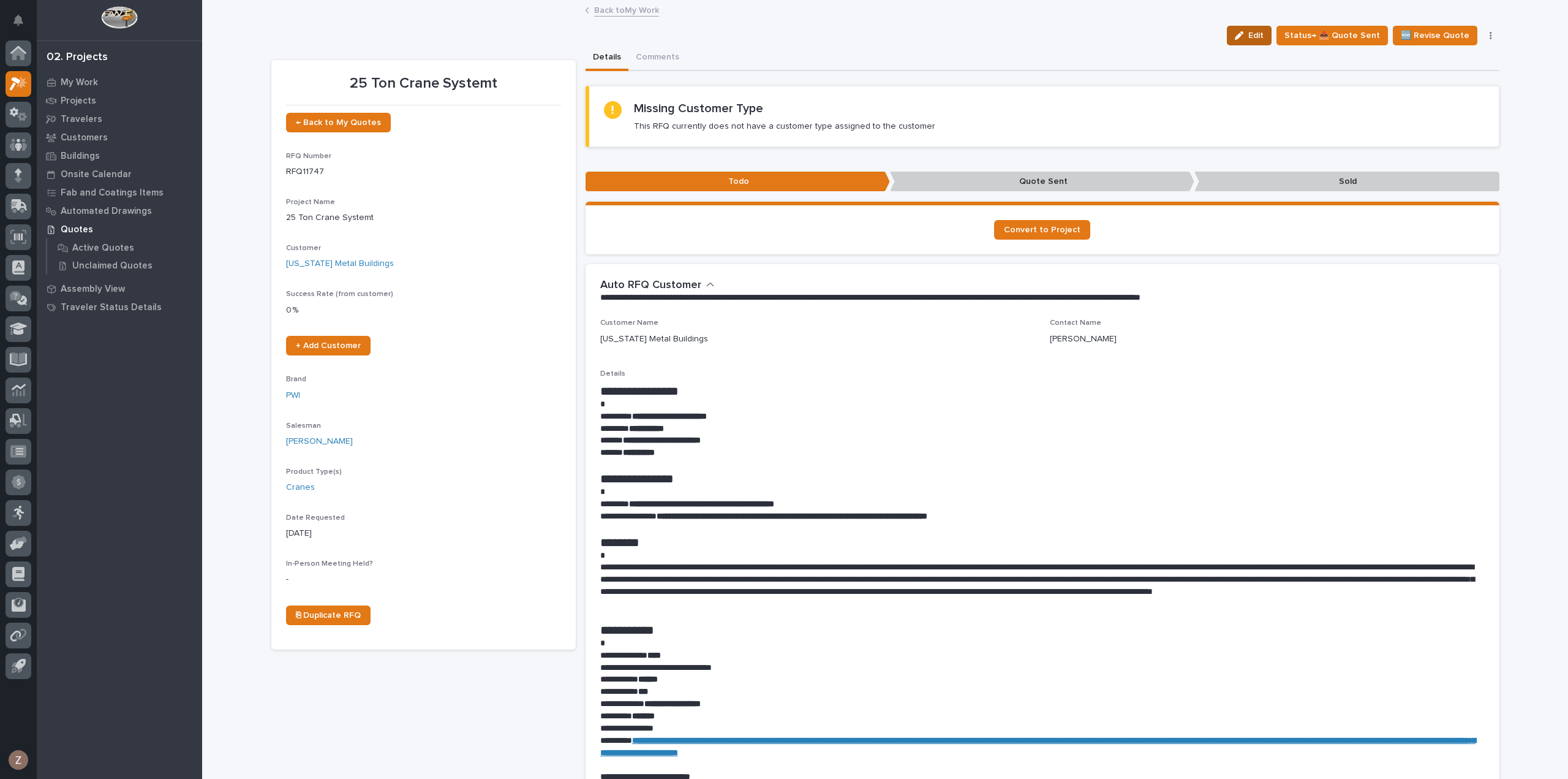
click at [1252, 29] on button "Edit" at bounding box center [1249, 35] width 45 height 20
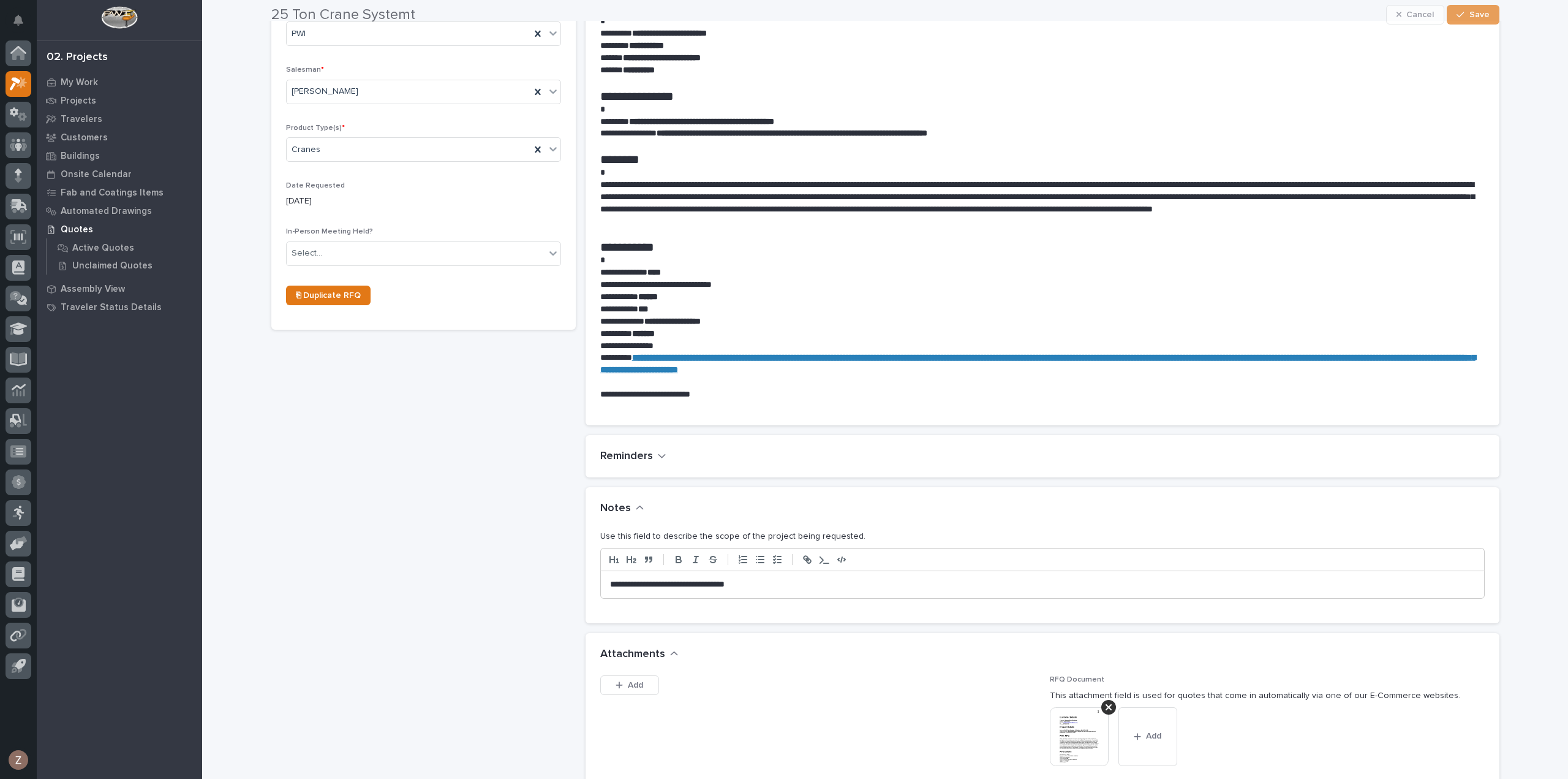
scroll to position [429, 0]
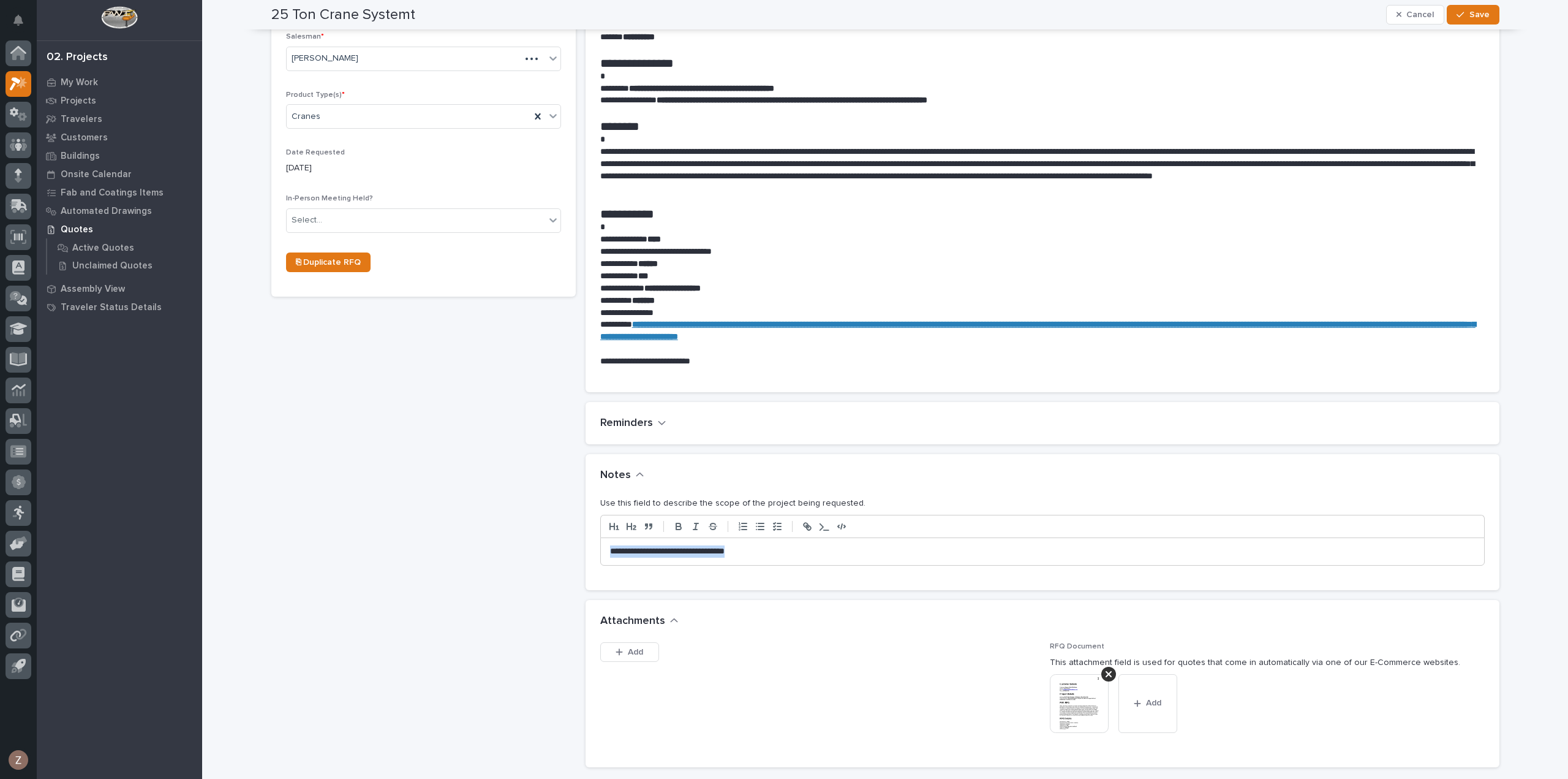
drag, startPoint x: 744, startPoint y: 556, endPoint x: 424, endPoint y: 520, distance: 322.0
click at [426, 521] on div "25 Ton Crane Systemt ← Back to My Quotes RFQ Number RFQ11747 Project Name * 25 …" at bounding box center [885, 402] width 1228 height 1572
click at [1485, 13] on button "Save" at bounding box center [1473, 14] width 52 height 20
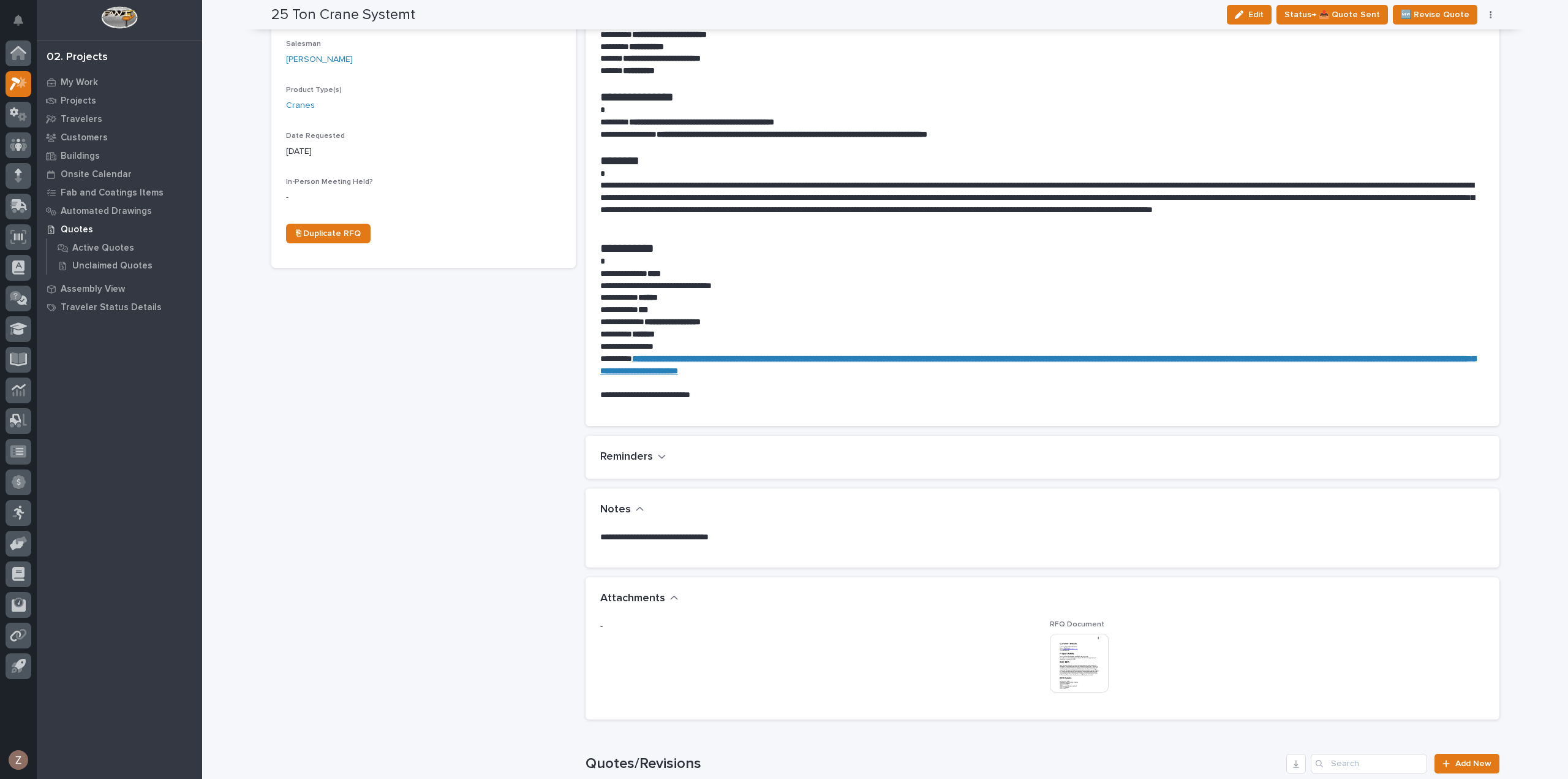
scroll to position [0, 0]
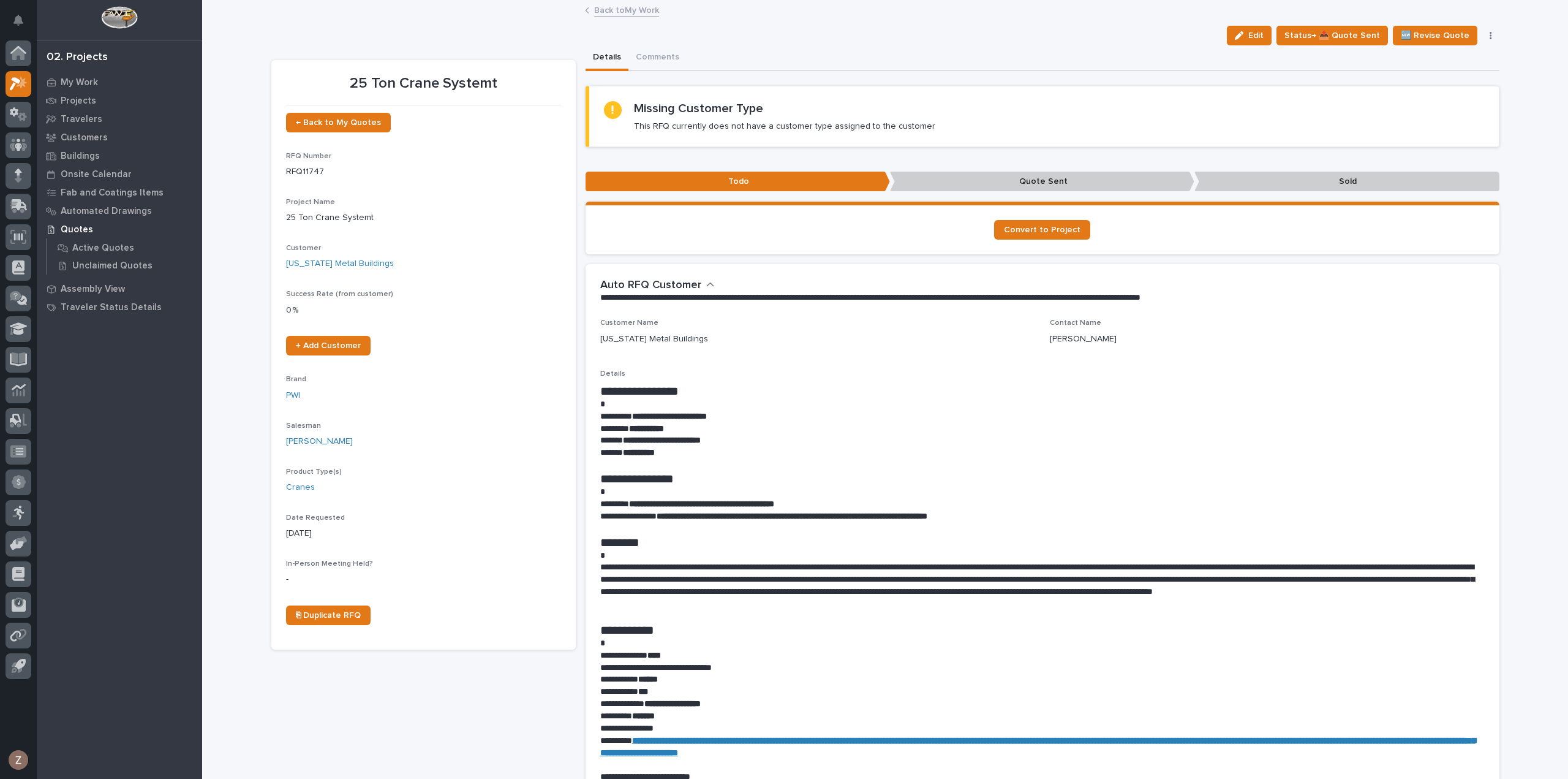
click at [624, 12] on link "Back to My Work" at bounding box center [626, 10] width 65 height 14
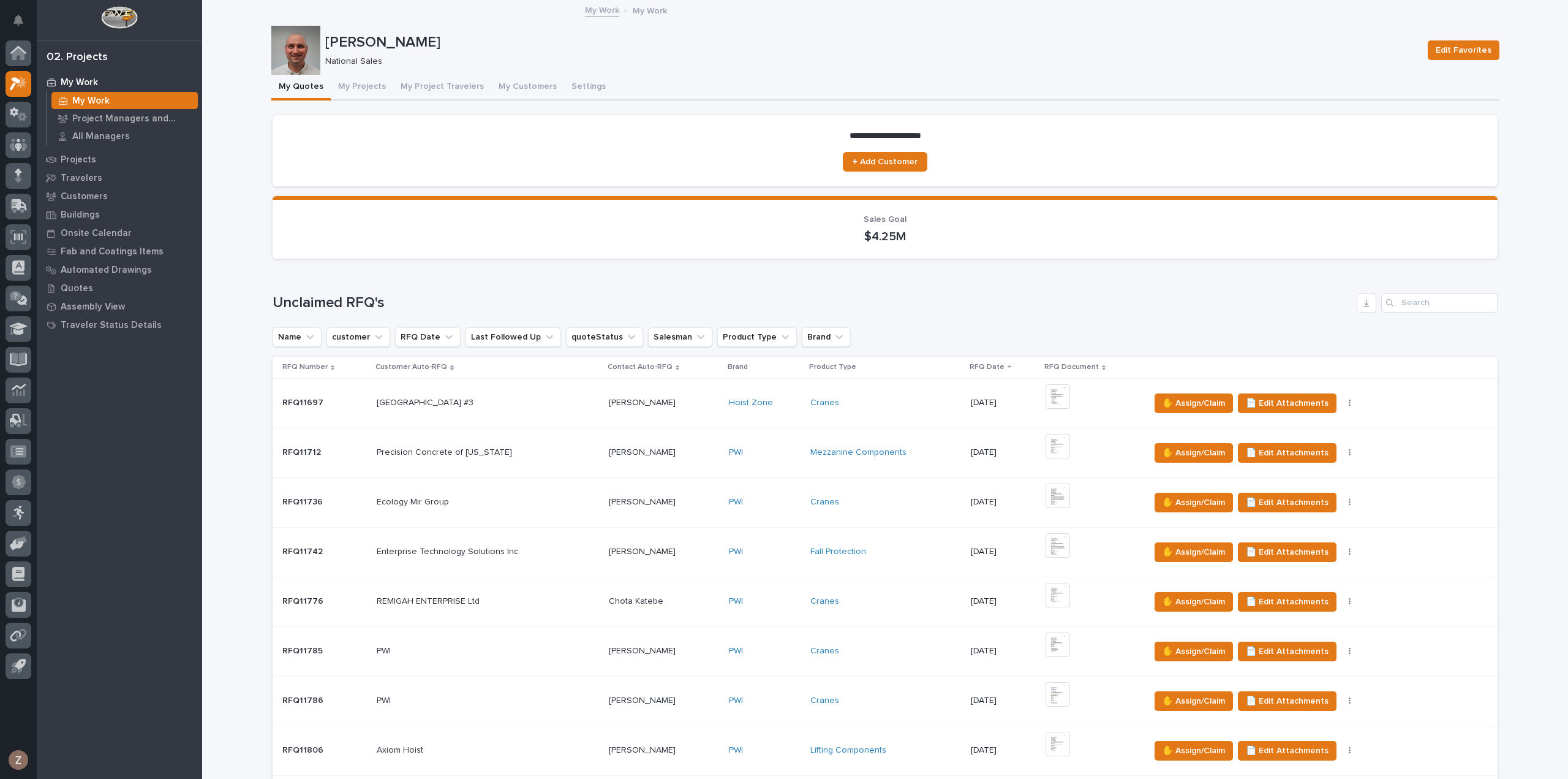
scroll to position [429, 0]
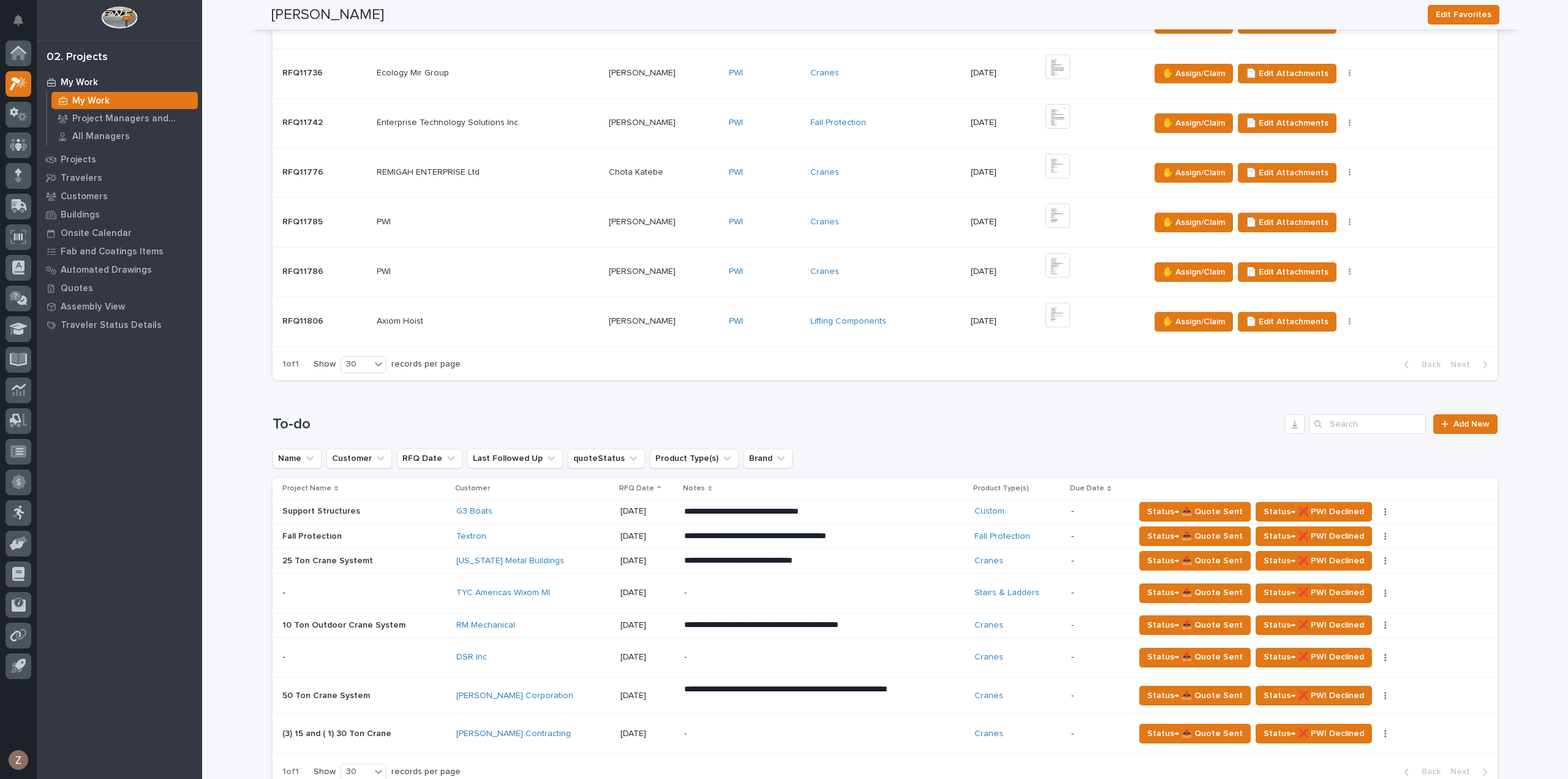
click at [757, 588] on p "-" at bounding box center [791, 593] width 214 height 10
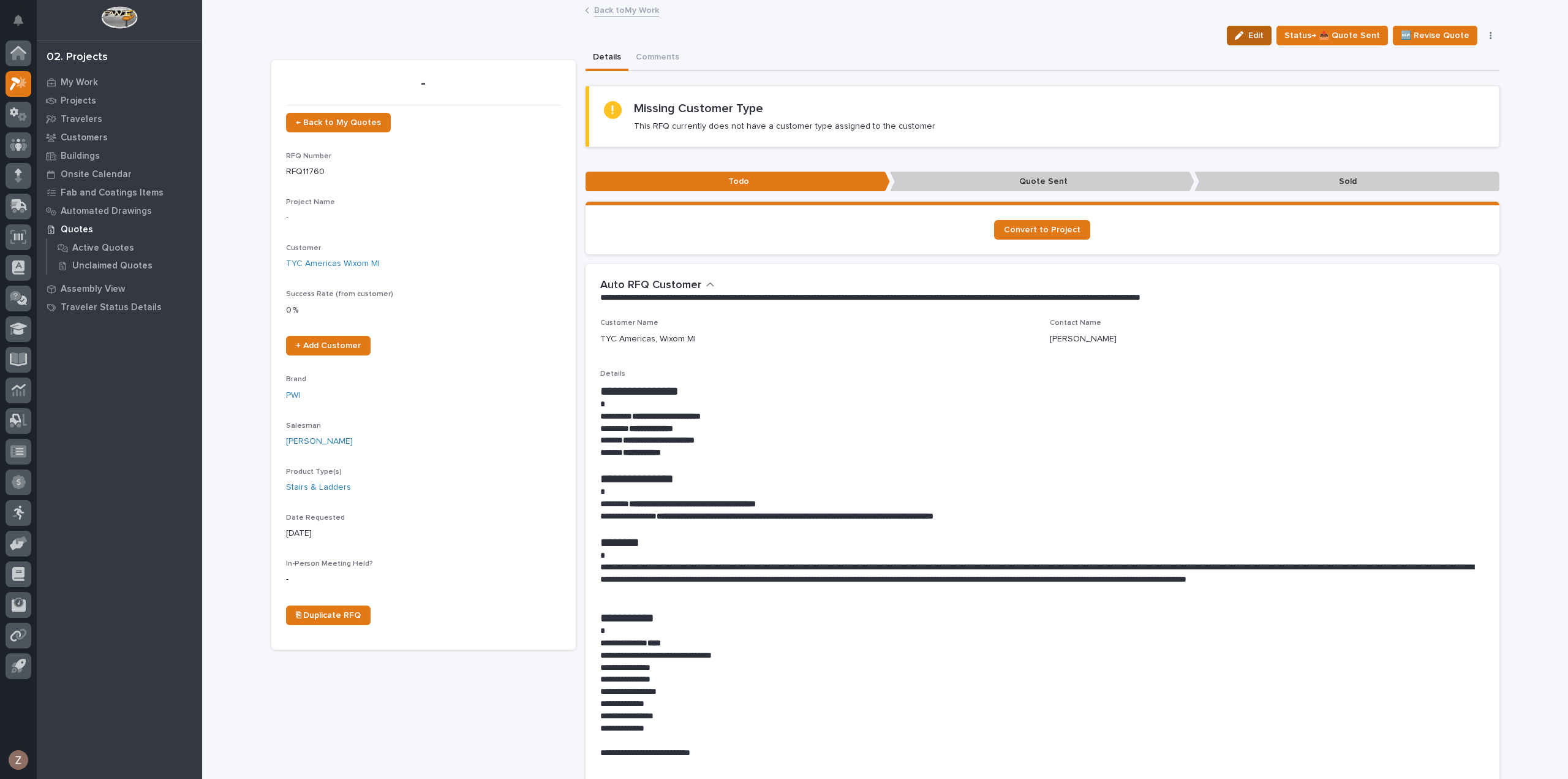
click at [1243, 32] on icon "button" at bounding box center [1239, 35] width 9 height 9
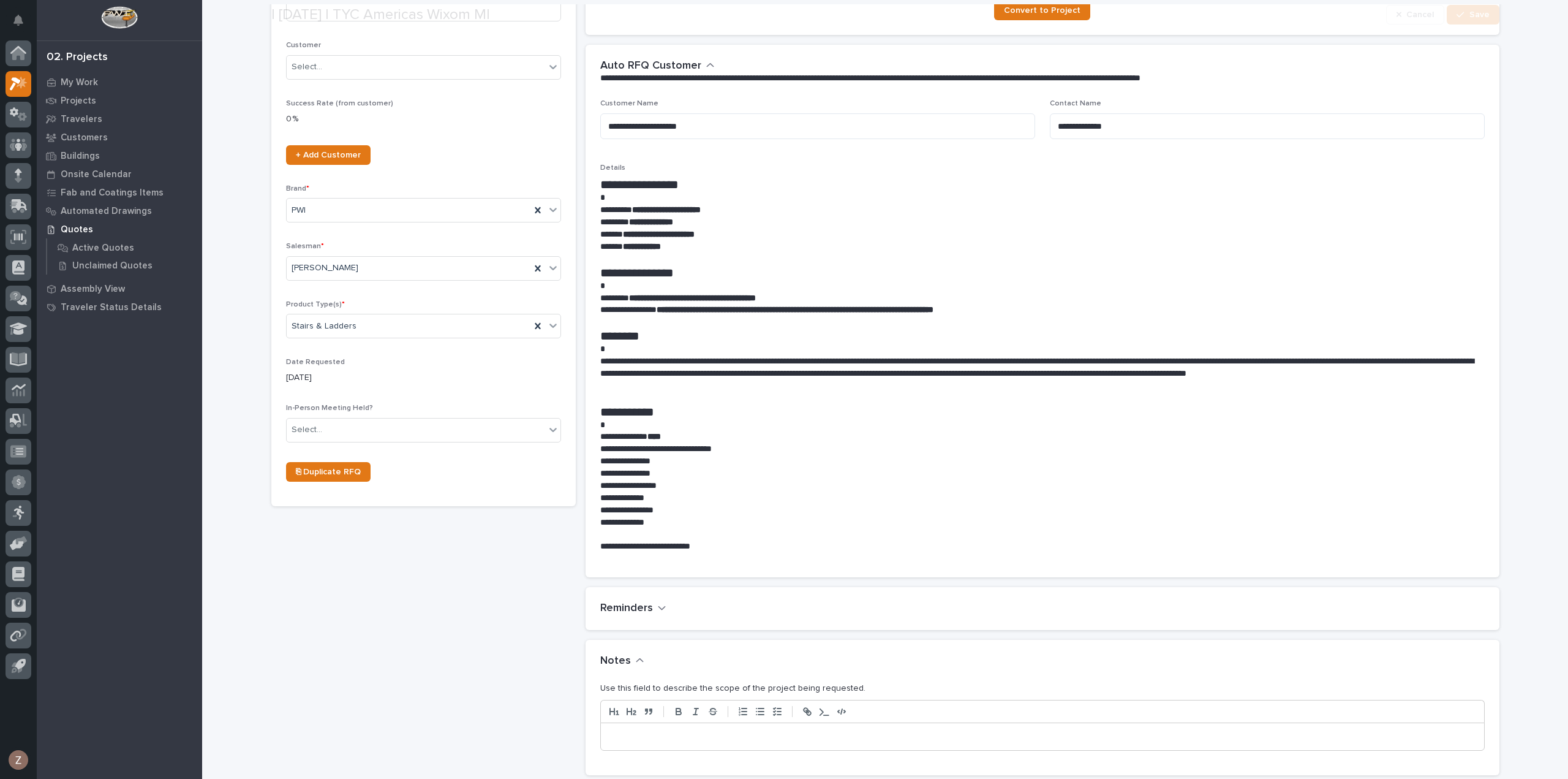
scroll to position [552, 0]
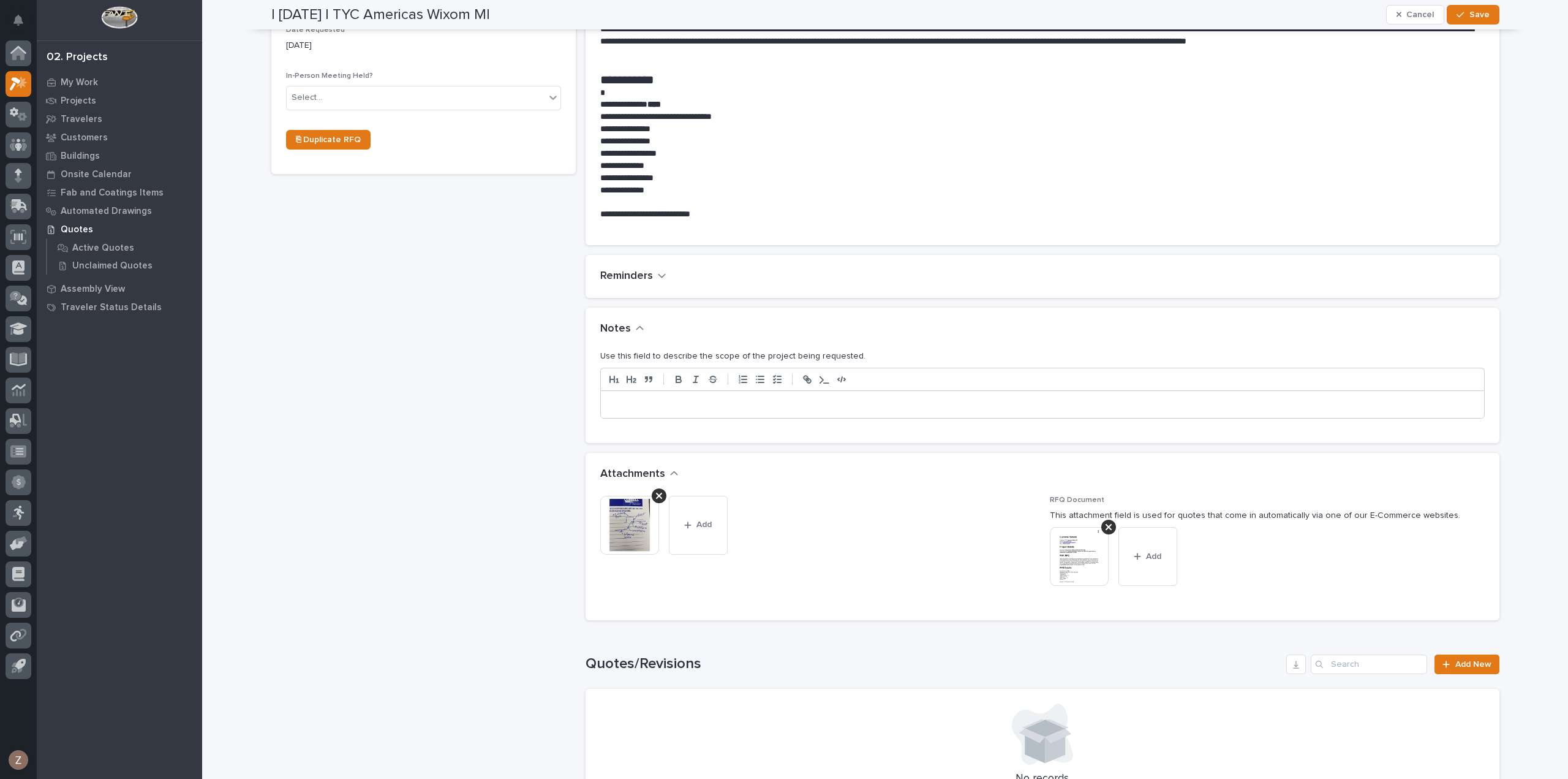
click at [686, 401] on p at bounding box center [1042, 405] width 865 height 12
click at [1469, 17] on span "Save" at bounding box center [1479, 14] width 20 height 11
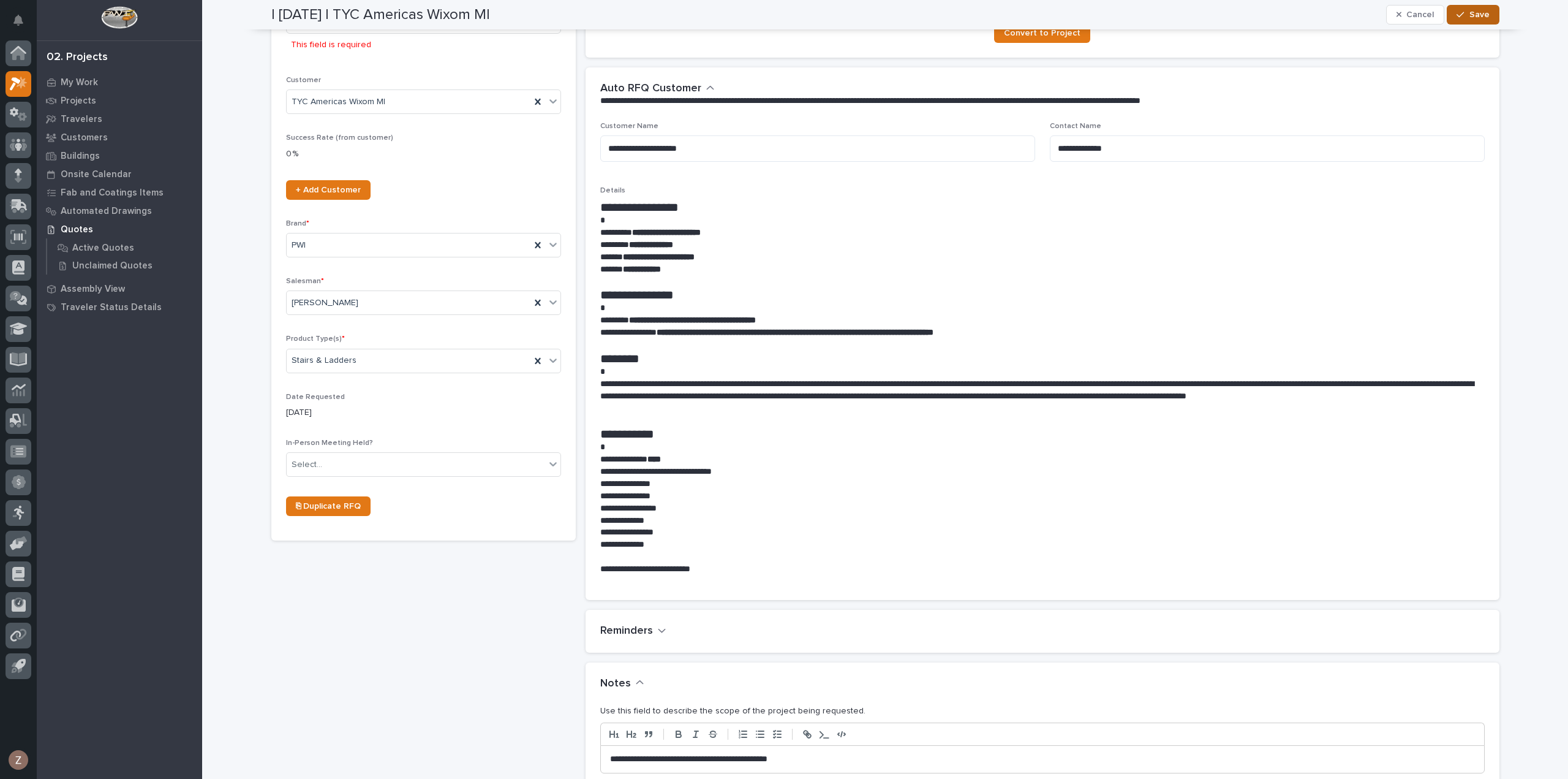
scroll to position [207, 0]
click at [1479, 15] on span "Save" at bounding box center [1479, 14] width 20 height 11
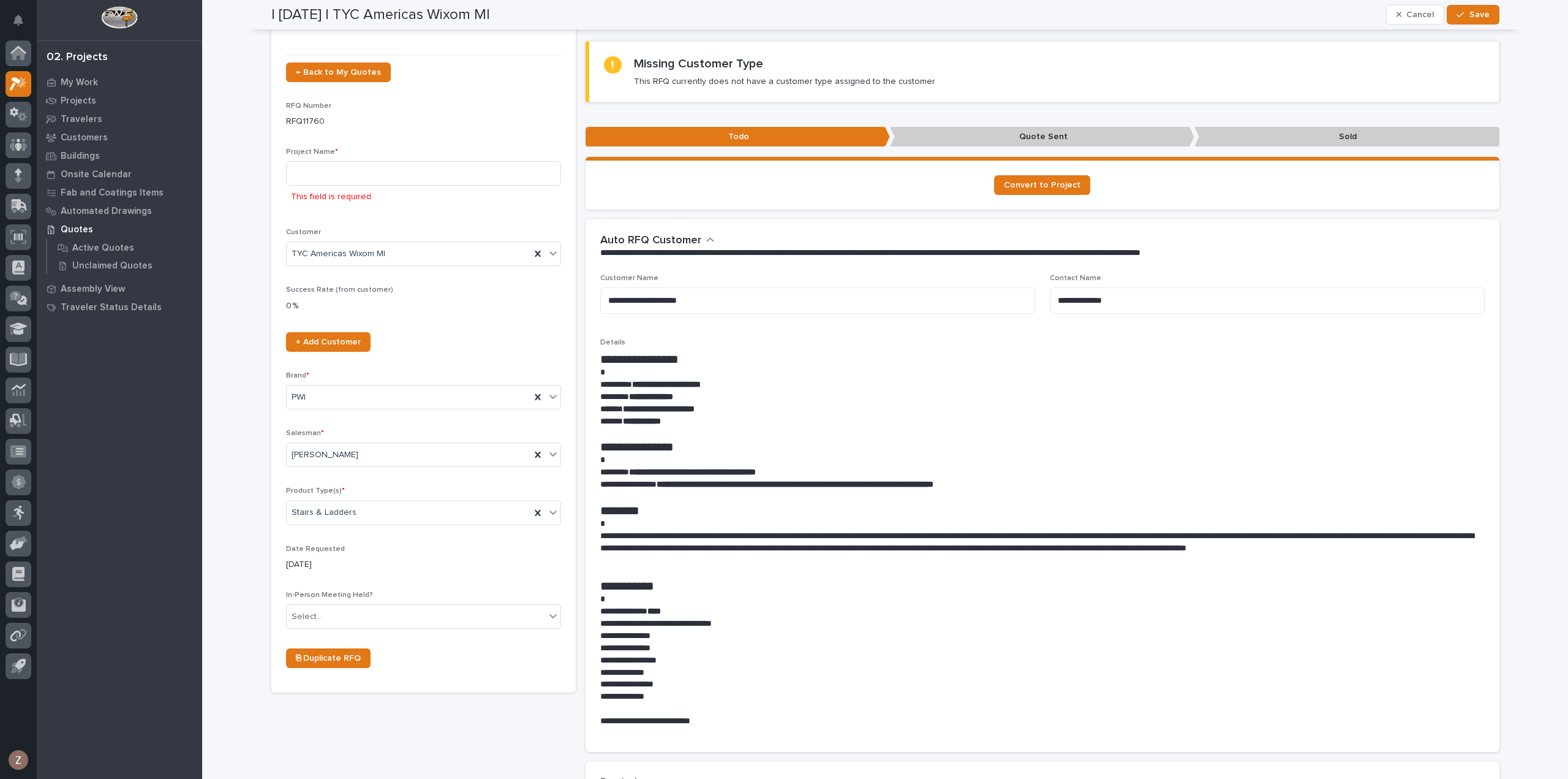
scroll to position [0, 0]
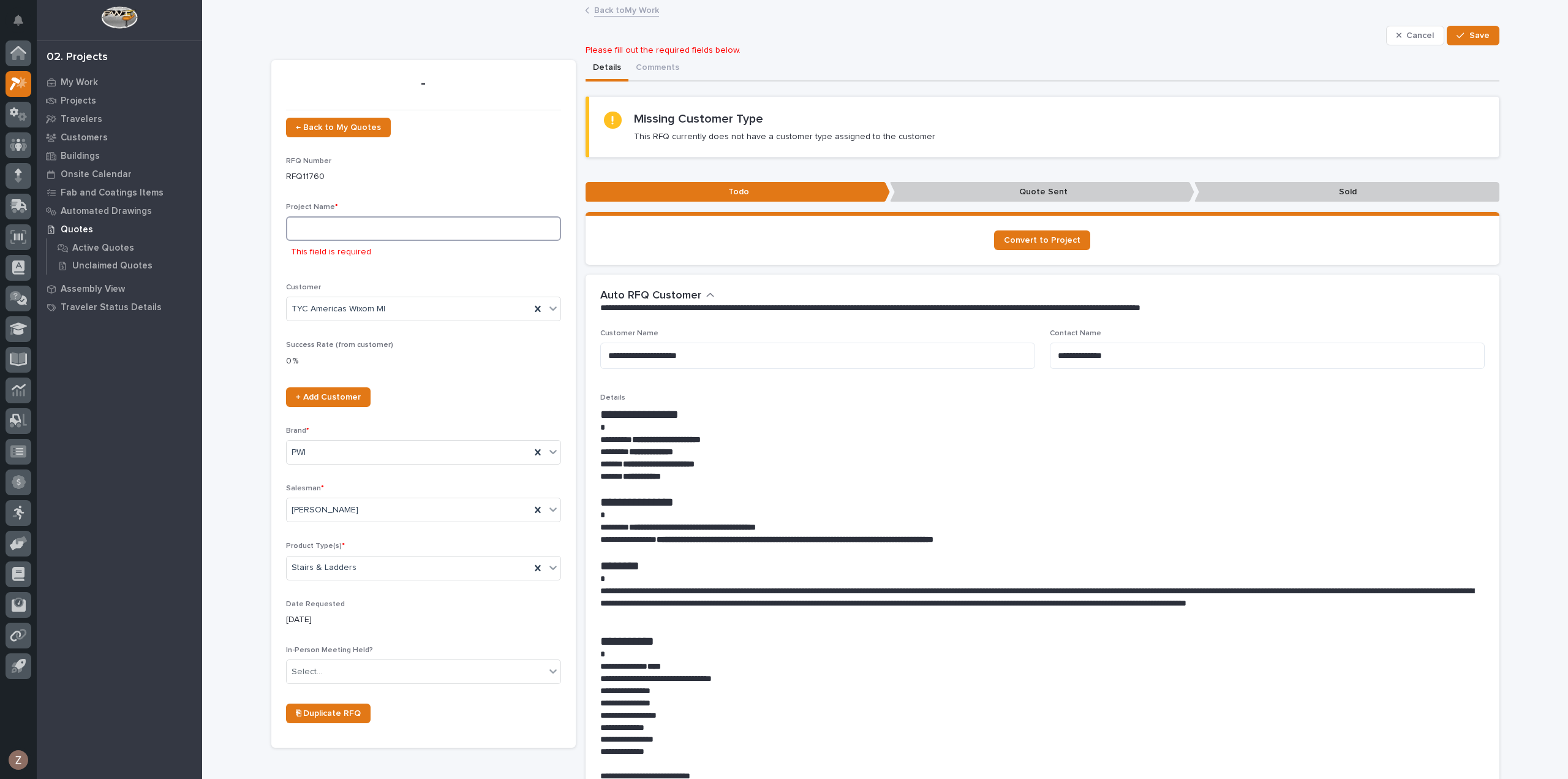
click at [324, 225] on input at bounding box center [423, 229] width 275 height 25
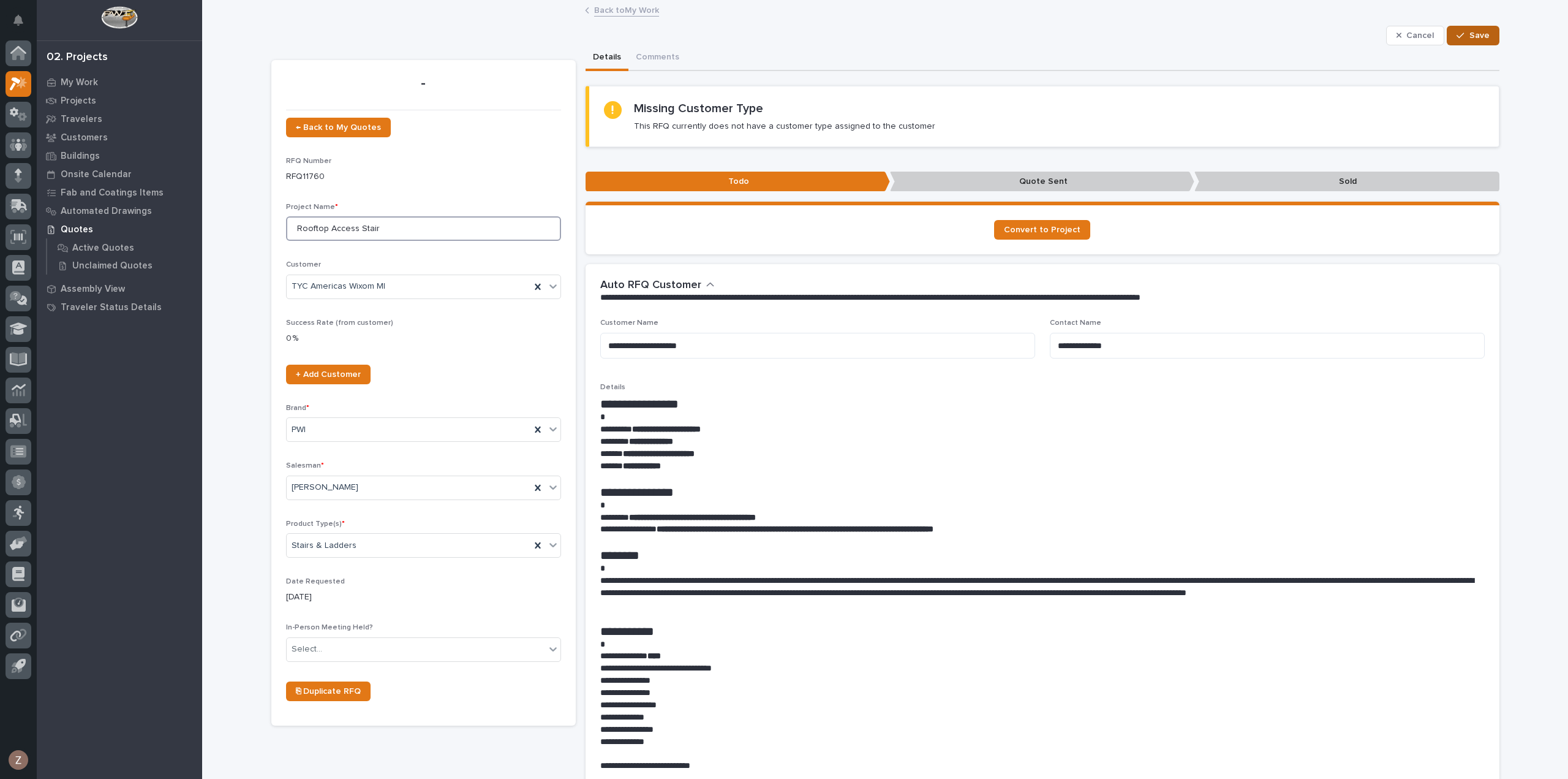
type input "Rooftop Access Stair"
click at [1480, 41] on button "Save" at bounding box center [1473, 35] width 52 height 20
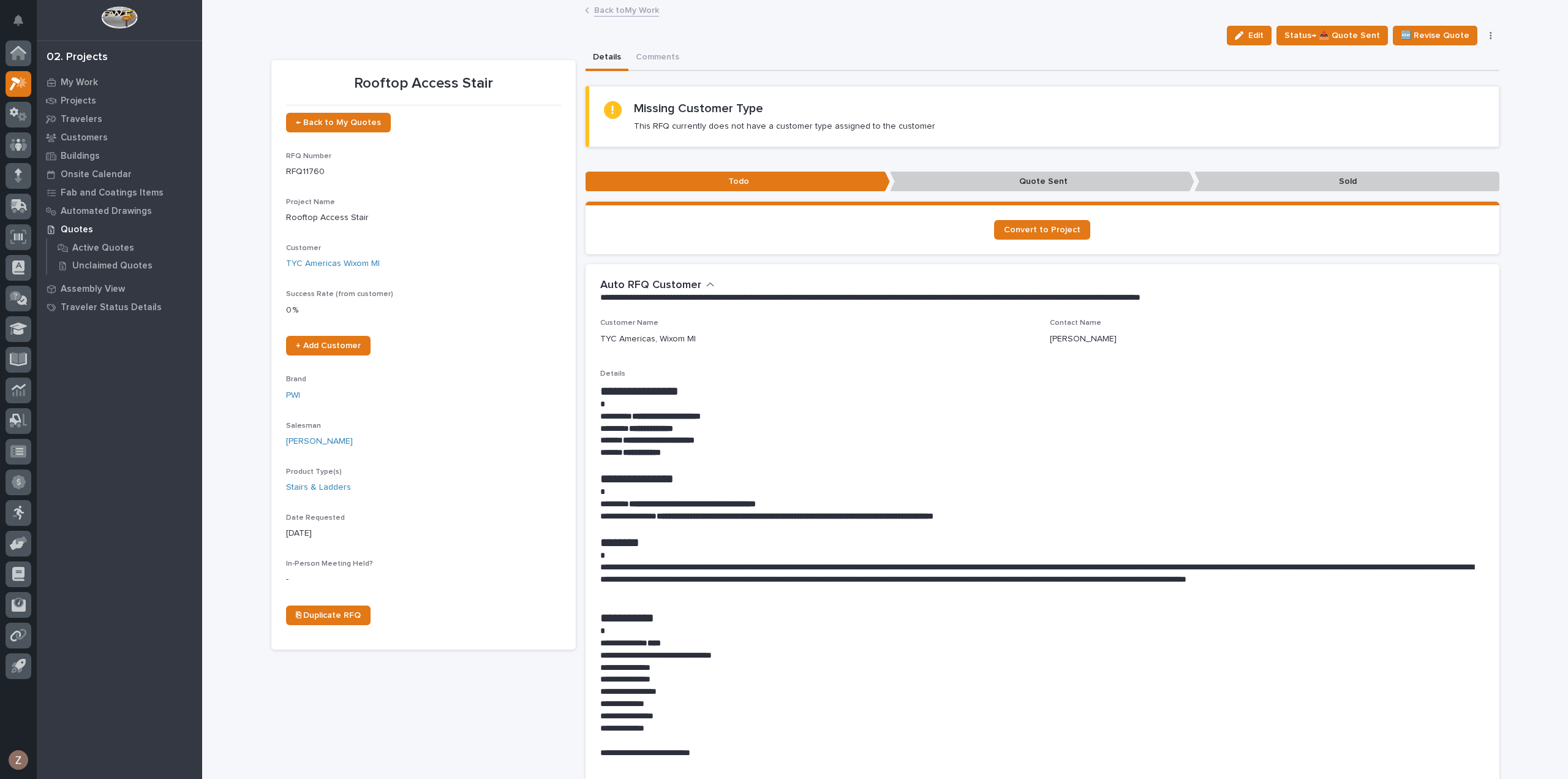
click at [605, 5] on link "Back to My Work" at bounding box center [626, 10] width 65 height 14
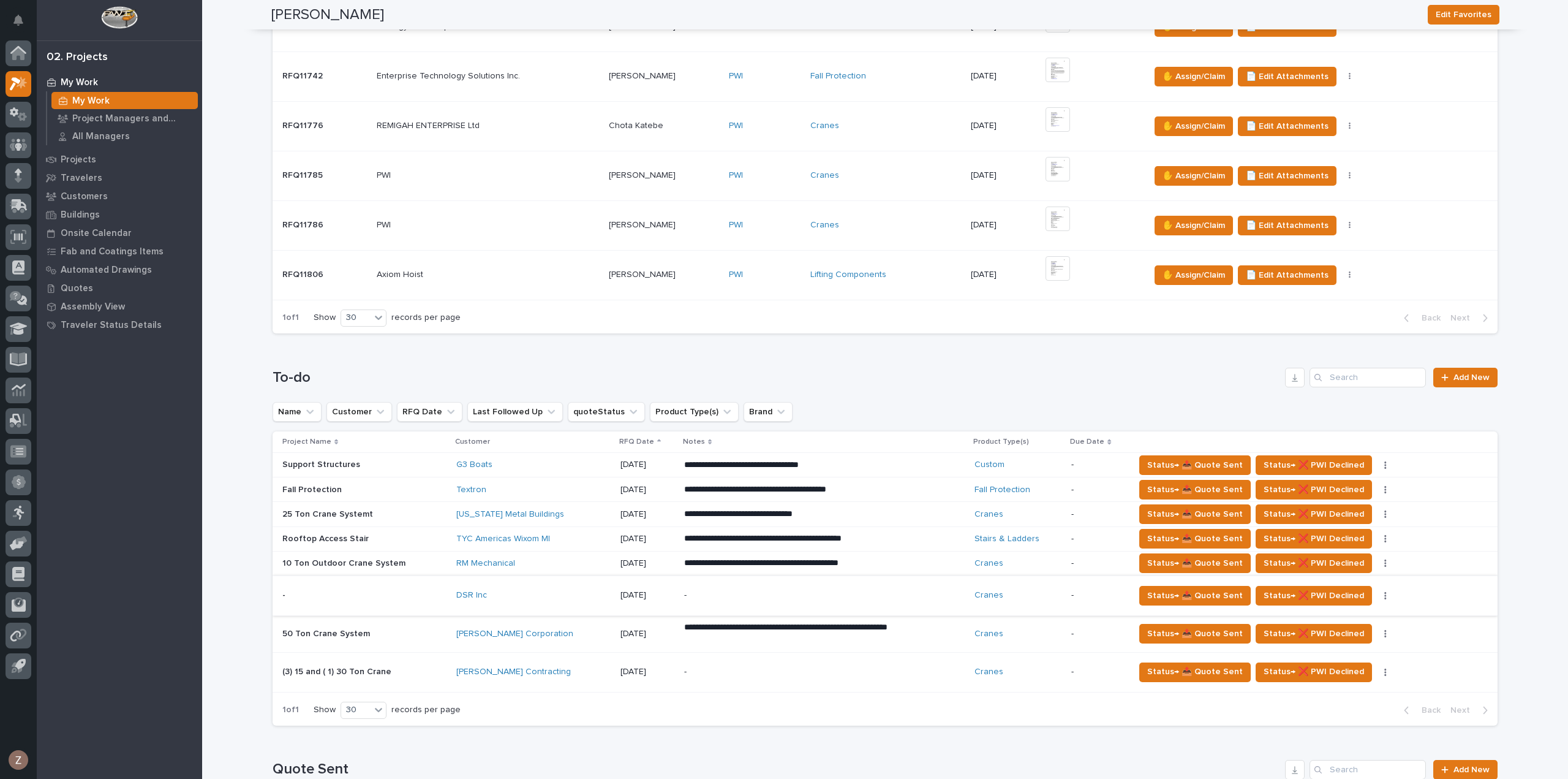
scroll to position [490, 0]
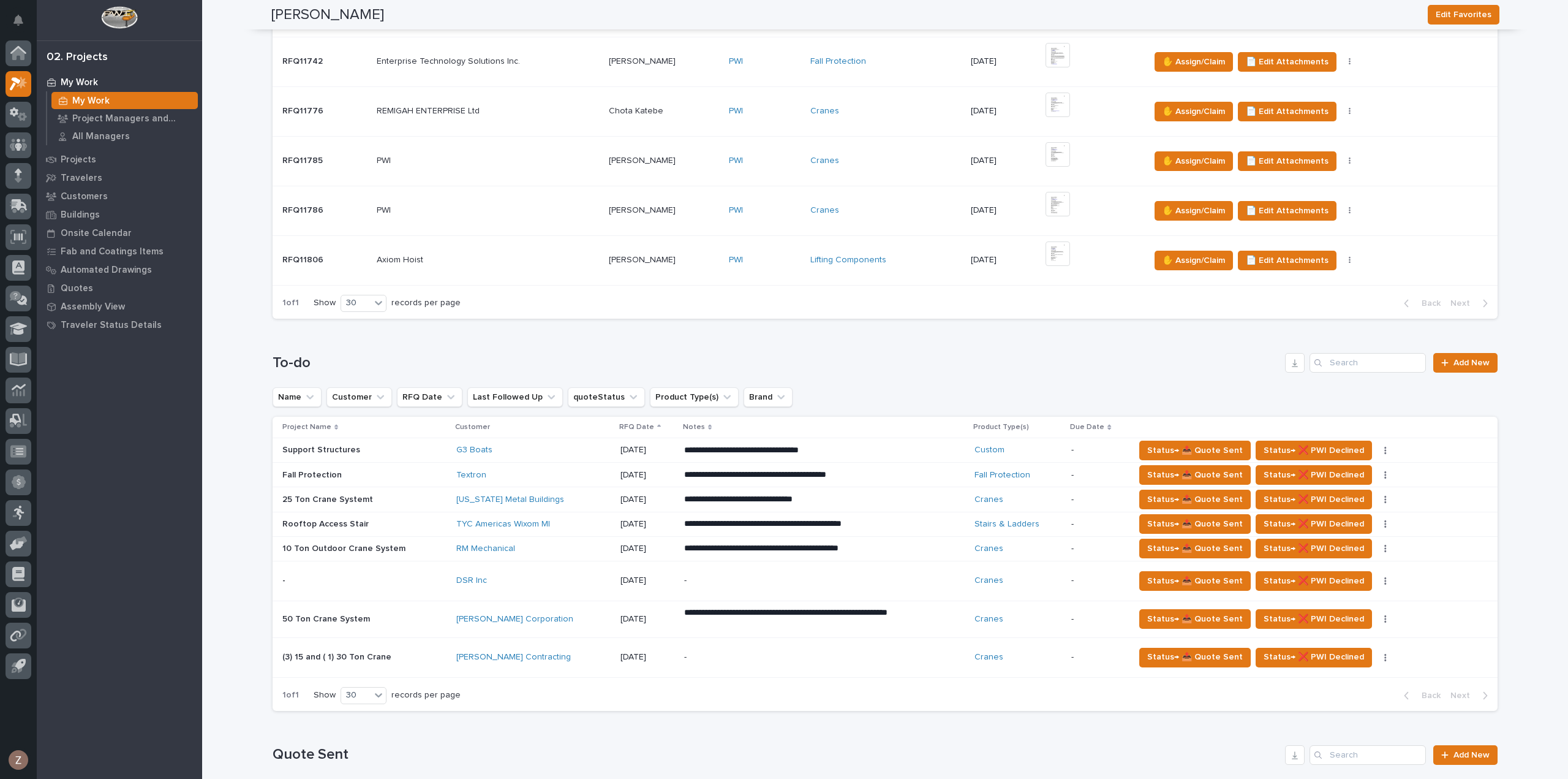
click at [840, 652] on p "-" at bounding box center [791, 657] width 214 height 10
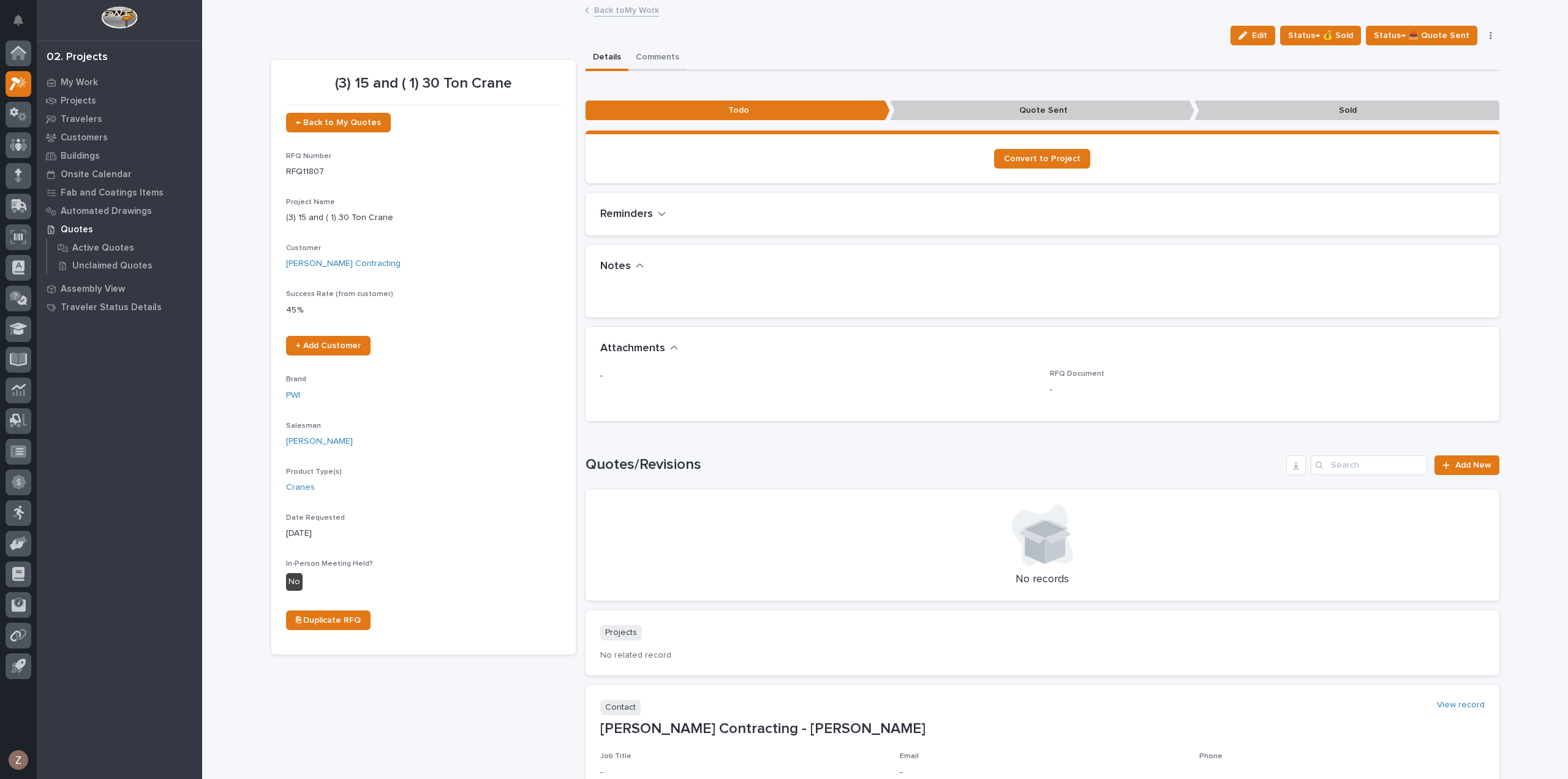
click at [631, 51] on button "Comments" at bounding box center [657, 58] width 58 height 26
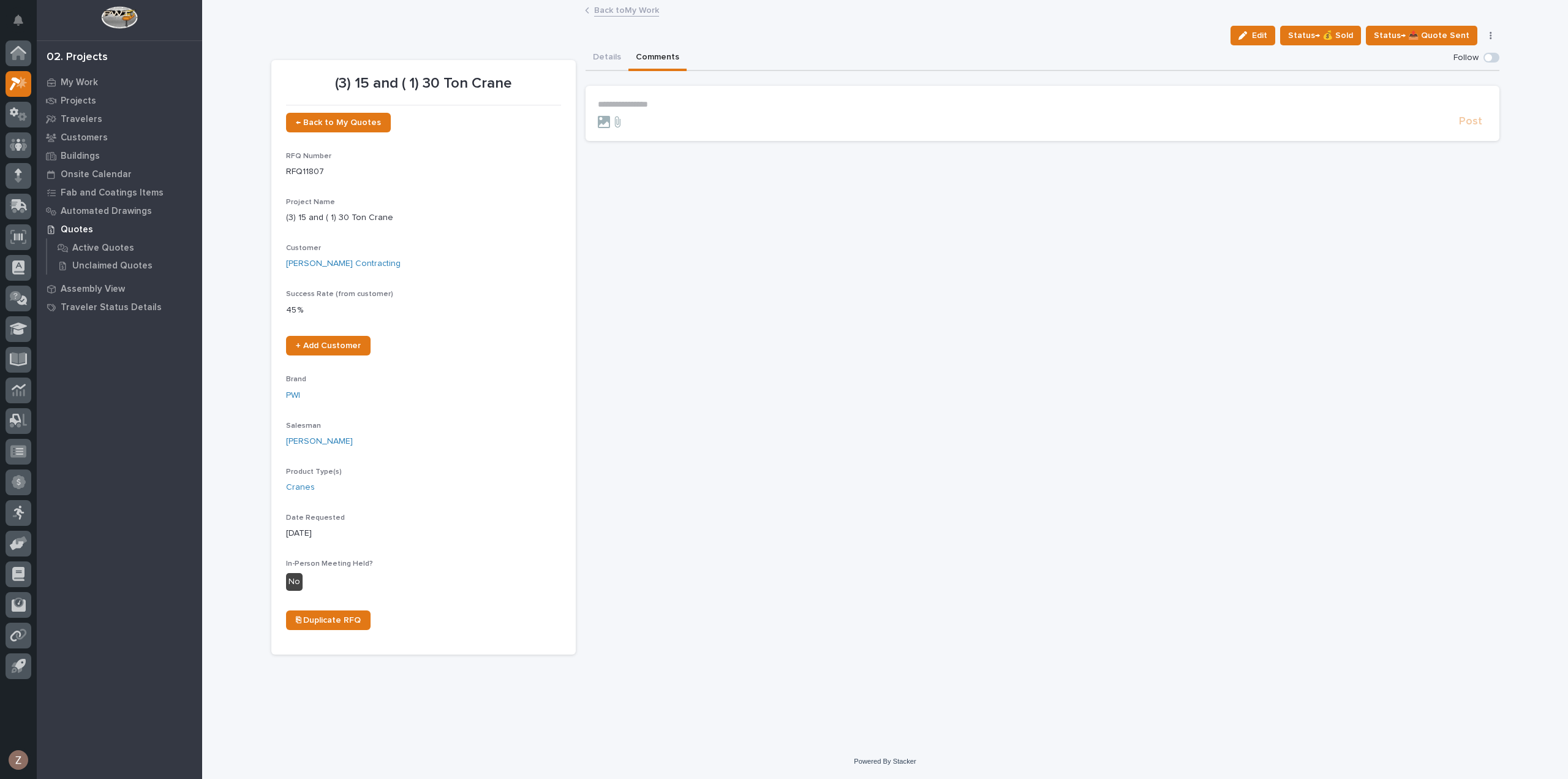
click at [697, 102] on p "**********" at bounding box center [1042, 104] width 889 height 10
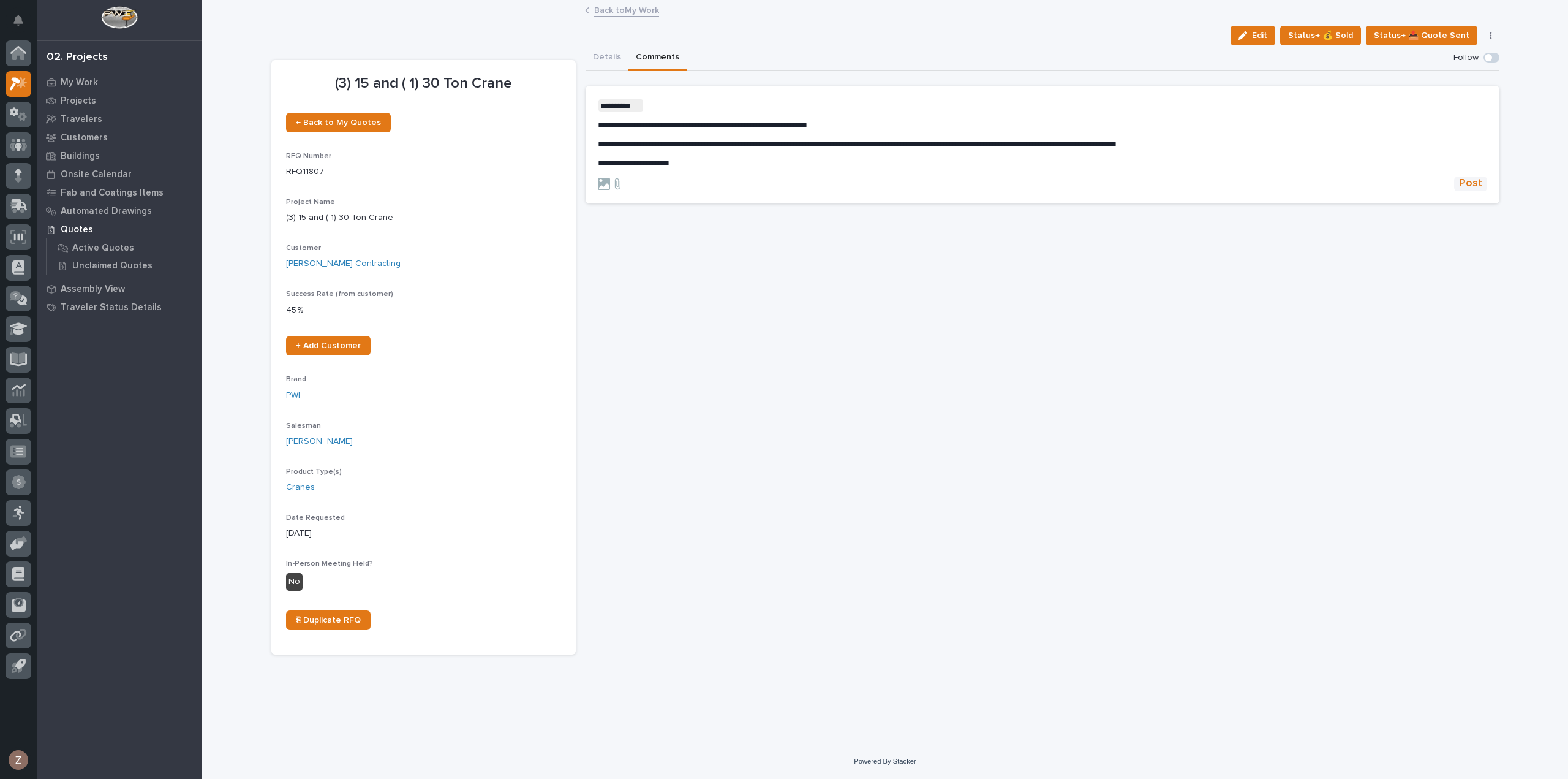
click at [1475, 183] on span "Post" at bounding box center [1471, 183] width 23 height 14
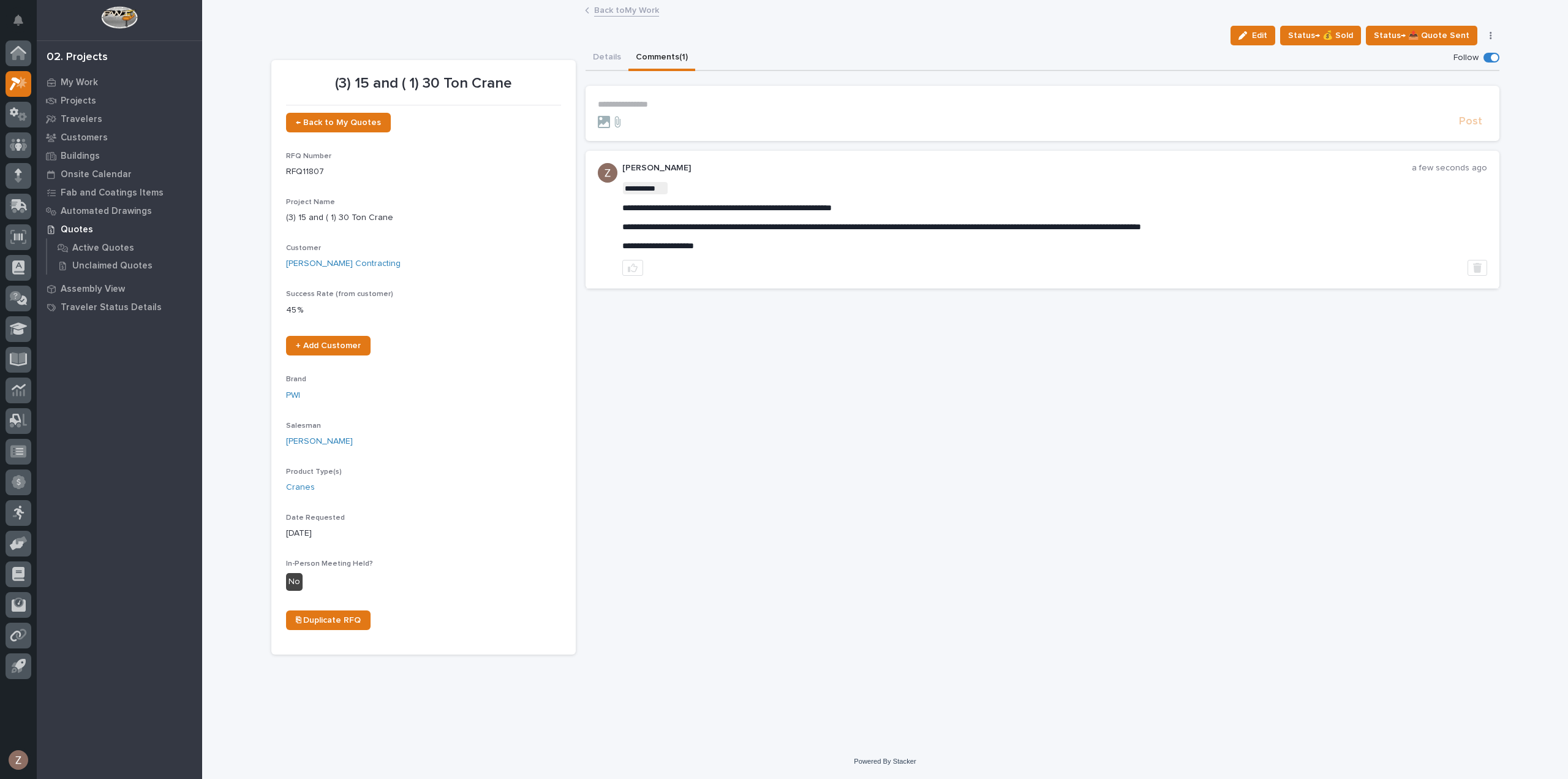
click at [642, 9] on link "Back to My Work" at bounding box center [626, 10] width 65 height 14
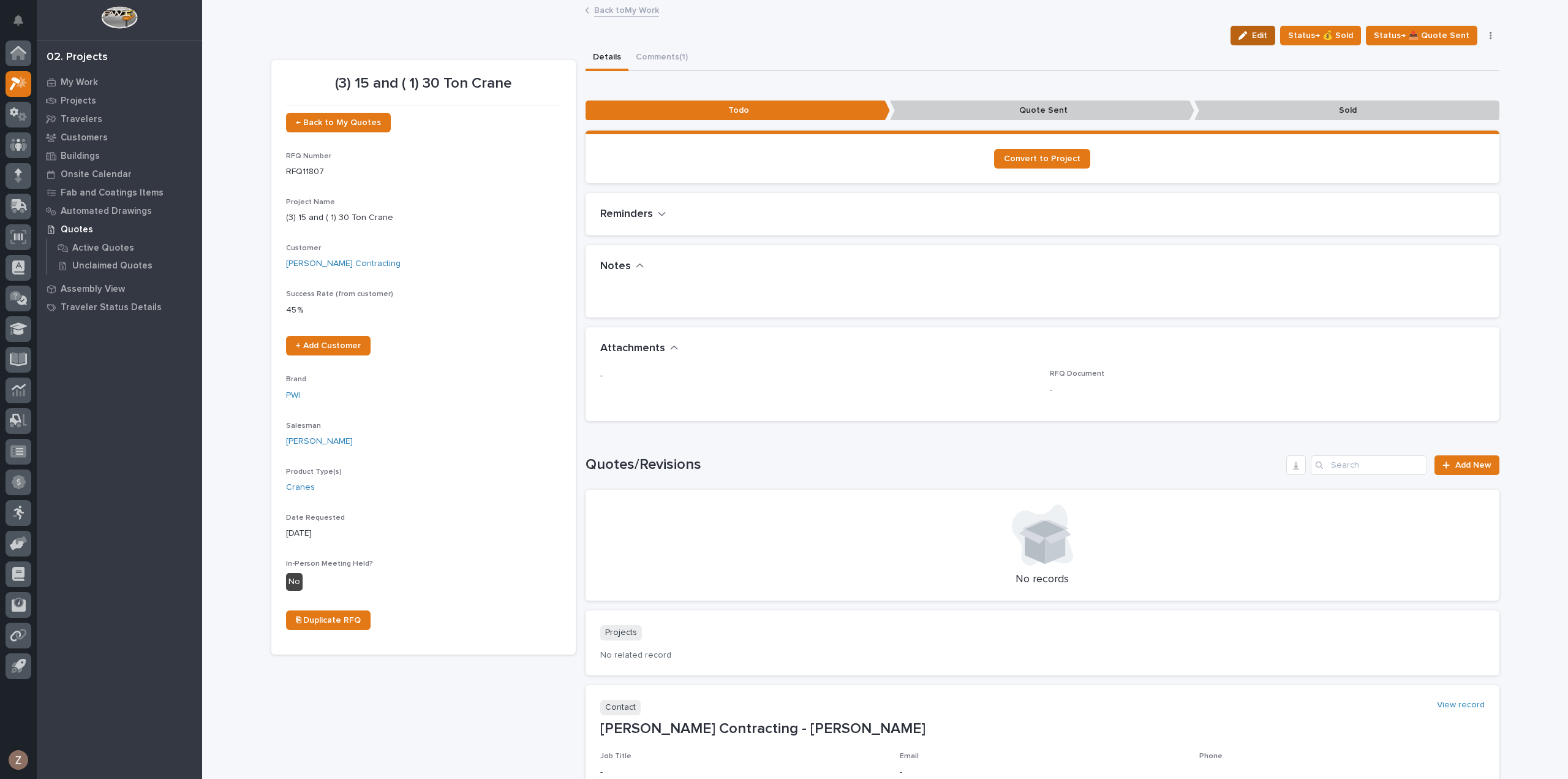
click at [1263, 40] on span "Edit" at bounding box center [1259, 35] width 15 height 11
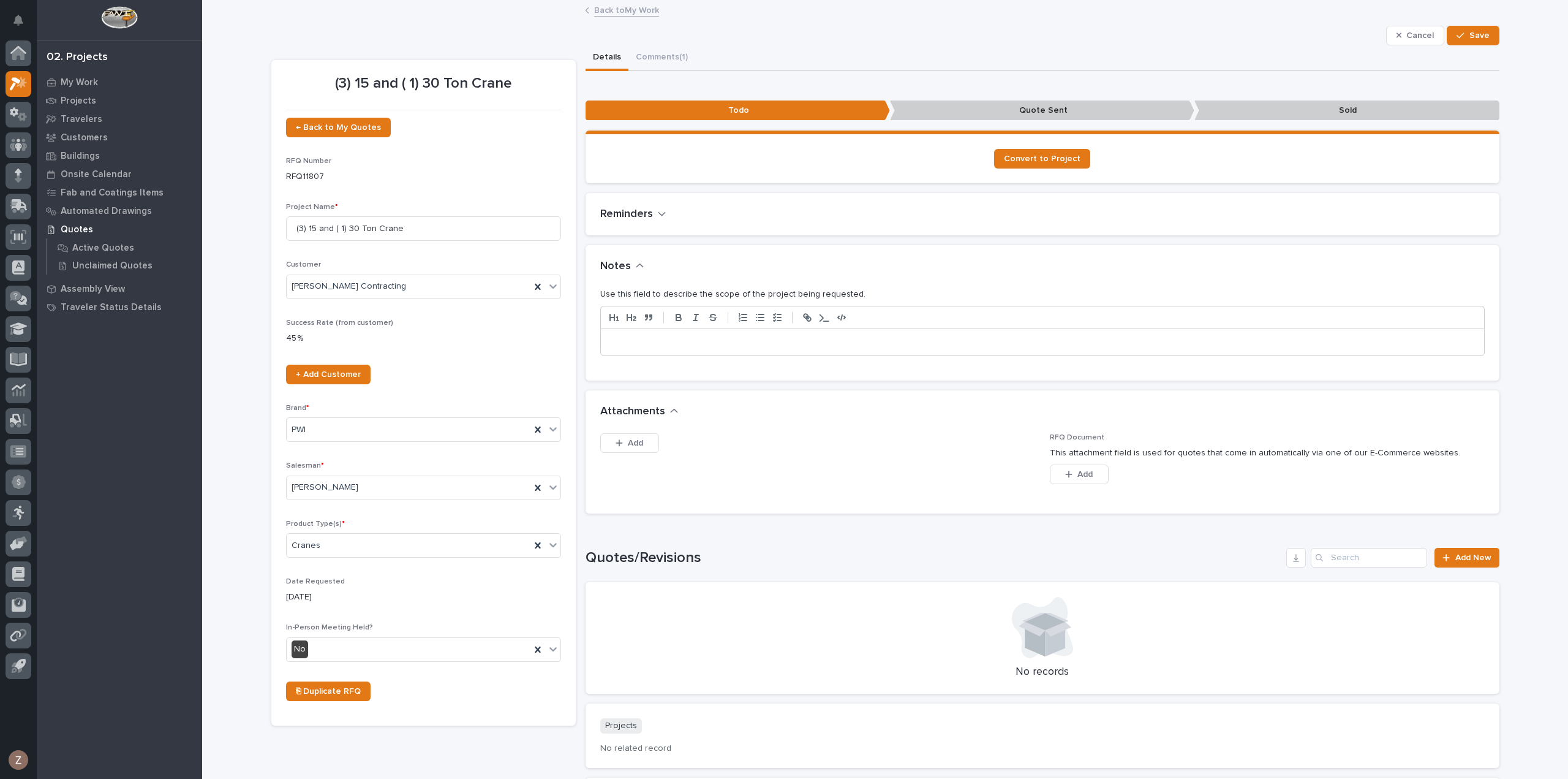
click at [741, 351] on div at bounding box center [1042, 342] width 883 height 27
click at [1481, 35] on span "Save" at bounding box center [1479, 35] width 20 height 11
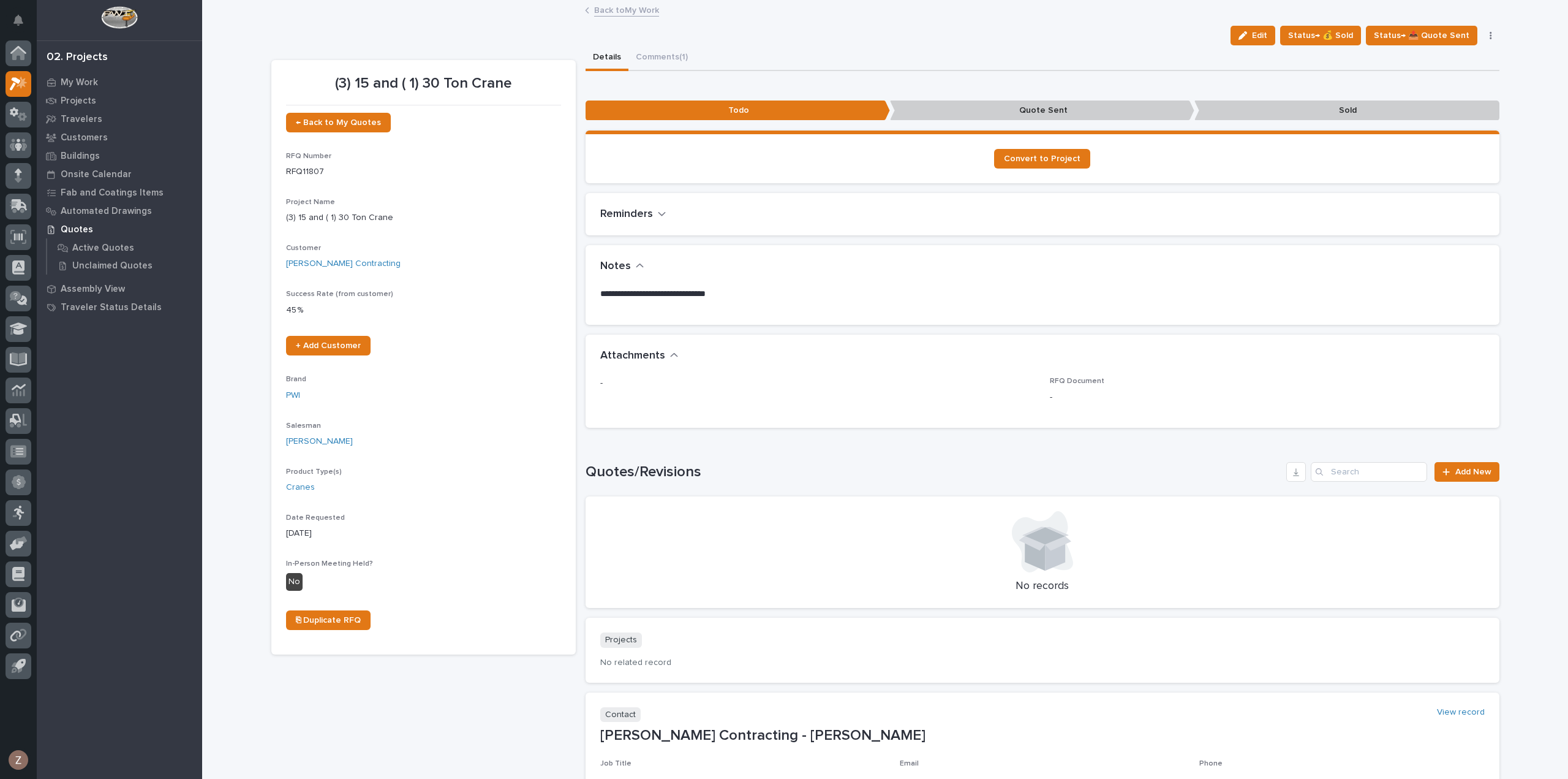
click at [637, 11] on link "Back to My Work" at bounding box center [626, 10] width 65 height 14
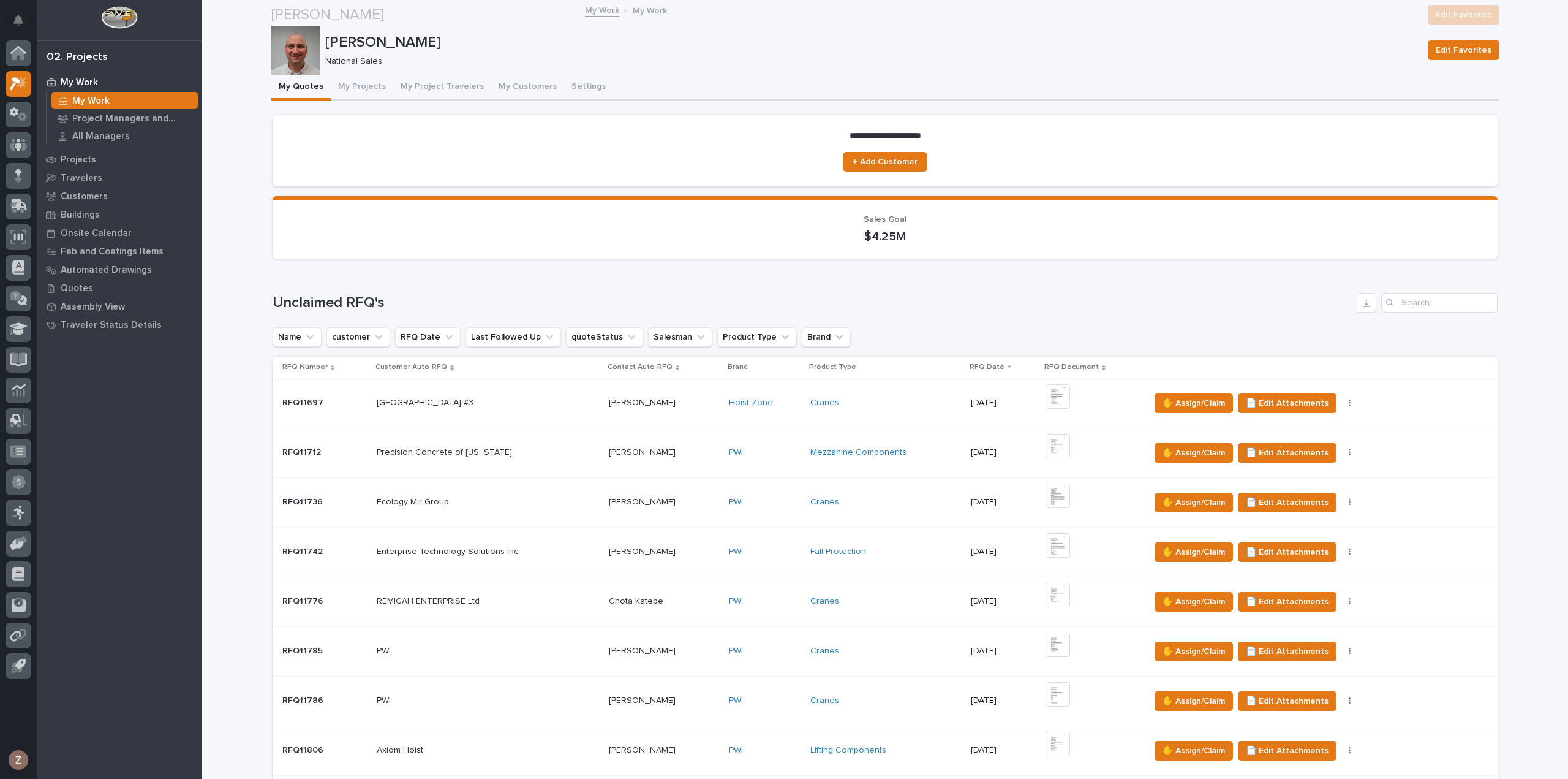
scroll to position [674, 0]
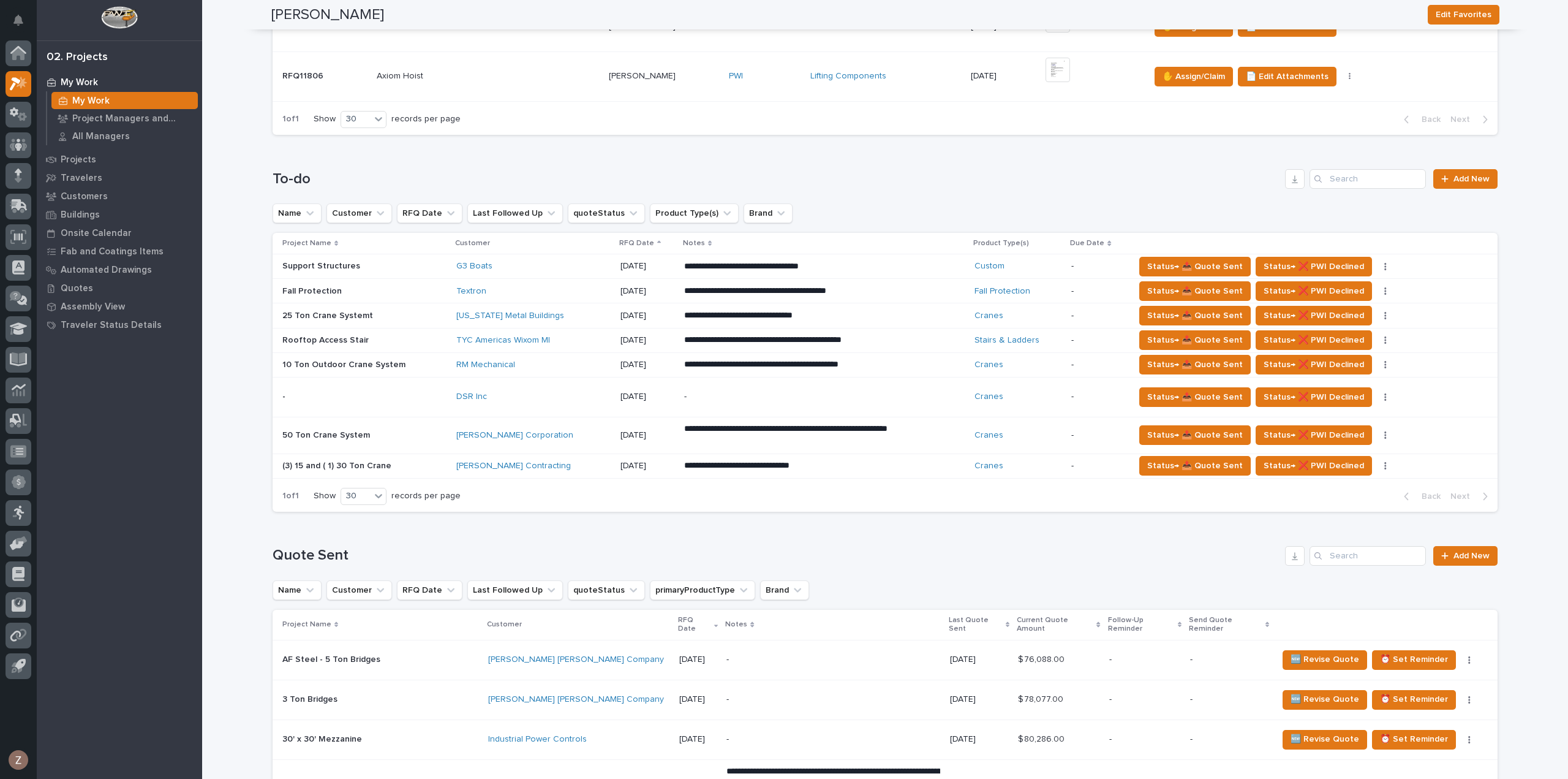
click at [899, 434] on div "**********" at bounding box center [824, 435] width 280 height 34
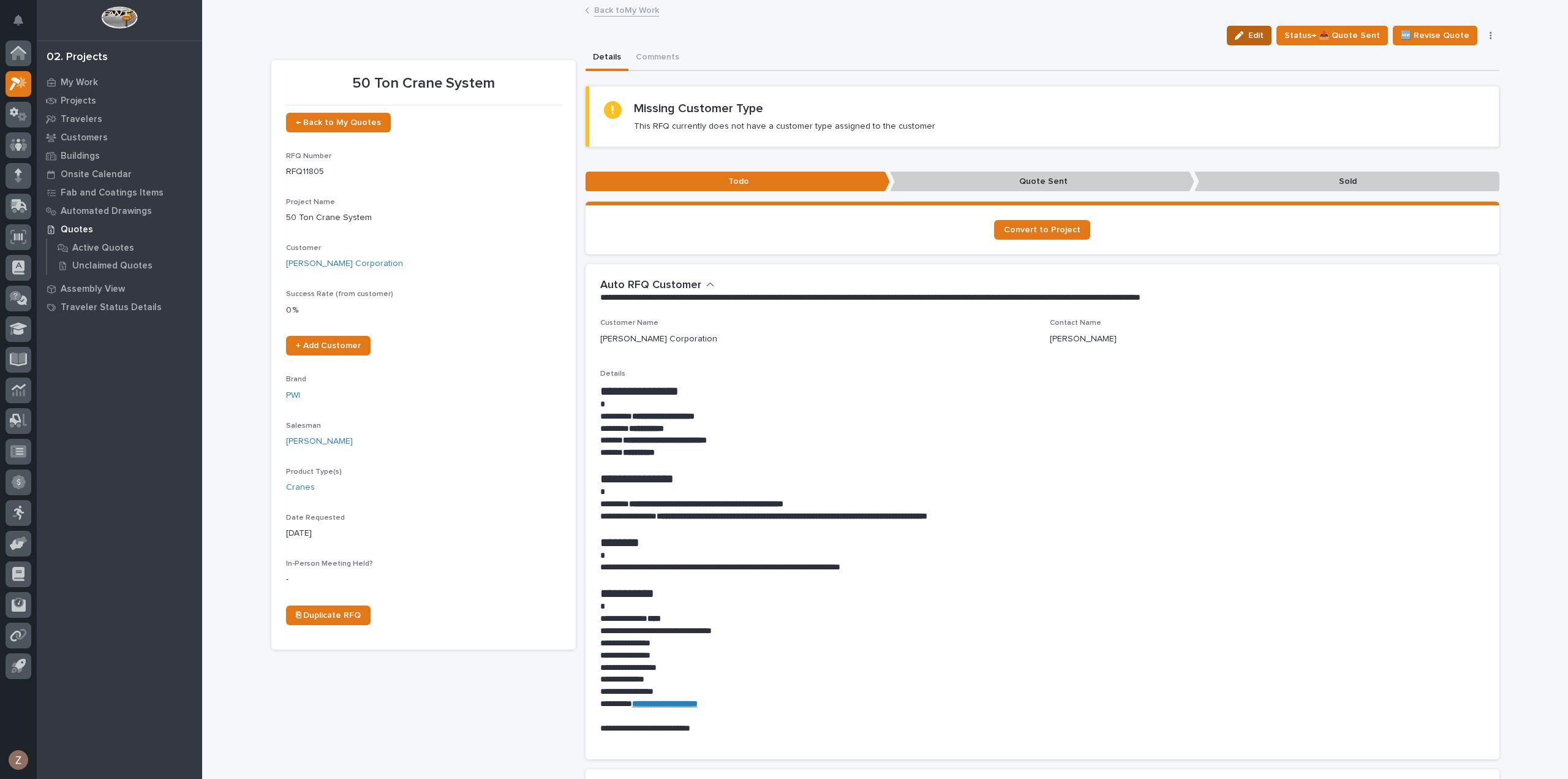
click at [1259, 27] on button "Edit" at bounding box center [1249, 35] width 45 height 20
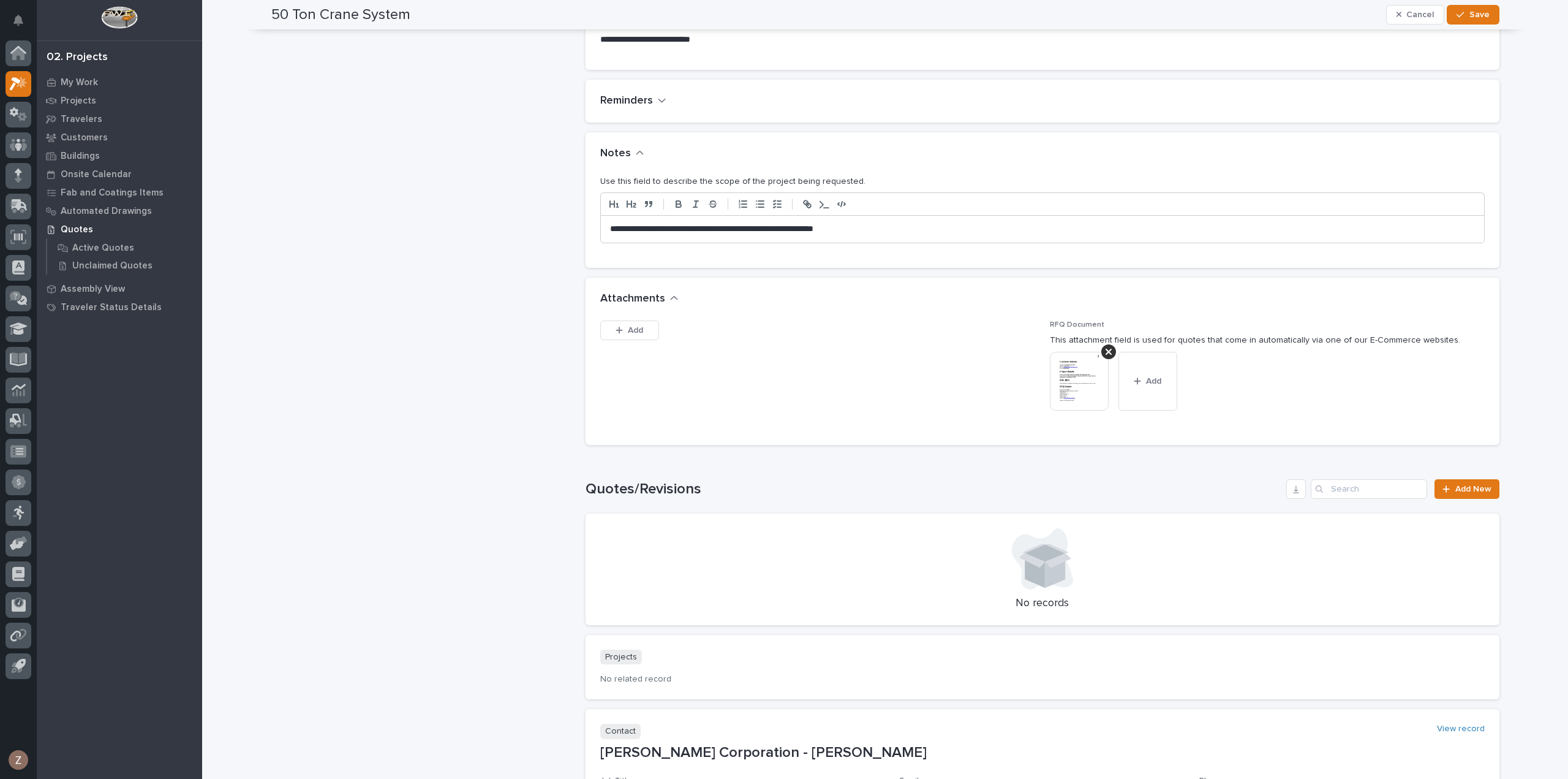
scroll to position [639, 0]
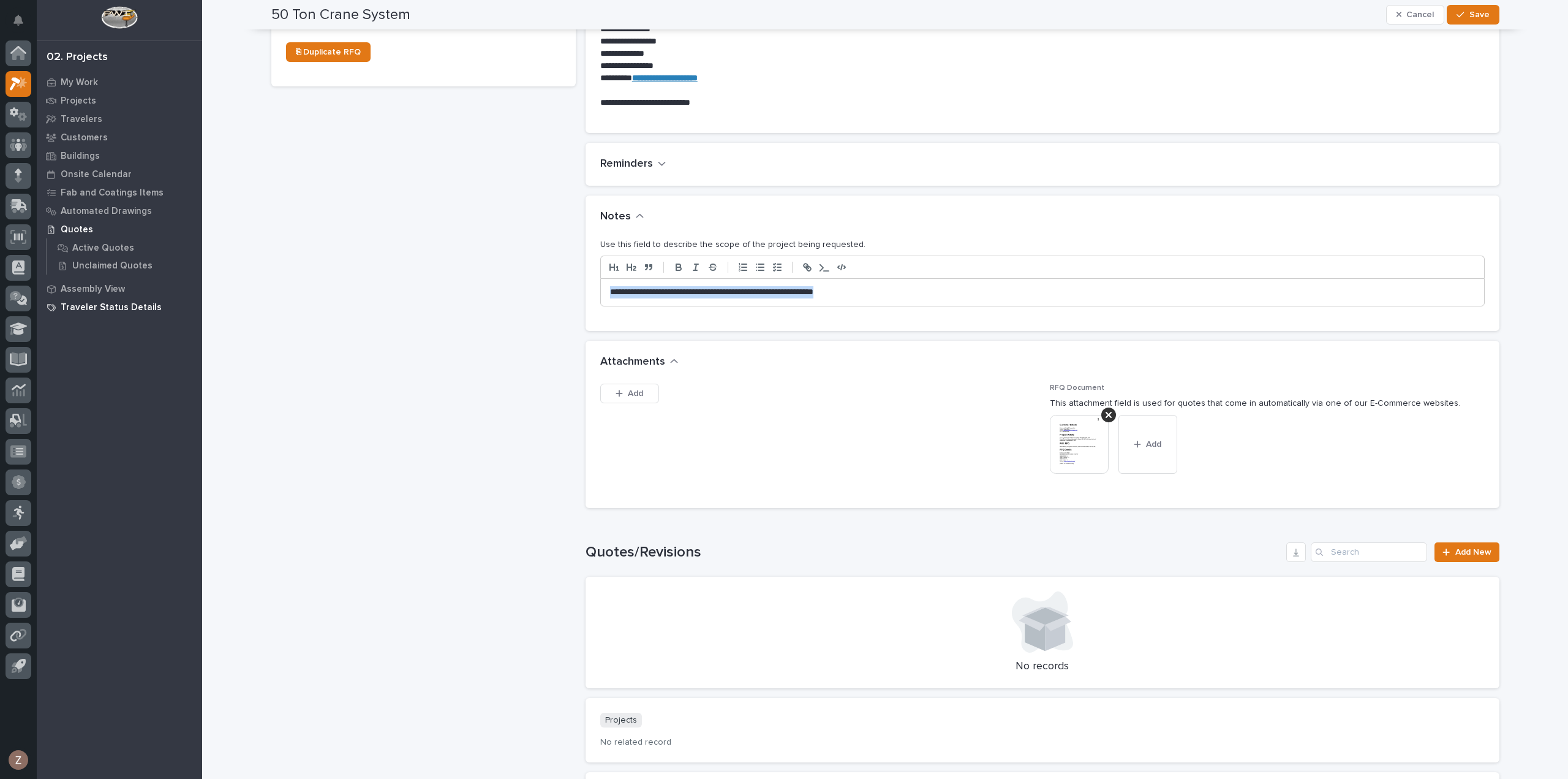
drag, startPoint x: 524, startPoint y: 306, endPoint x: 147, endPoint y: 308, distance: 377.0
click at [202, 310] on div "My Settings Log Out 02. Projects My Work Projects Travelers Customers Buildings…" at bounding box center [884, 193] width 1366 height 1665
click at [1461, 14] on div "button" at bounding box center [1462, 14] width 12 height 9
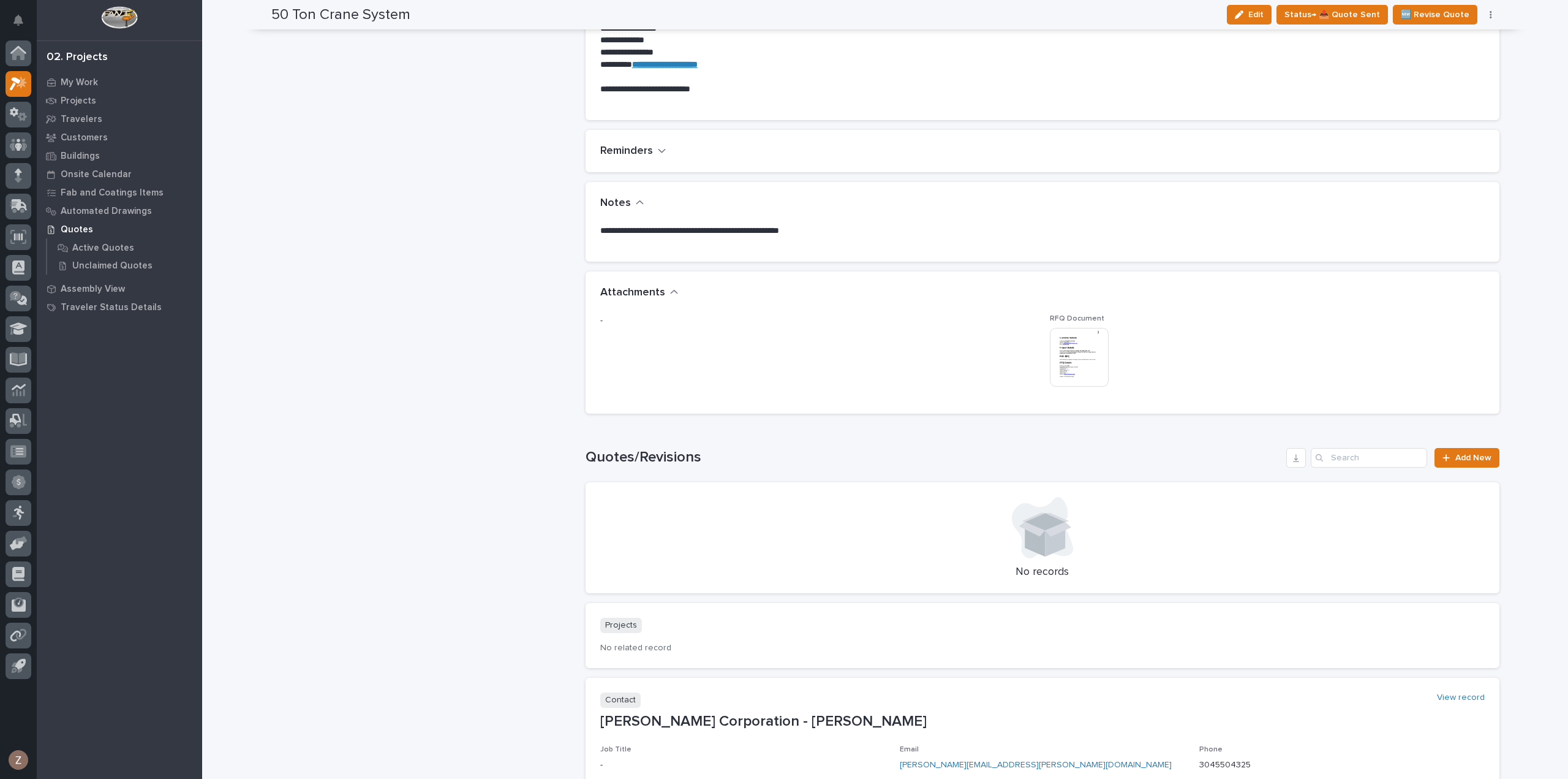
scroll to position [592, 0]
